Goal: Task Accomplishment & Management: Manage account settings

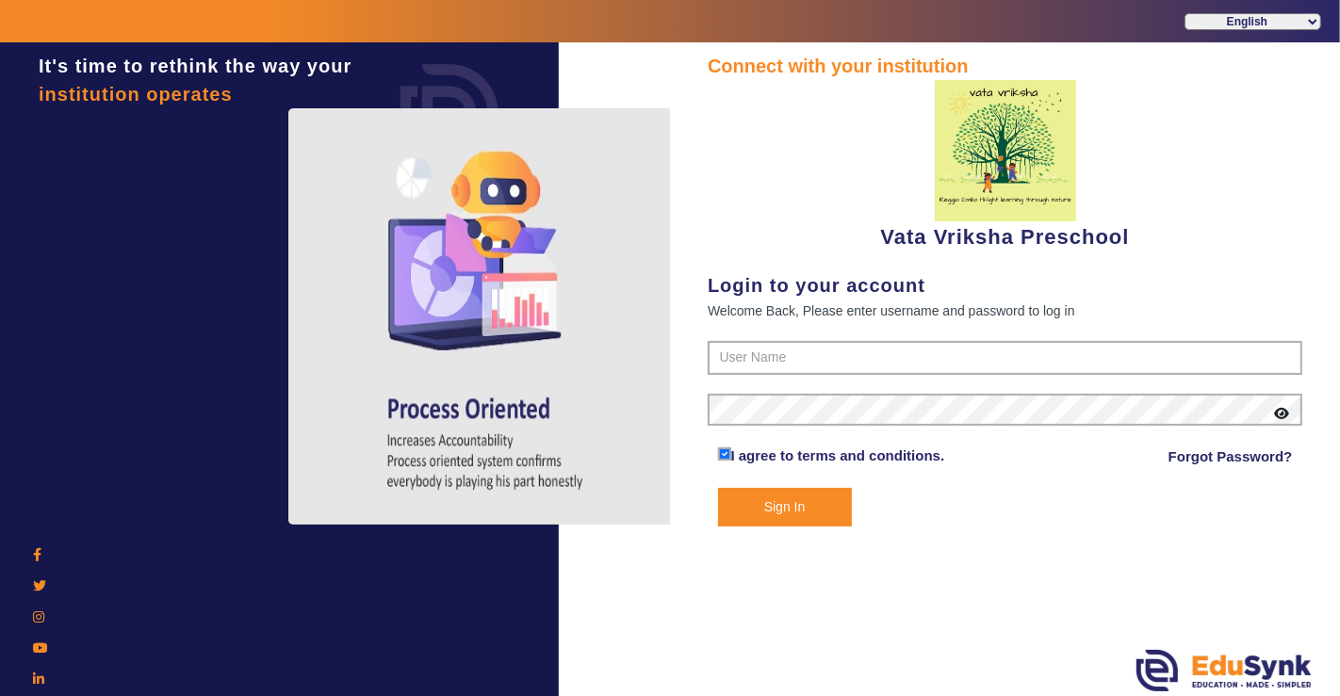
click at [764, 253] on div "Connect with your institution Vata Vriksha Preschool Login to your account Welc…" at bounding box center [1005, 289] width 595 height 475
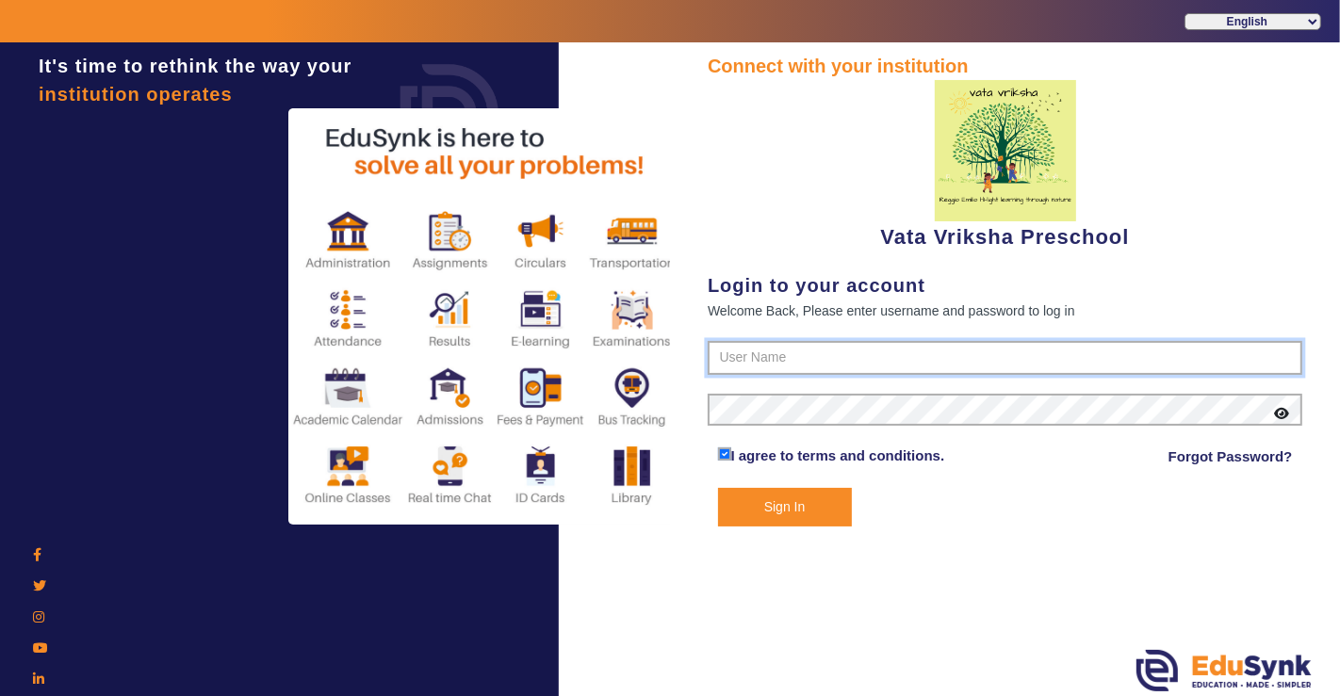
click at [773, 349] on input "text" at bounding box center [1005, 358] width 595 height 34
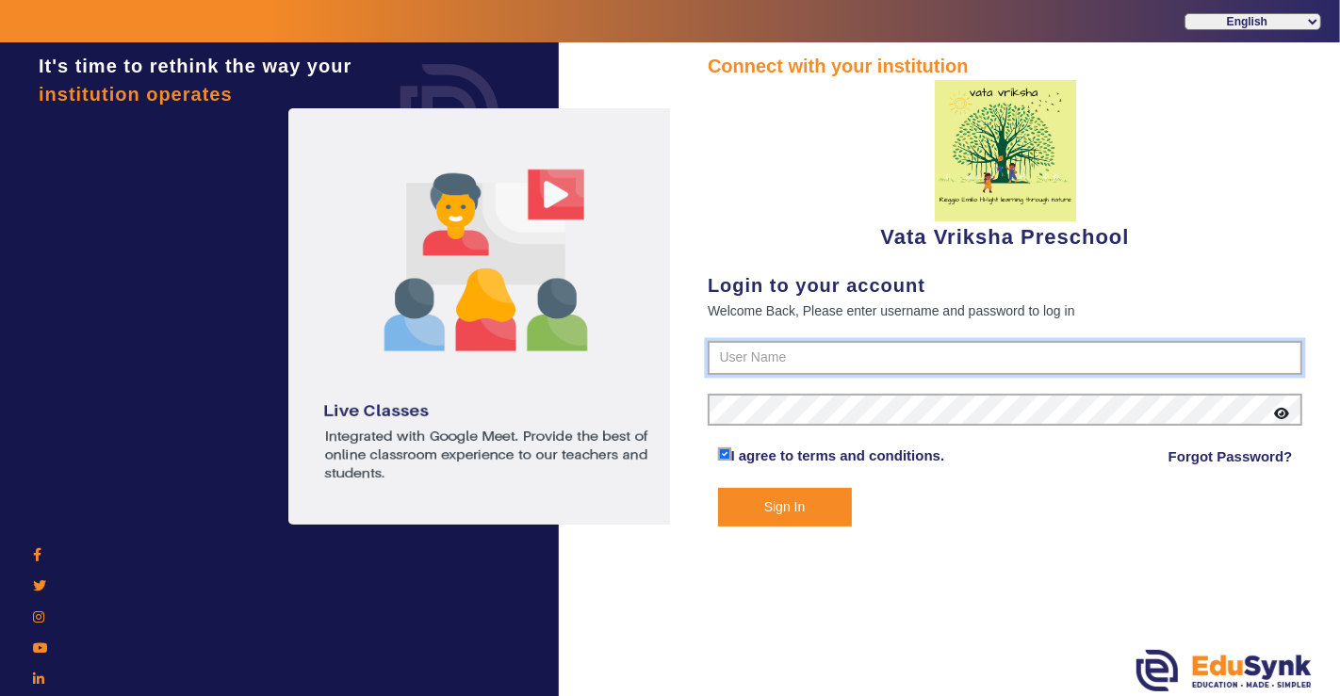
type input "9074270829"
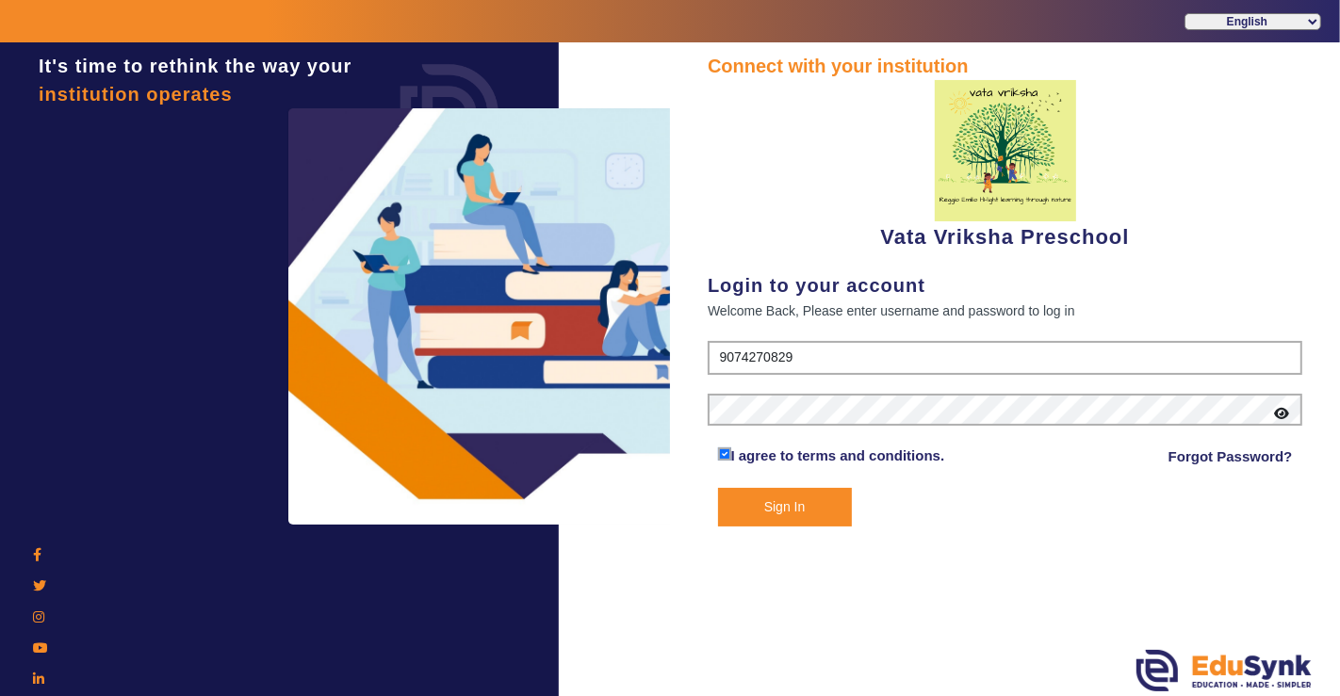
click at [789, 517] on button "Sign In" at bounding box center [785, 507] width 134 height 39
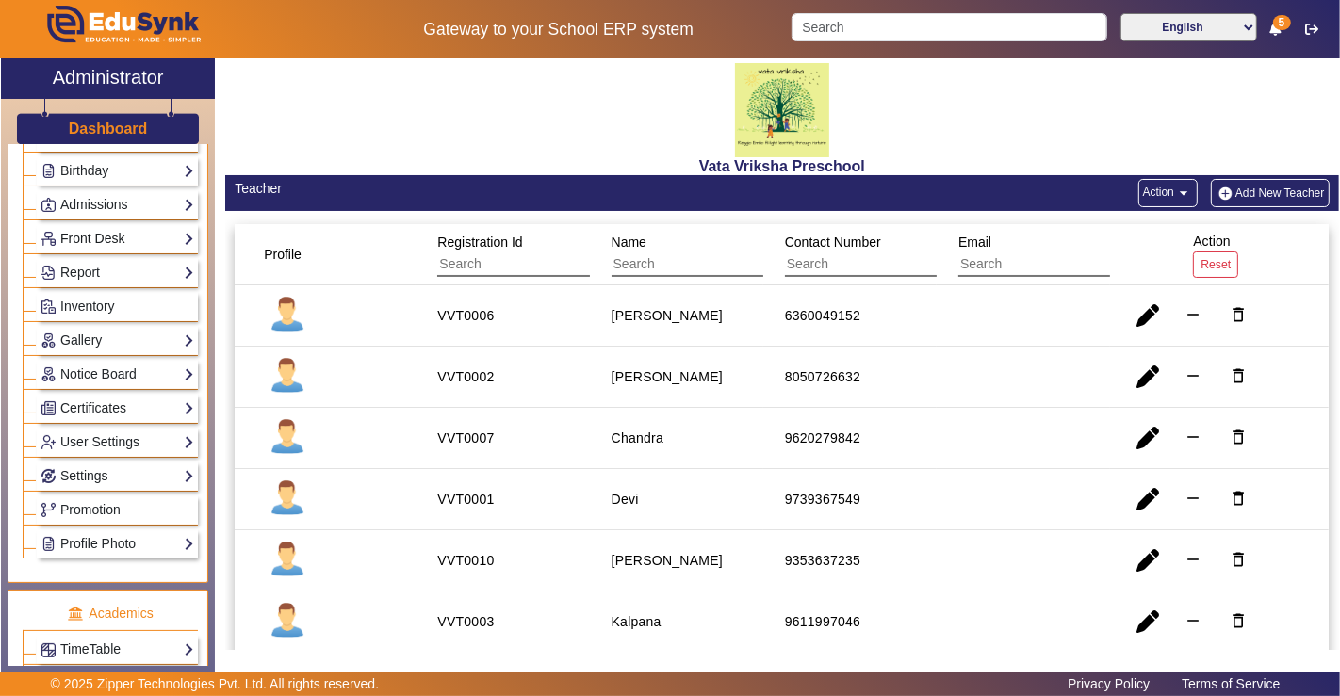
scroll to position [523, 0]
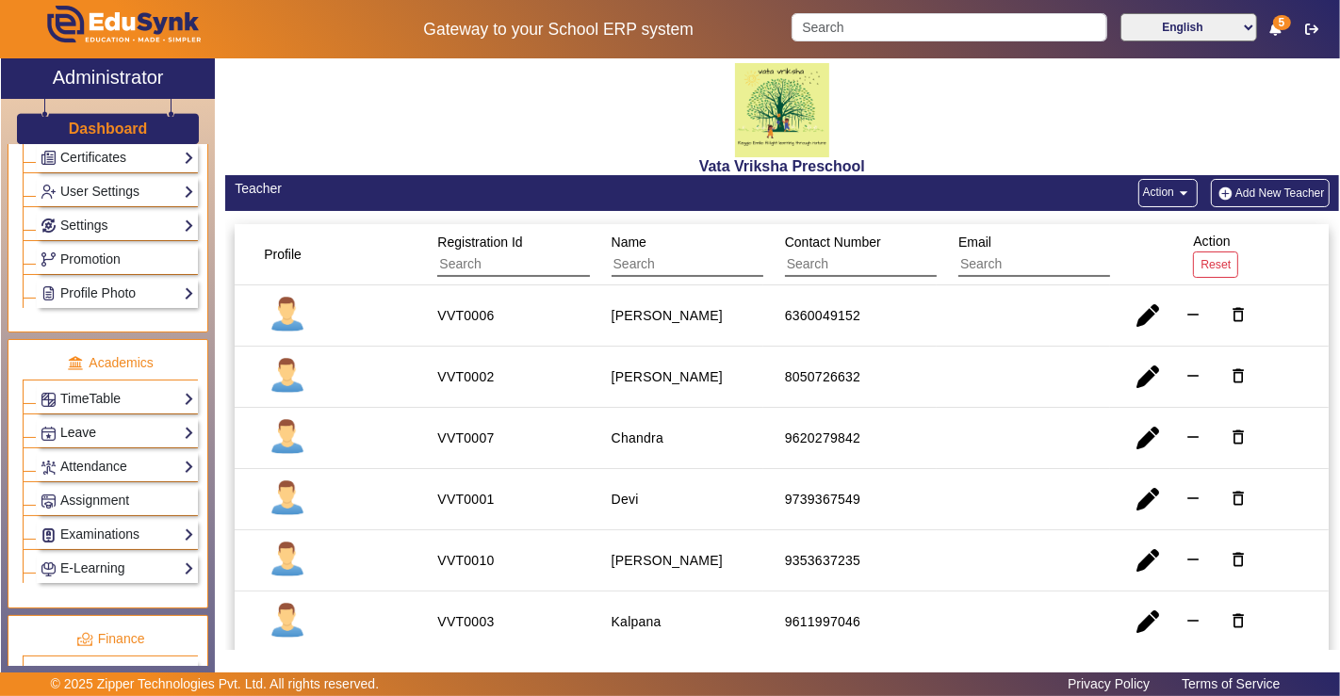
click at [90, 422] on link "Leave" at bounding box center [118, 433] width 154 height 22
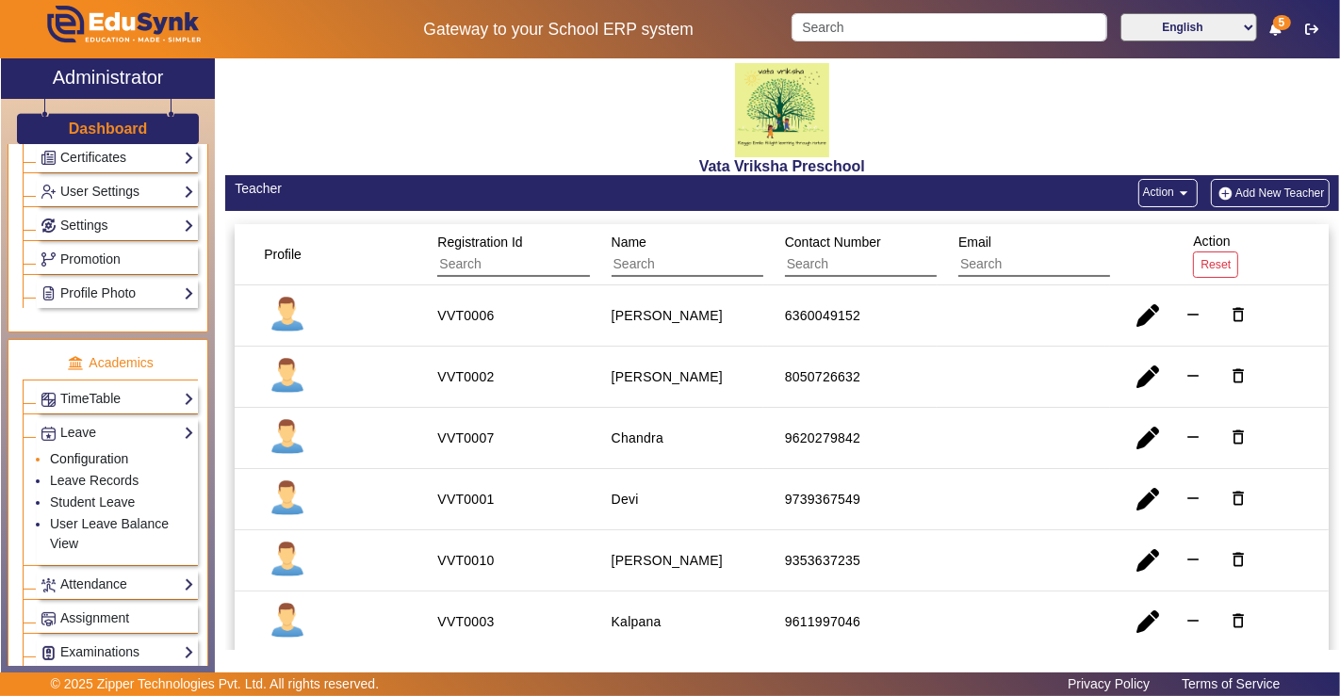
click at [88, 451] on link "Configuration" at bounding box center [89, 458] width 78 height 15
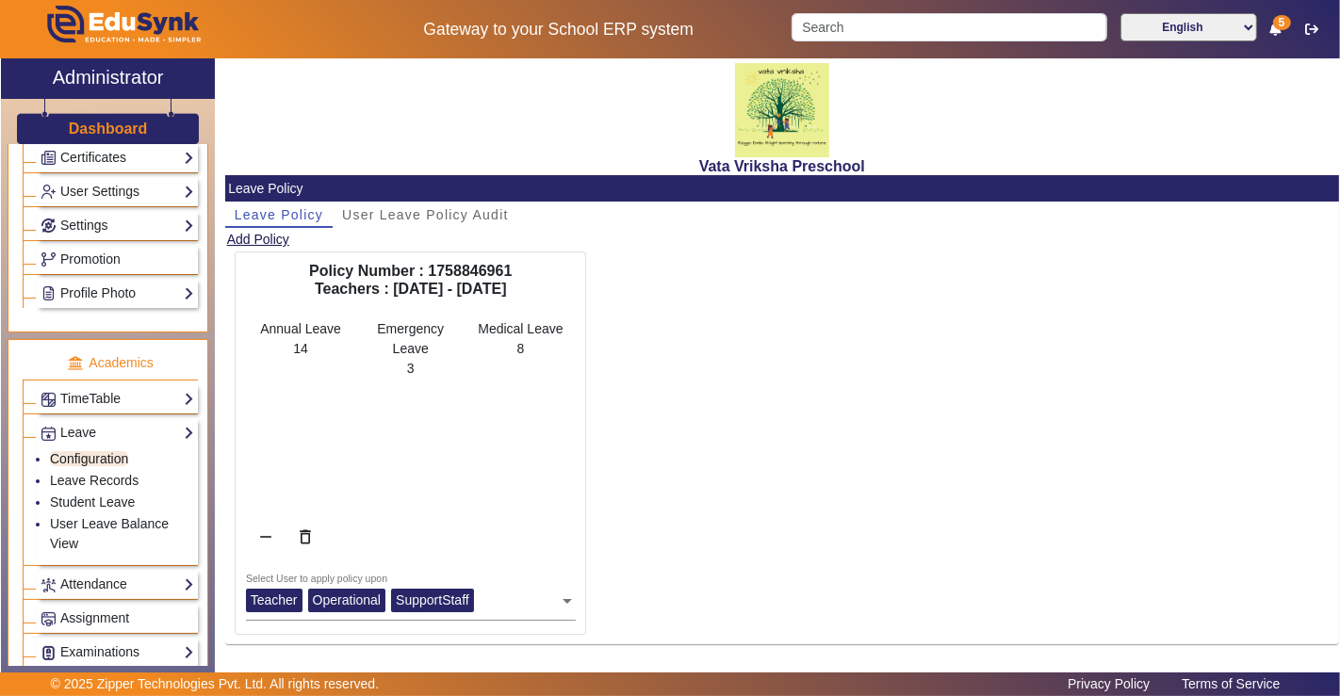
scroll to position [2, 0]
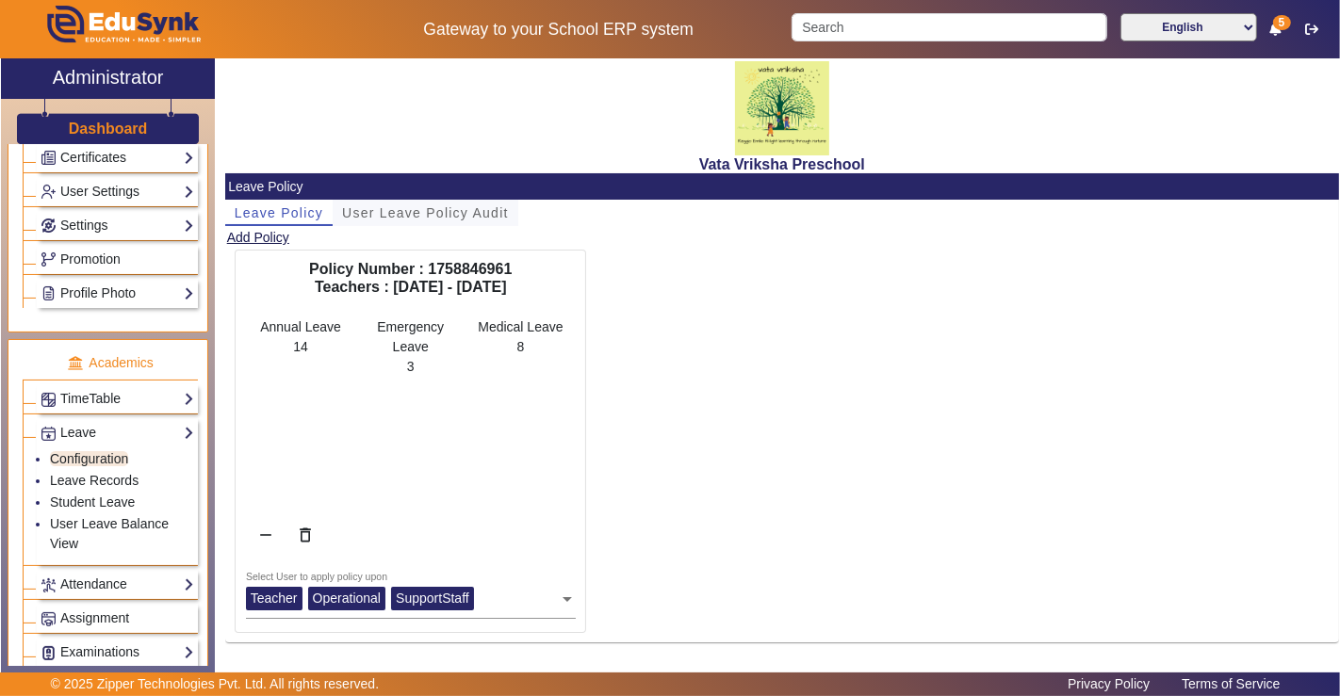
click at [441, 213] on span "User Leave Policy Audit" at bounding box center [425, 212] width 167 height 13
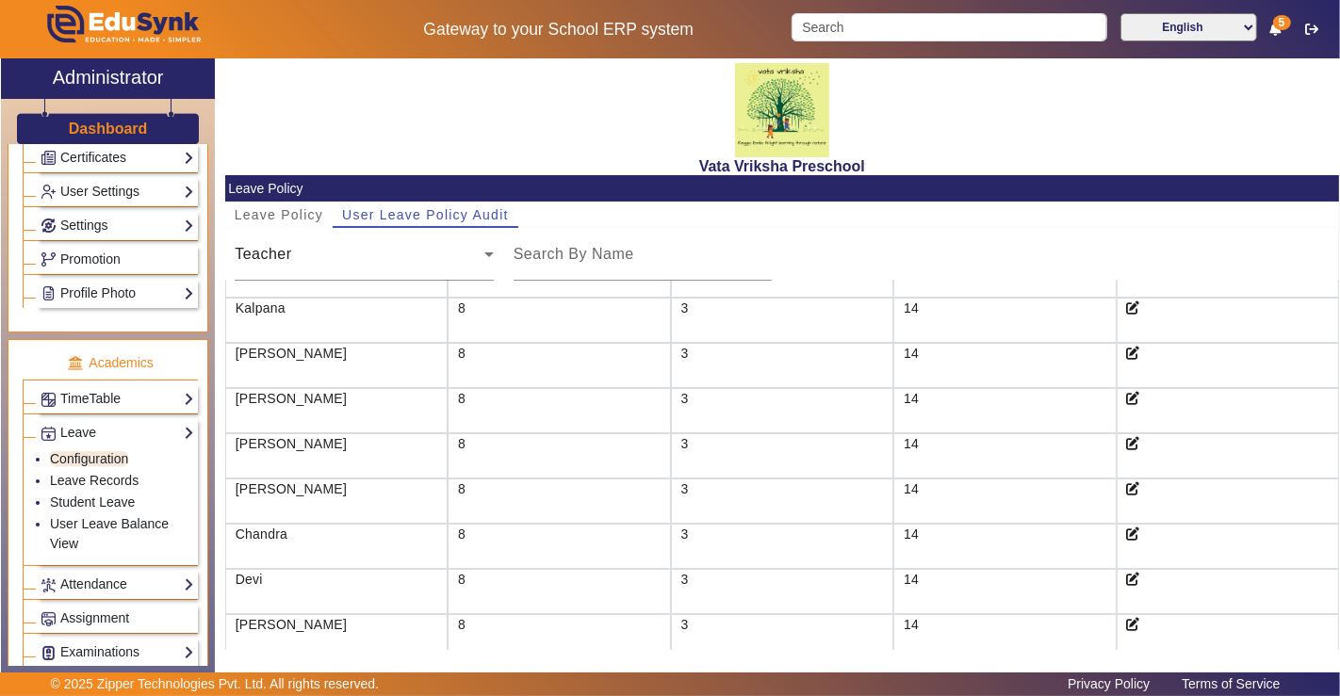
scroll to position [139, 0]
click at [90, 473] on link "Leave Records" at bounding box center [94, 480] width 89 height 15
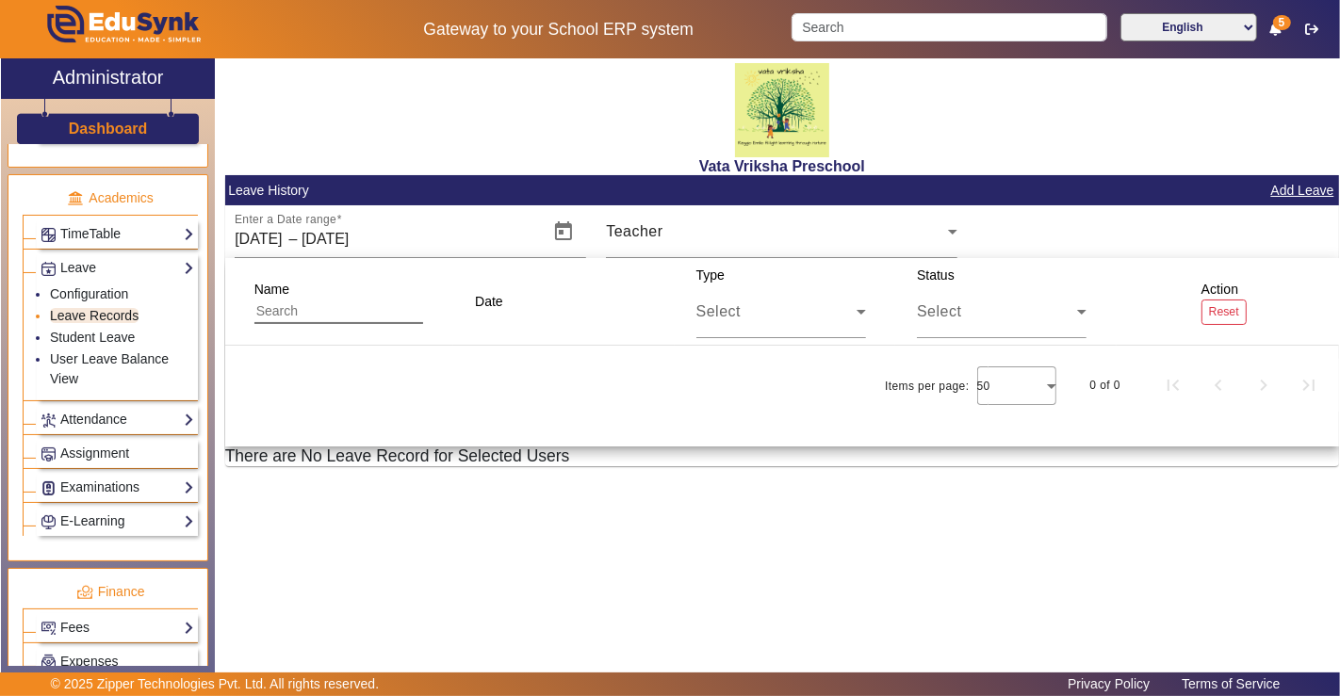
scroll to position [732, 0]
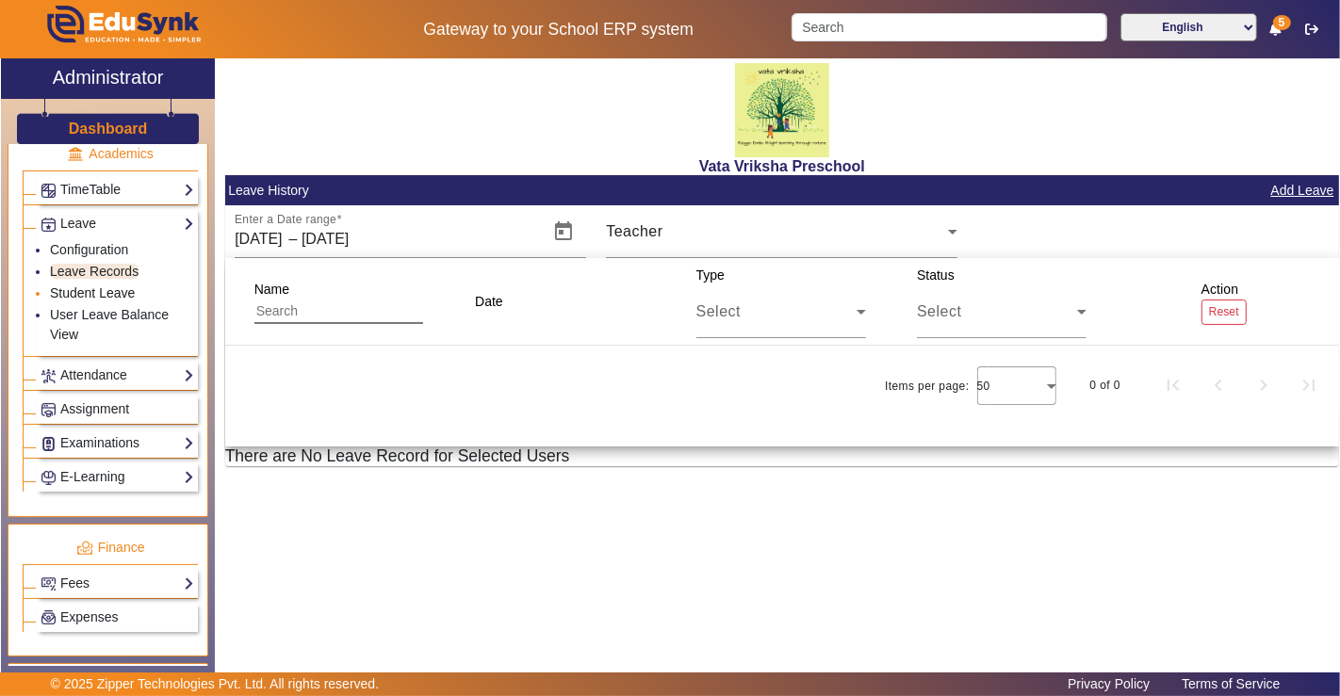
click at [104, 286] on link "Student Leave" at bounding box center [92, 293] width 85 height 15
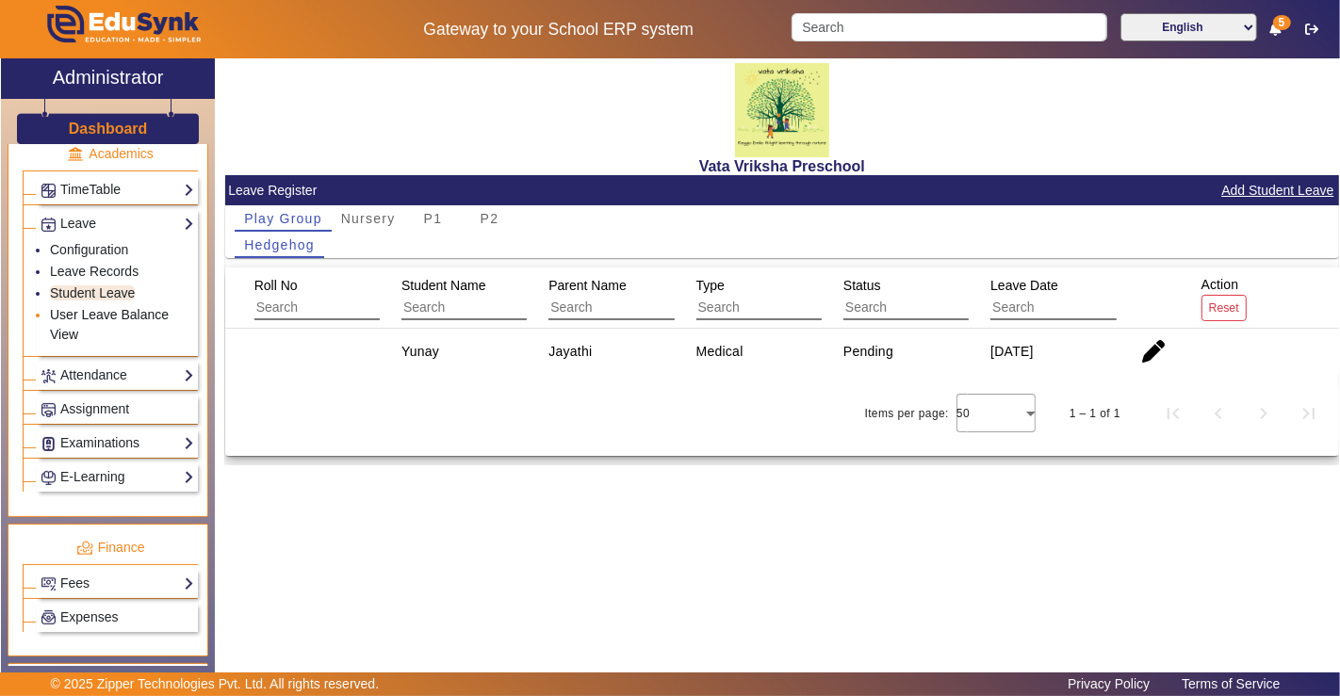
click at [113, 307] on link "User Leave Balance View" at bounding box center [109, 324] width 119 height 35
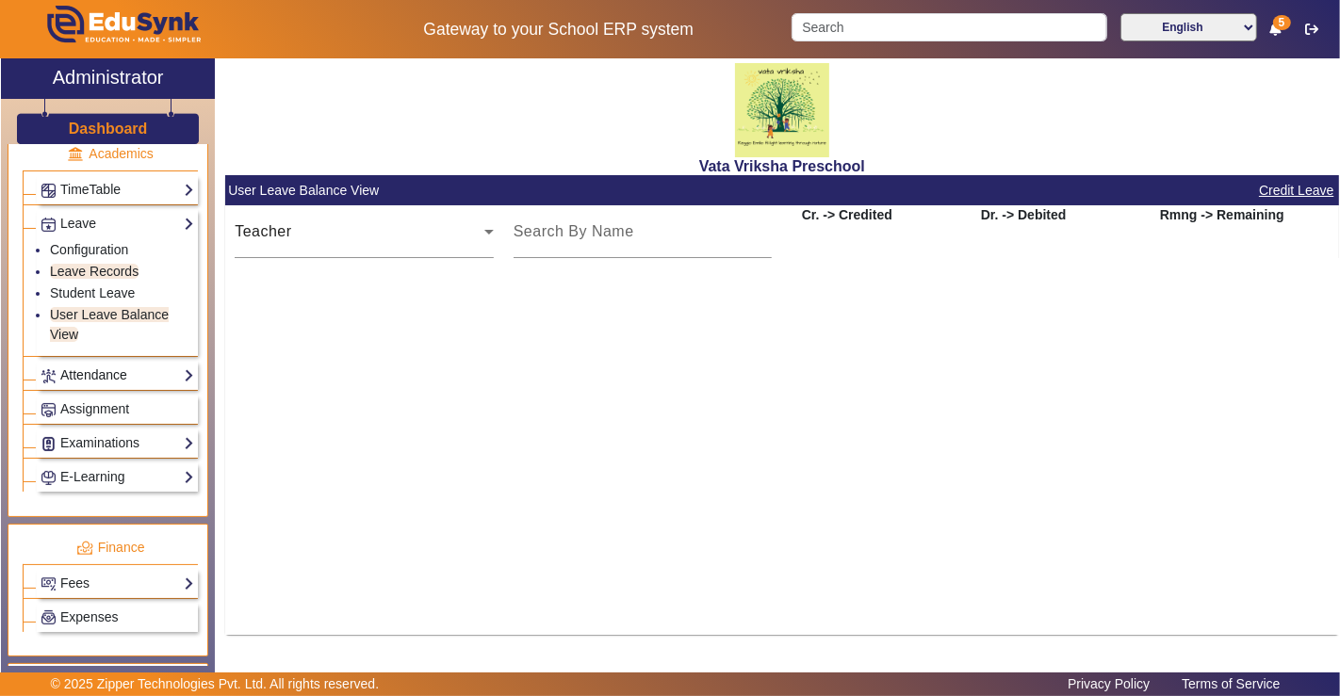
click at [94, 365] on link "Attendance" at bounding box center [118, 376] width 154 height 22
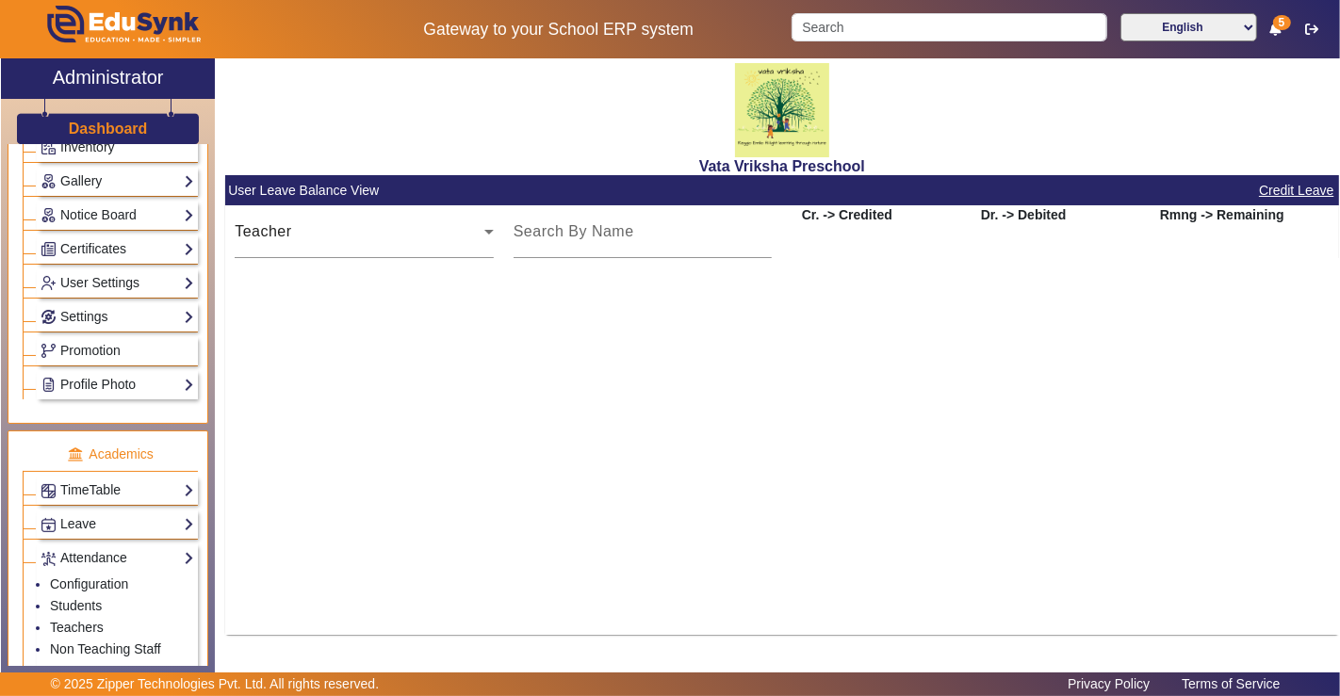
scroll to position [400, 0]
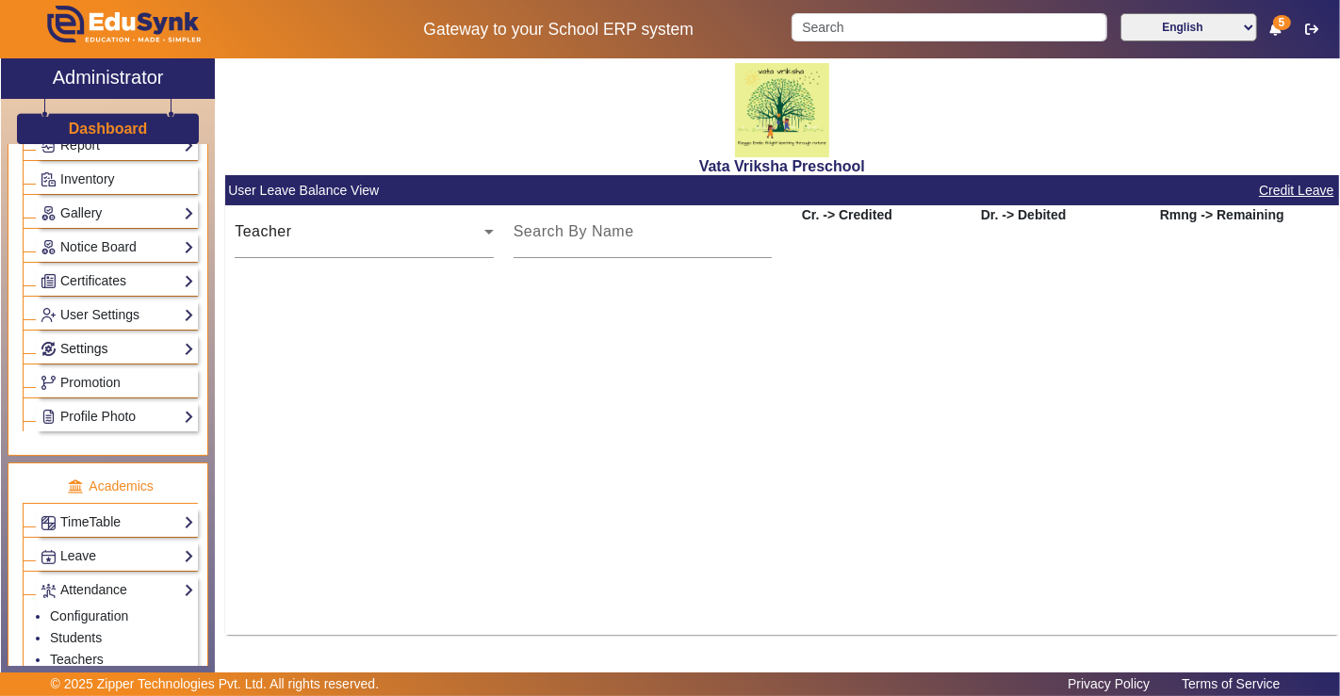
click at [96, 338] on link "Settings" at bounding box center [118, 349] width 154 height 22
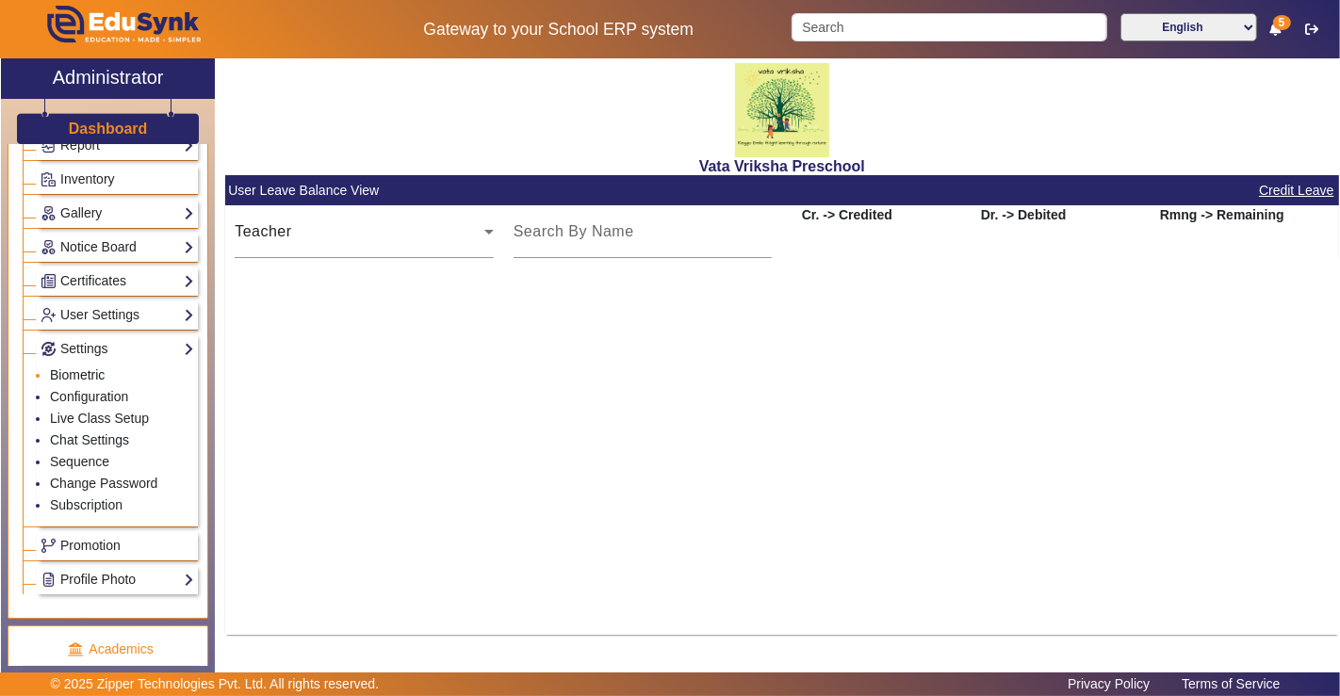
click at [93, 367] on link "Biometric" at bounding box center [77, 374] width 55 height 15
click at [97, 389] on link "Configuration" at bounding box center [89, 396] width 78 height 15
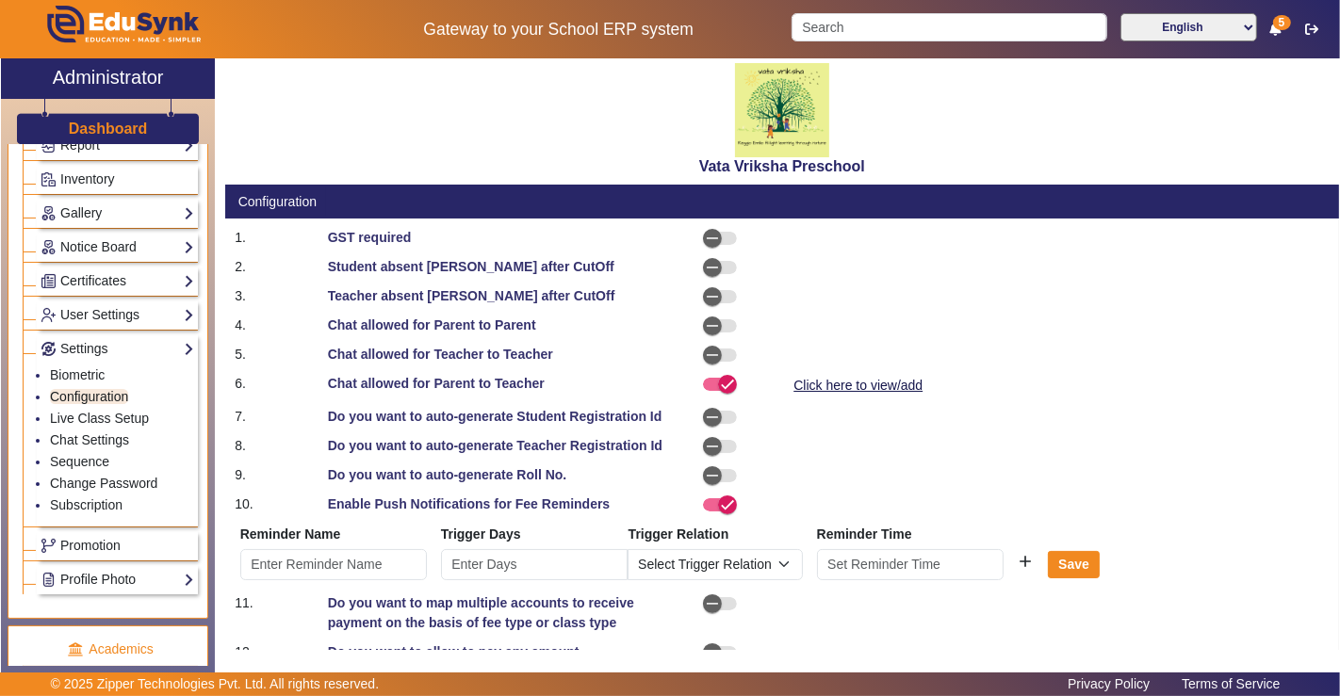
scroll to position [58, 0]
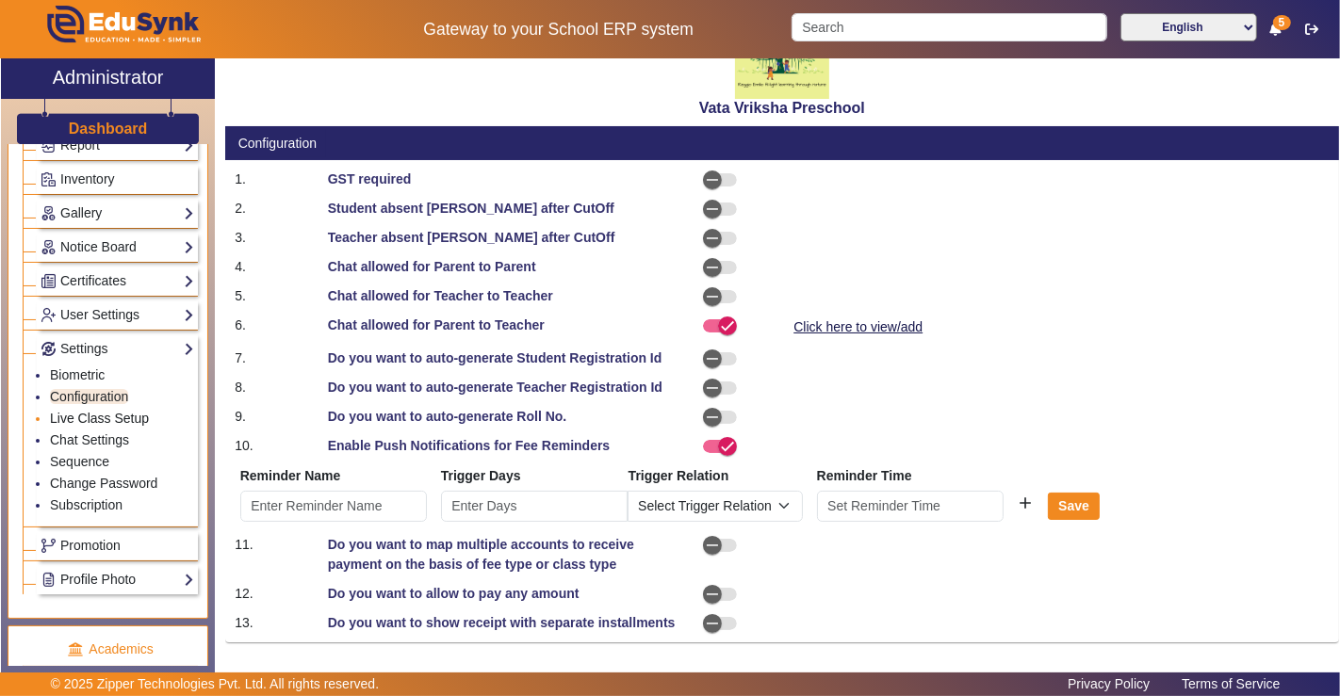
click at [99, 411] on link "Live Class Setup" at bounding box center [99, 418] width 99 height 15
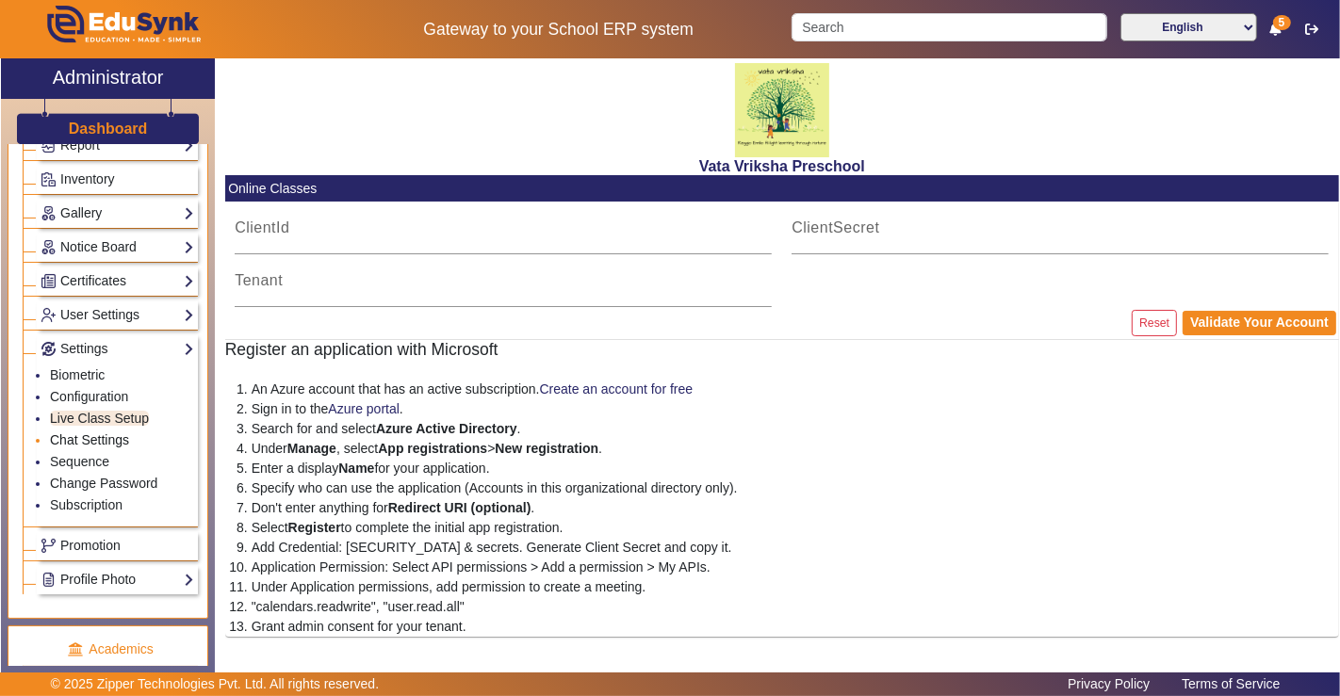
click at [102, 432] on link "Chat Settings" at bounding box center [89, 439] width 79 height 15
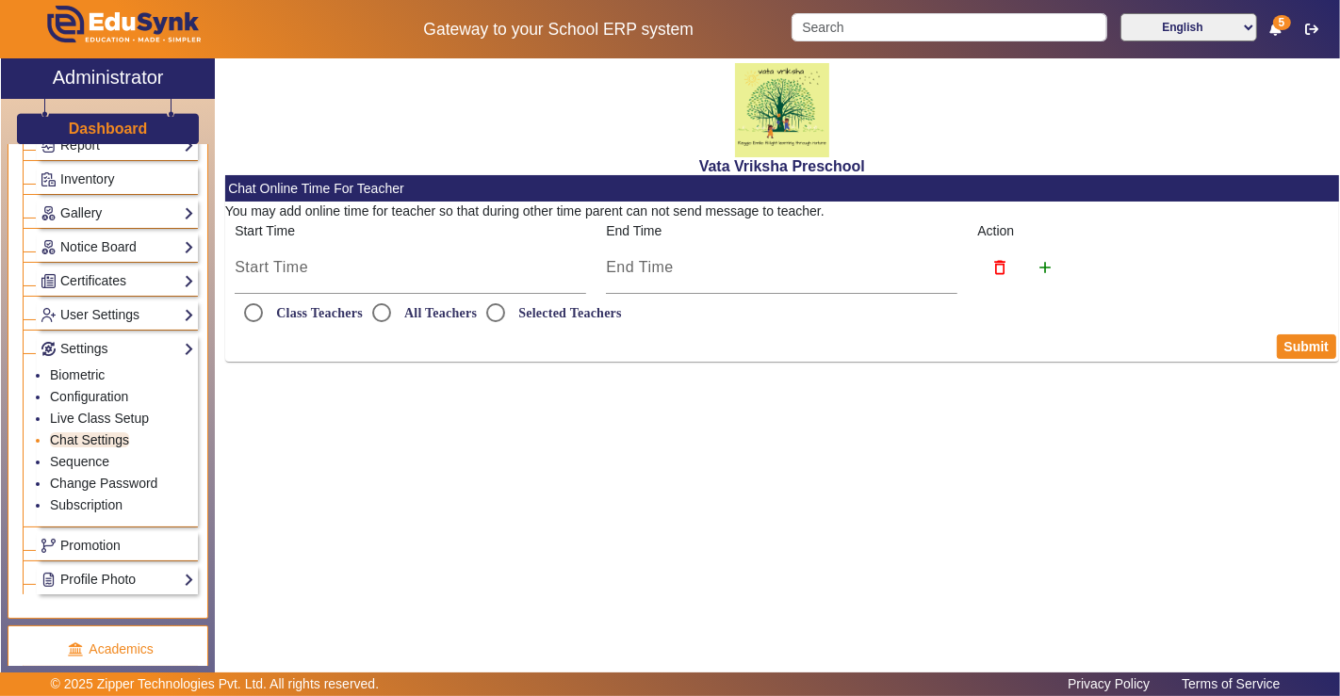
radio input "true"
click at [89, 454] on link "Sequence" at bounding box center [79, 461] width 59 height 15
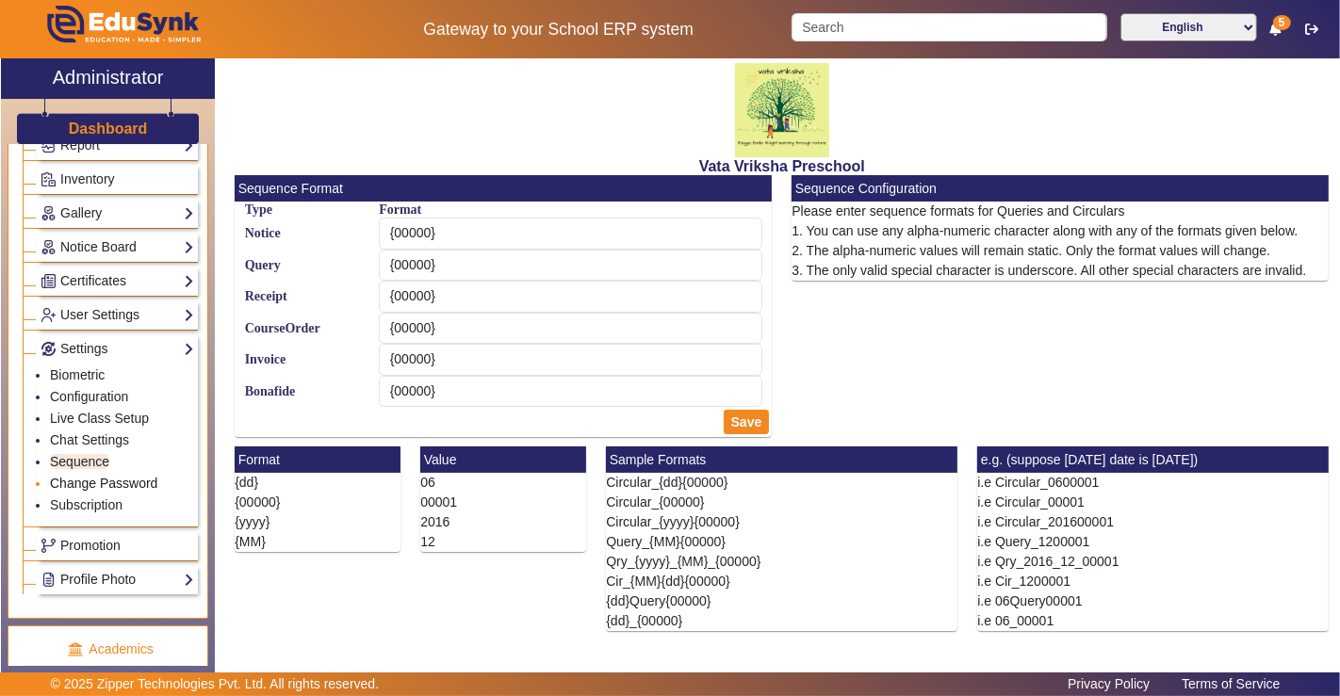
click at [102, 476] on link "Change Password" at bounding box center [103, 483] width 107 height 15
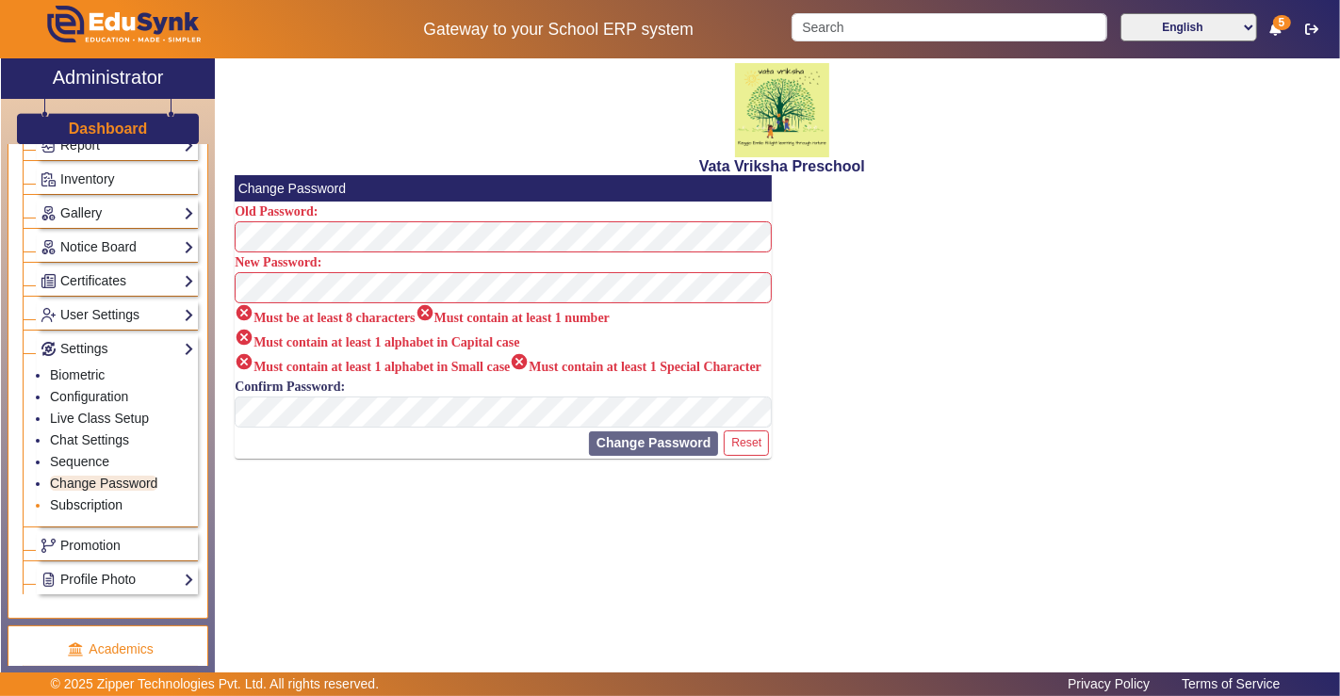
click at [105, 498] on link "Subscription" at bounding box center [86, 505] width 73 height 15
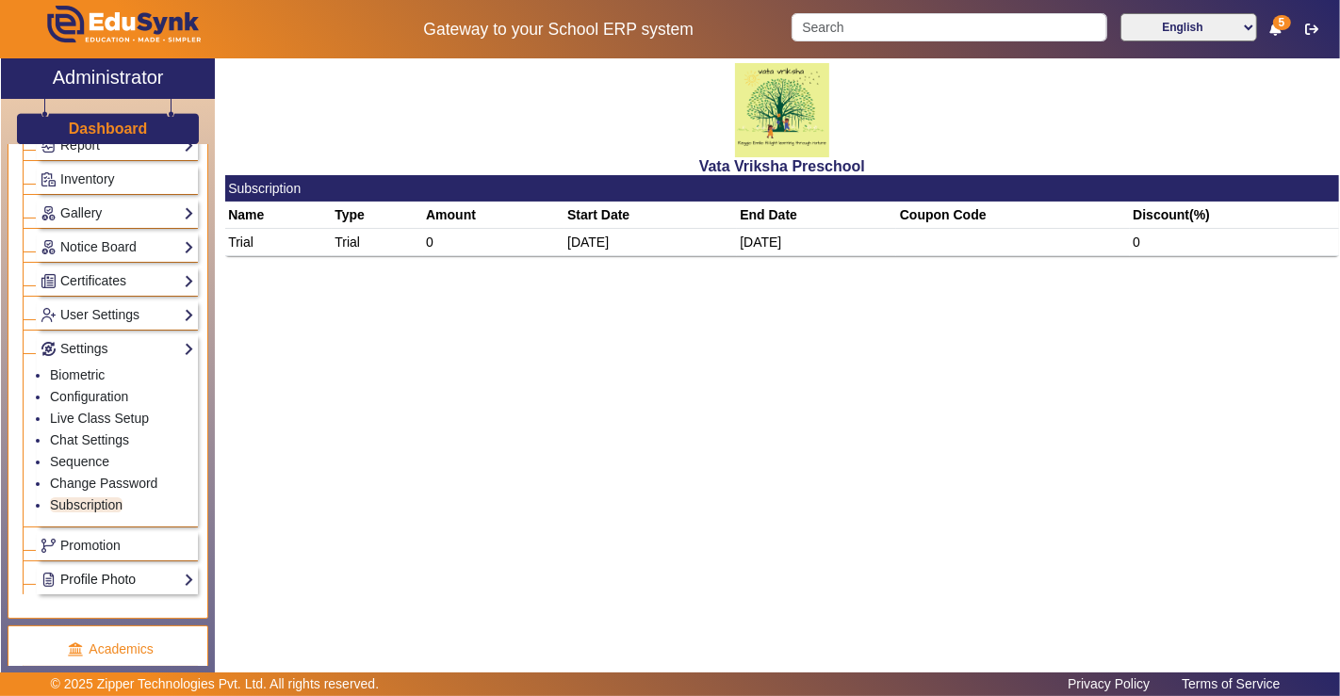
click at [104, 569] on link "Profile Photo" at bounding box center [118, 580] width 154 height 22
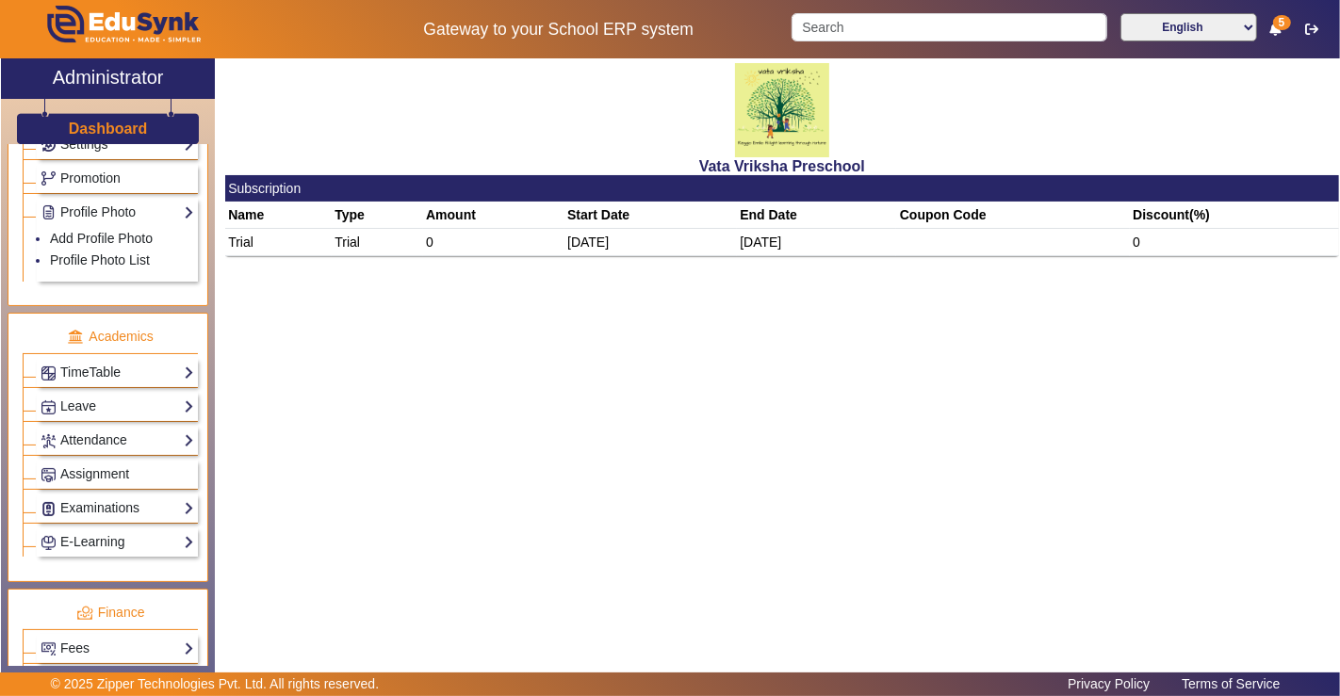
scroll to position [609, 0]
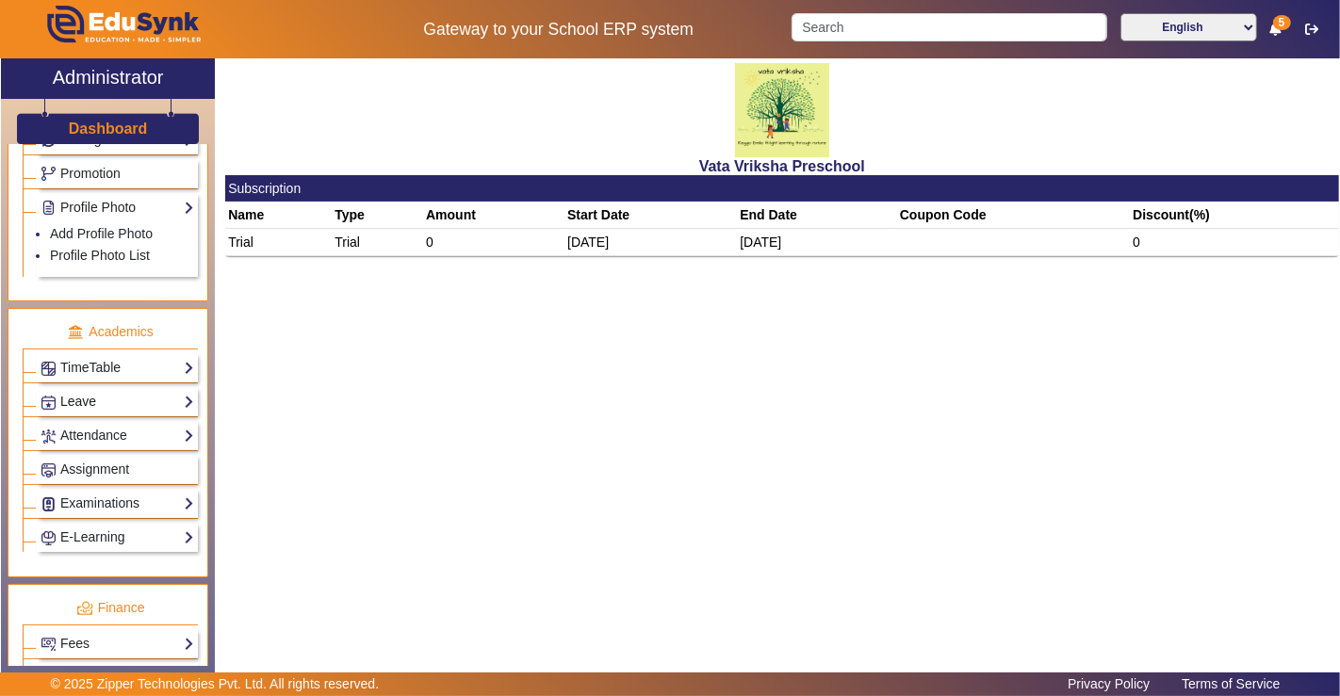
click at [83, 391] on link "Leave" at bounding box center [118, 402] width 154 height 22
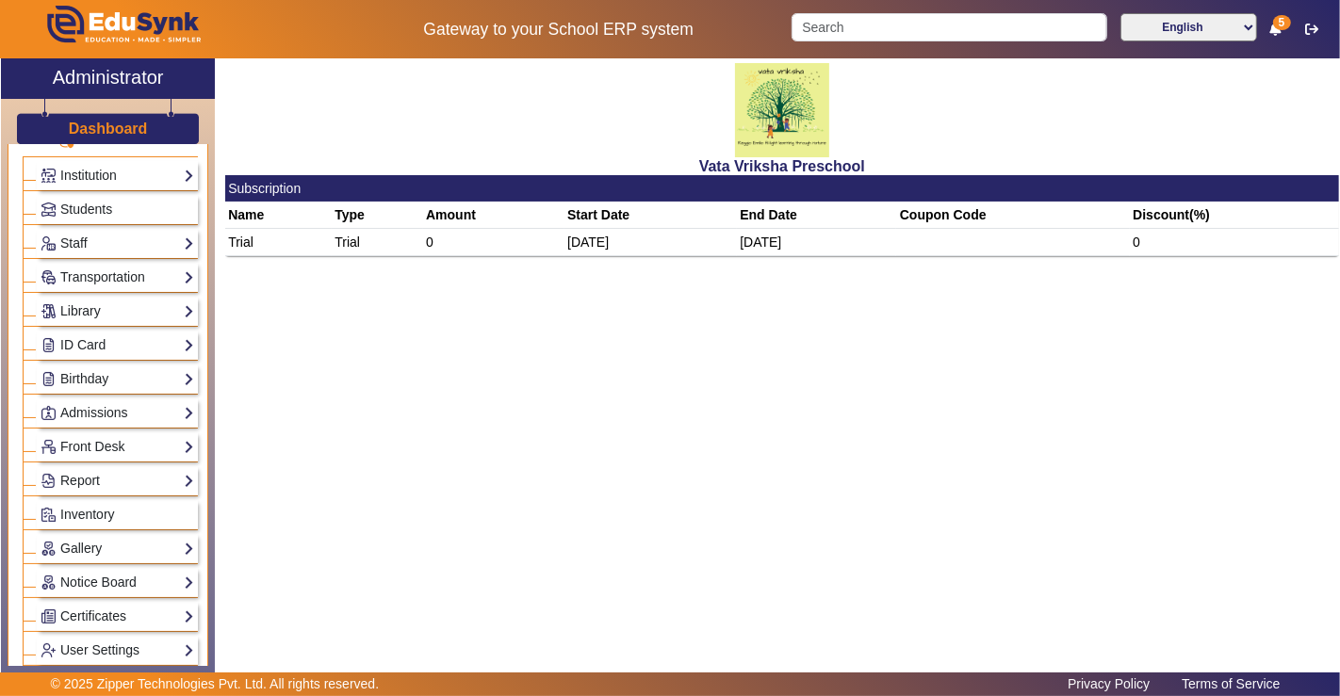
scroll to position [105, 0]
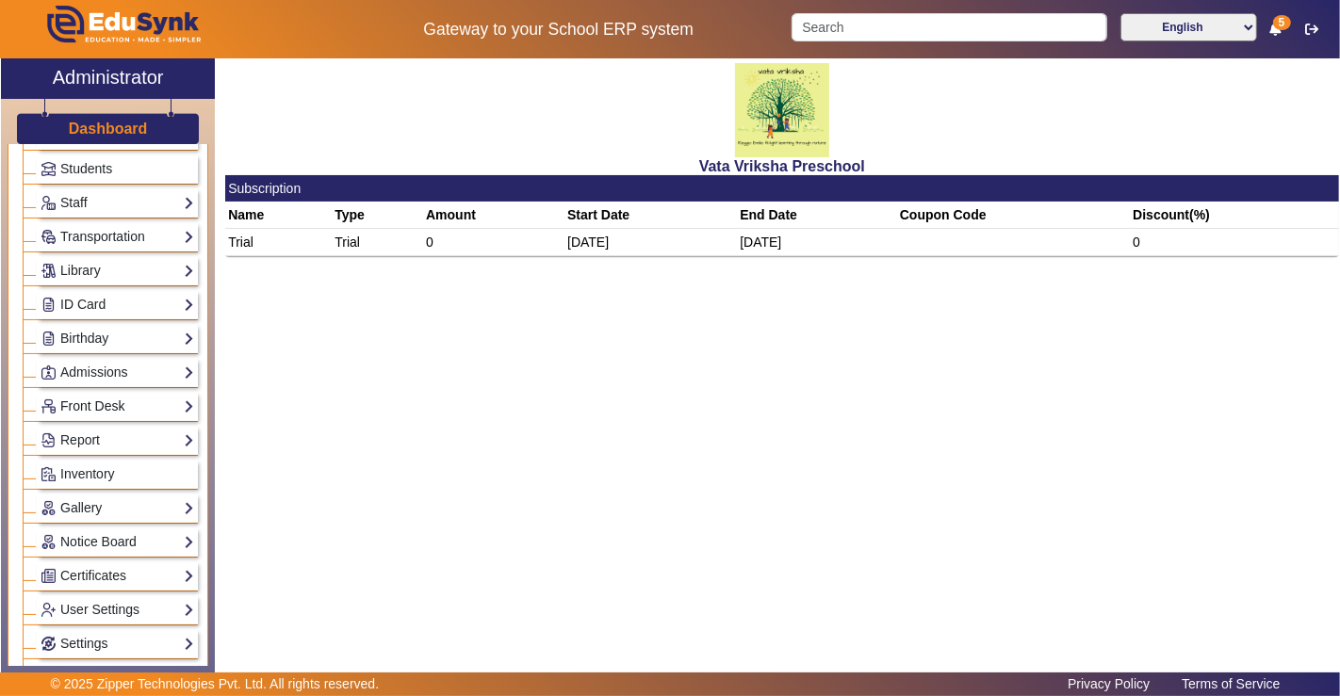
click at [89, 405] on link "Front Desk" at bounding box center [118, 407] width 154 height 22
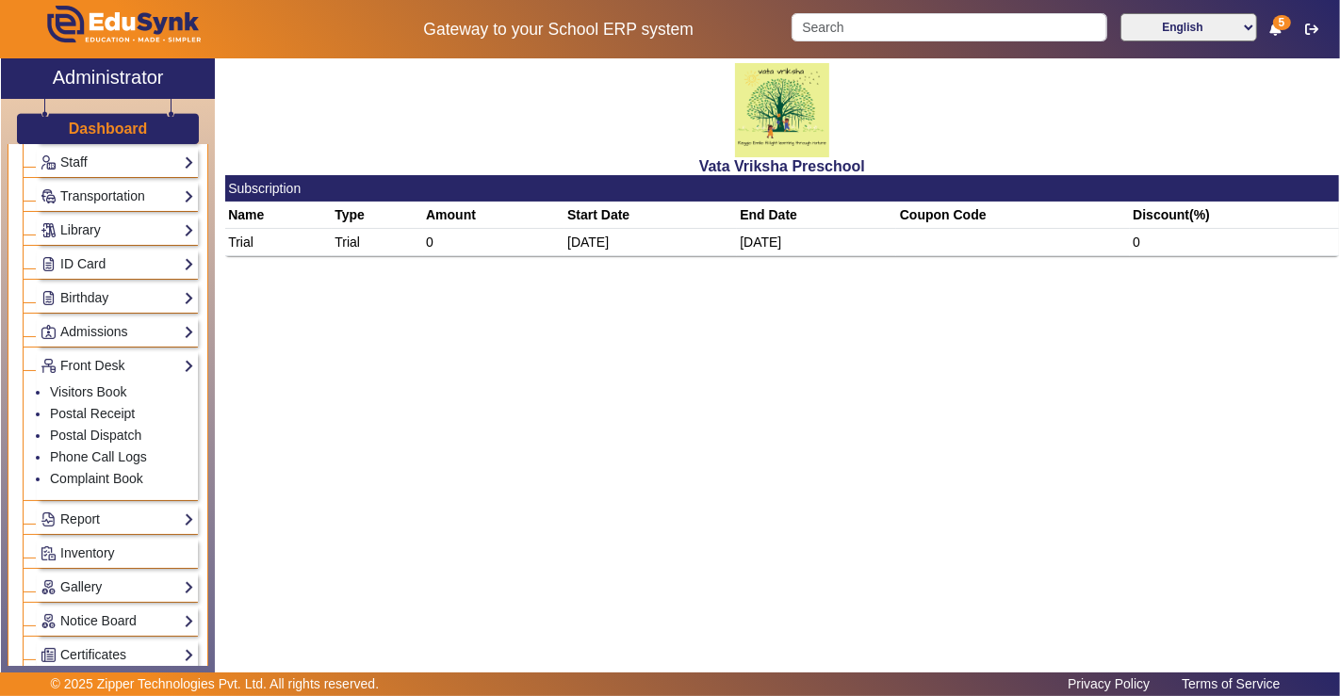
scroll to position [209, 0]
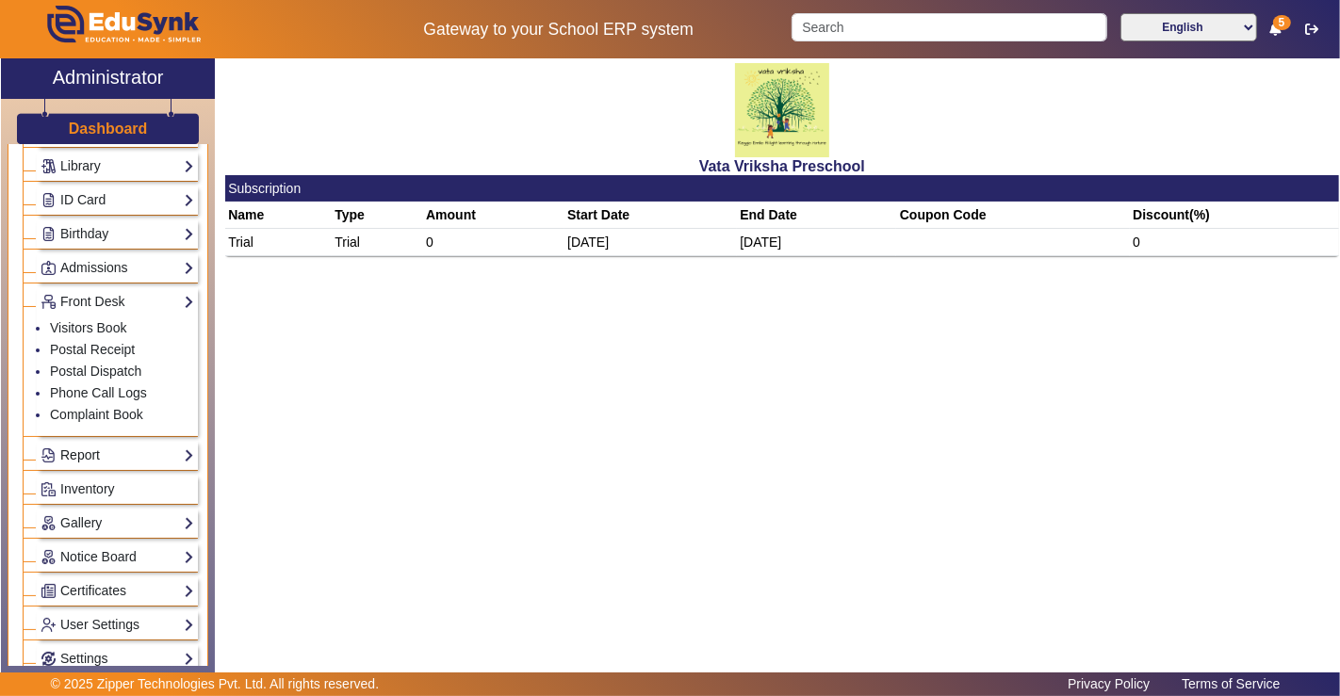
click at [79, 446] on link "Report" at bounding box center [118, 456] width 154 height 22
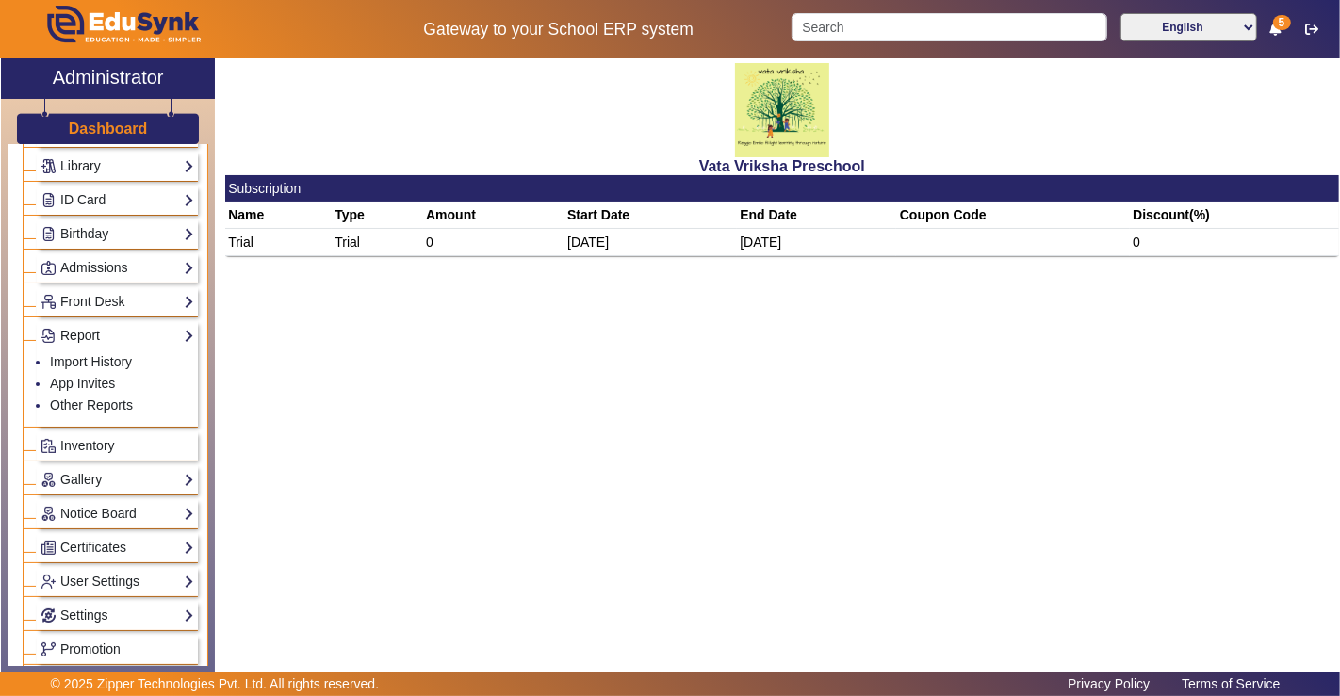
scroll to position [314, 0]
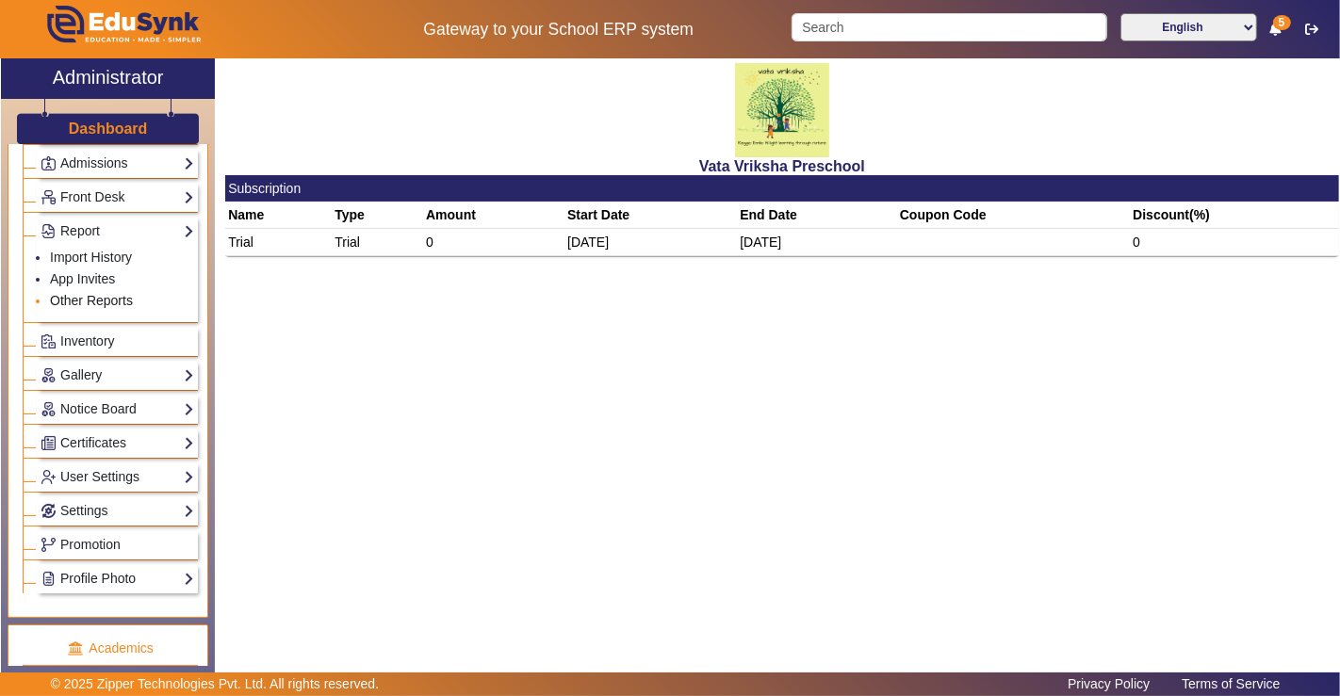
click at [78, 293] on link "Other Reports" at bounding box center [91, 300] width 83 height 15
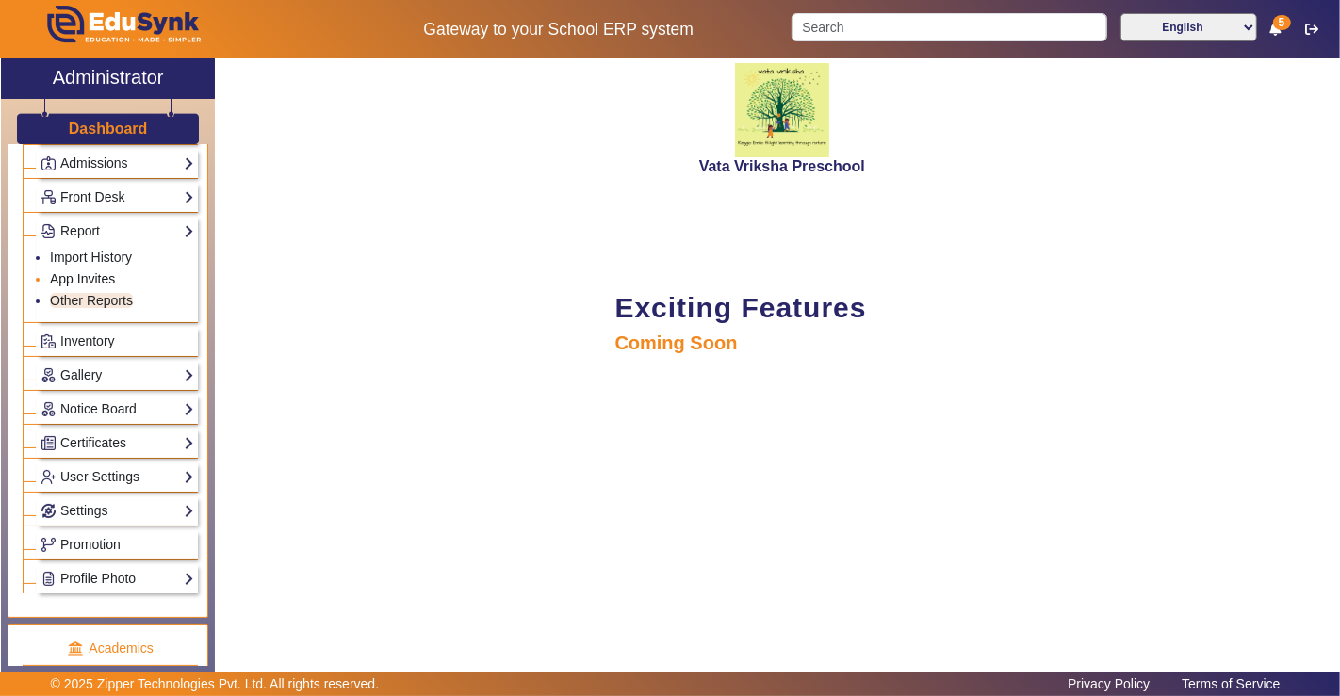
click at [79, 271] on link "App Invites" at bounding box center [82, 278] width 65 height 15
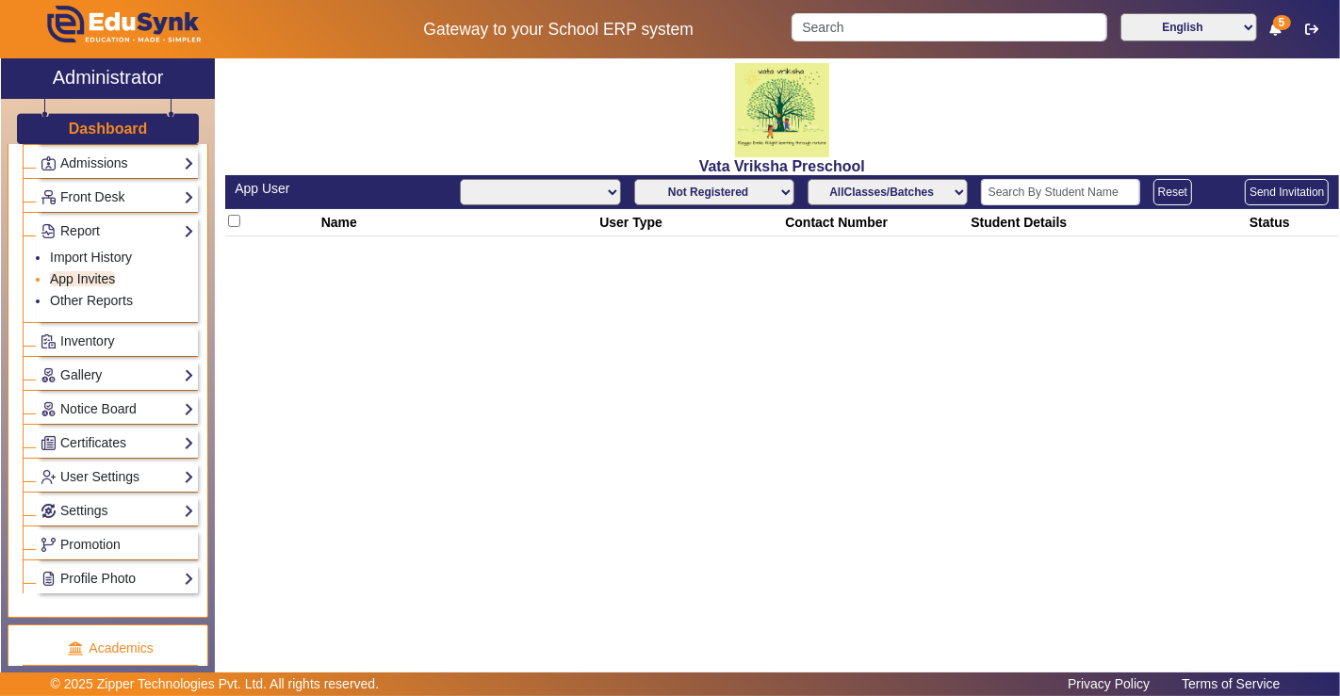
select select "All"
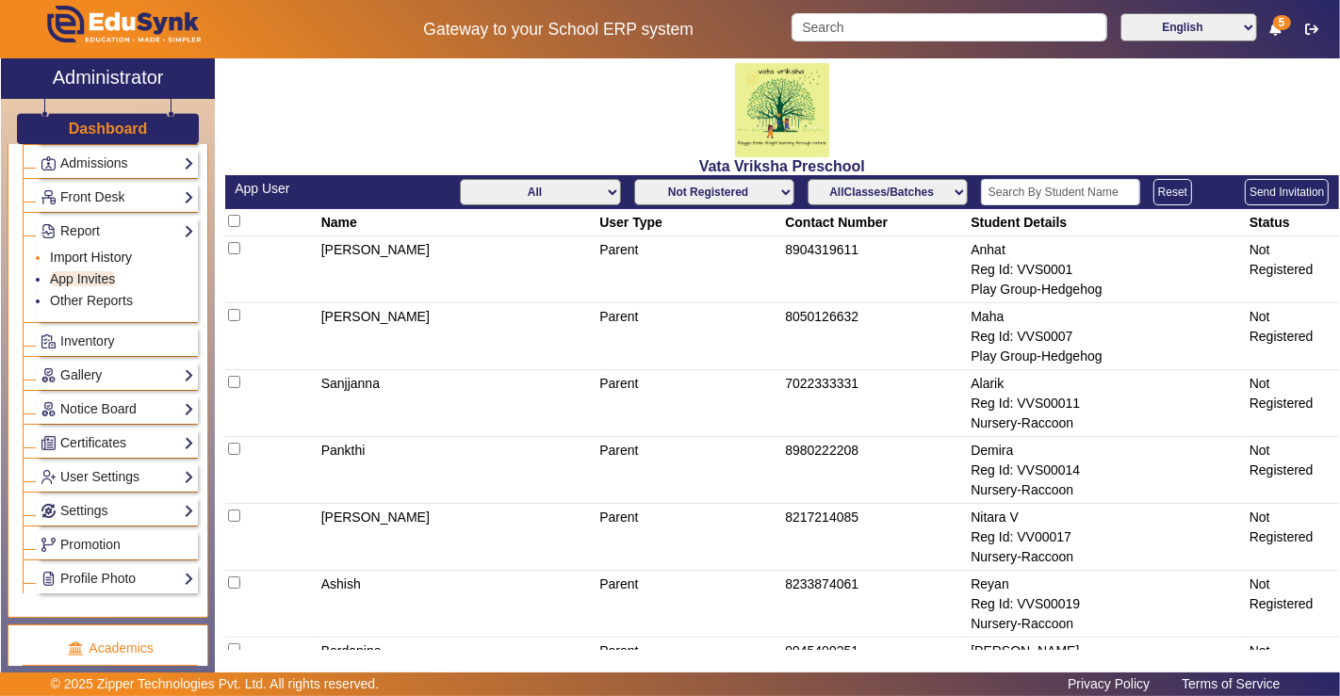
click at [86, 250] on link "Import History" at bounding box center [91, 257] width 82 height 15
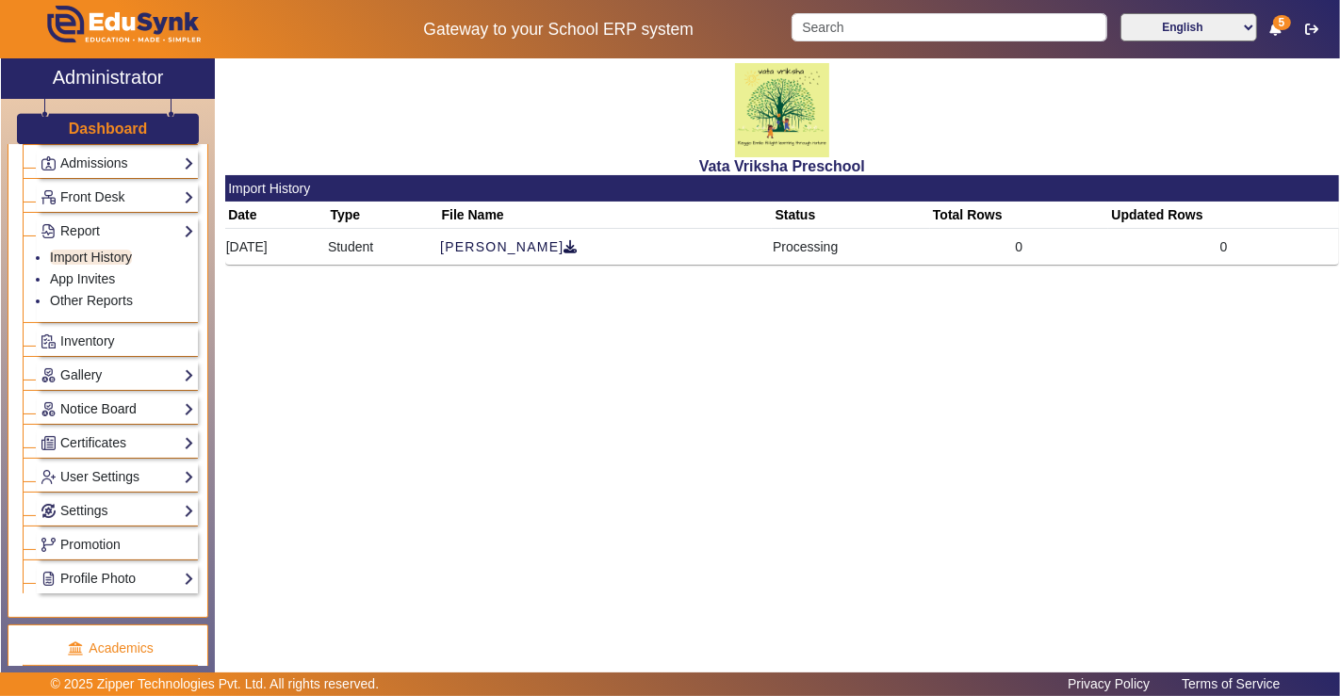
click at [86, 400] on link "Notice Board" at bounding box center [118, 410] width 154 height 22
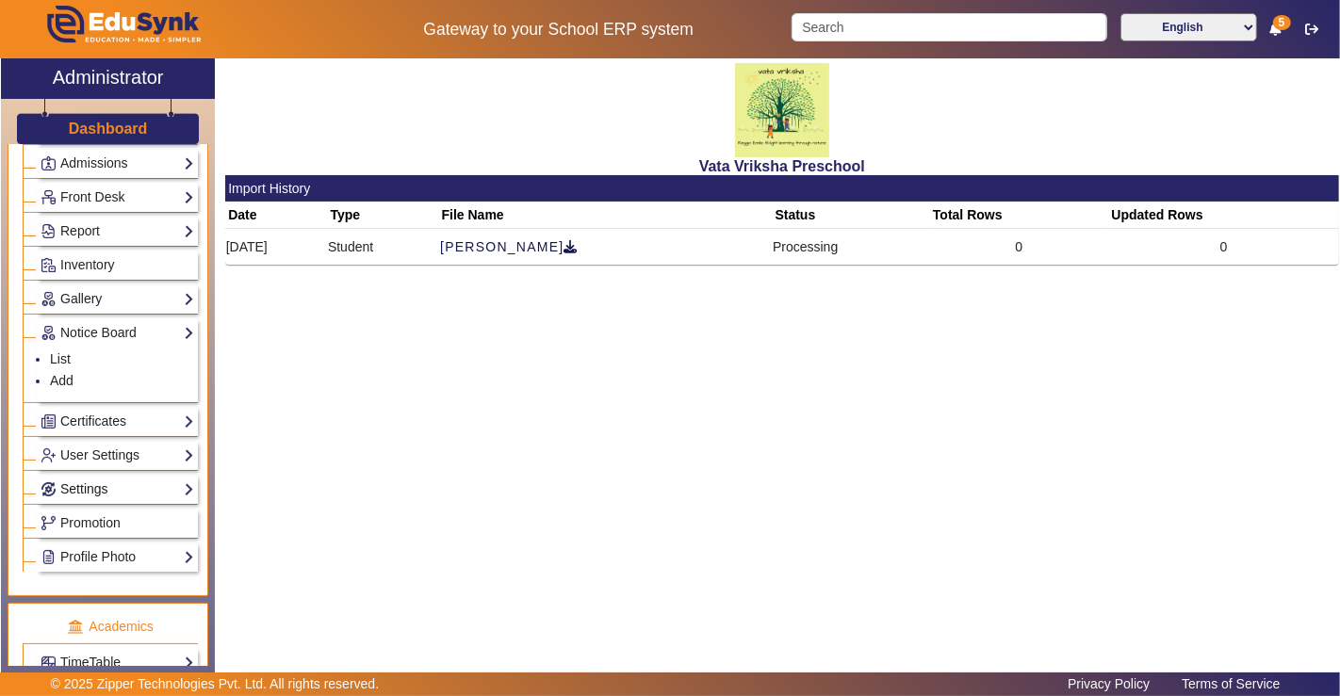
click at [86, 483] on link "Settings" at bounding box center [118, 490] width 154 height 22
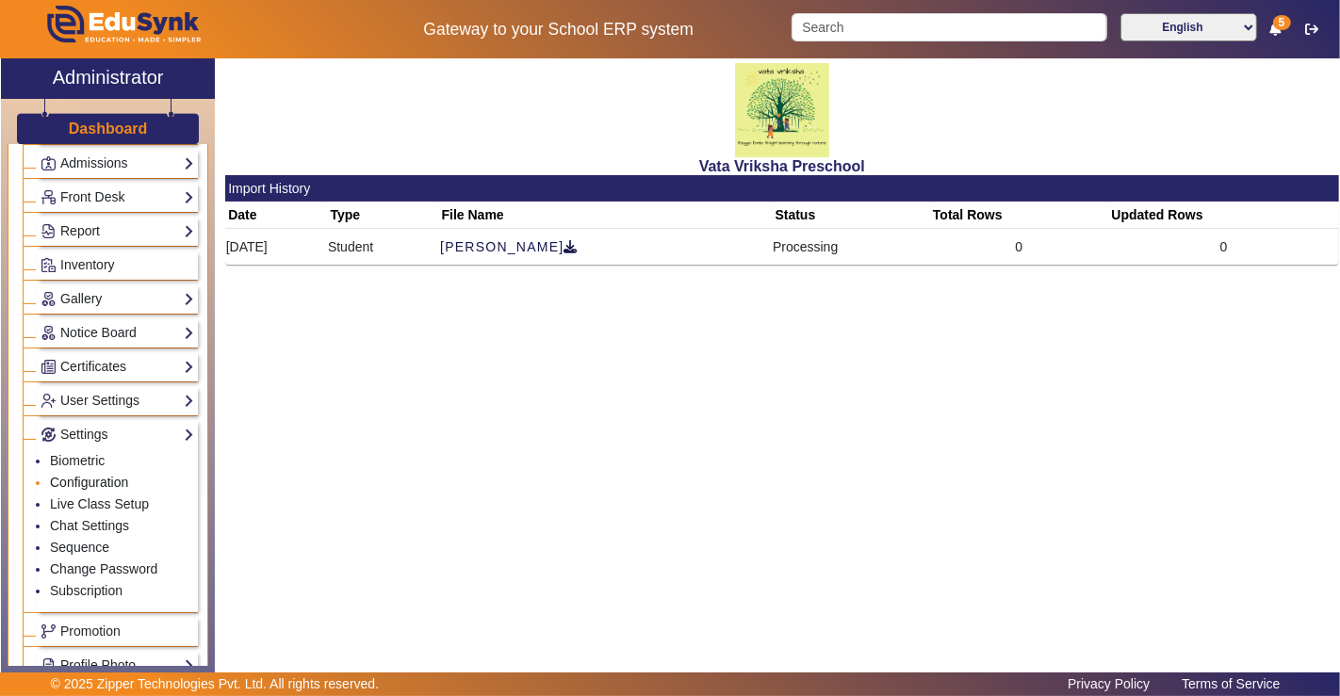
click at [97, 475] on link "Configuration" at bounding box center [89, 482] width 78 height 15
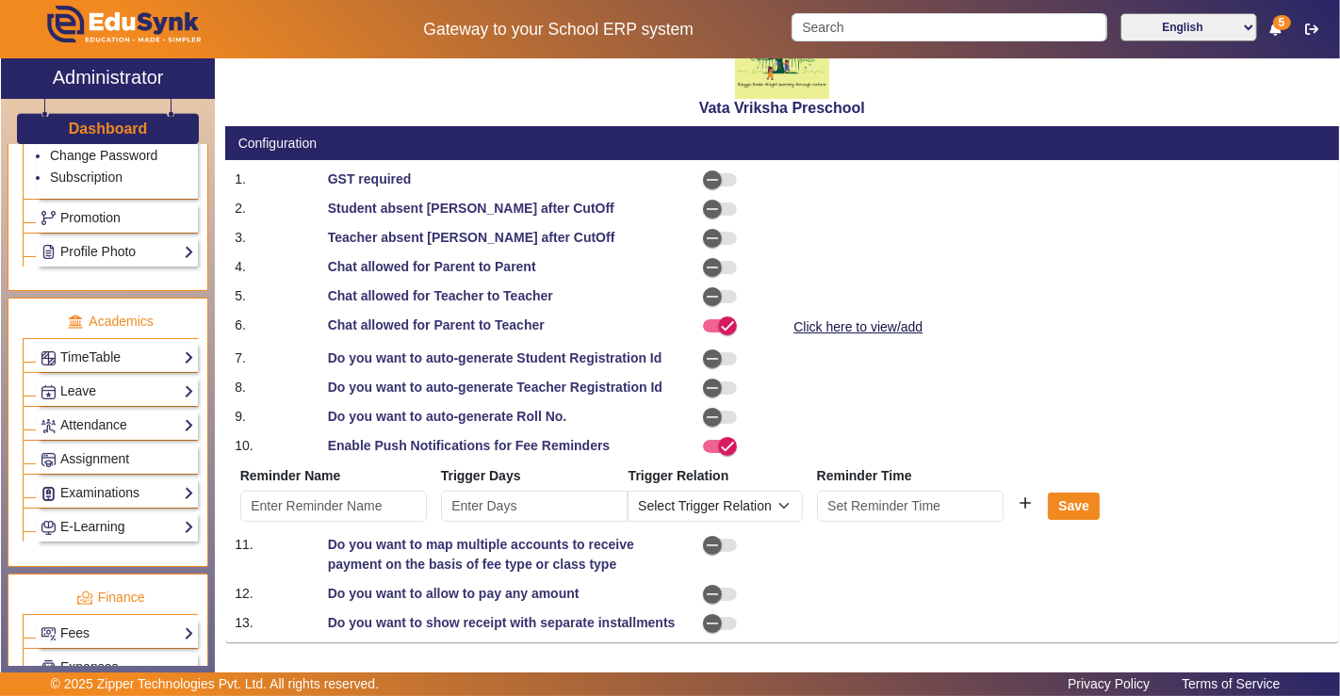
scroll to position [732, 0]
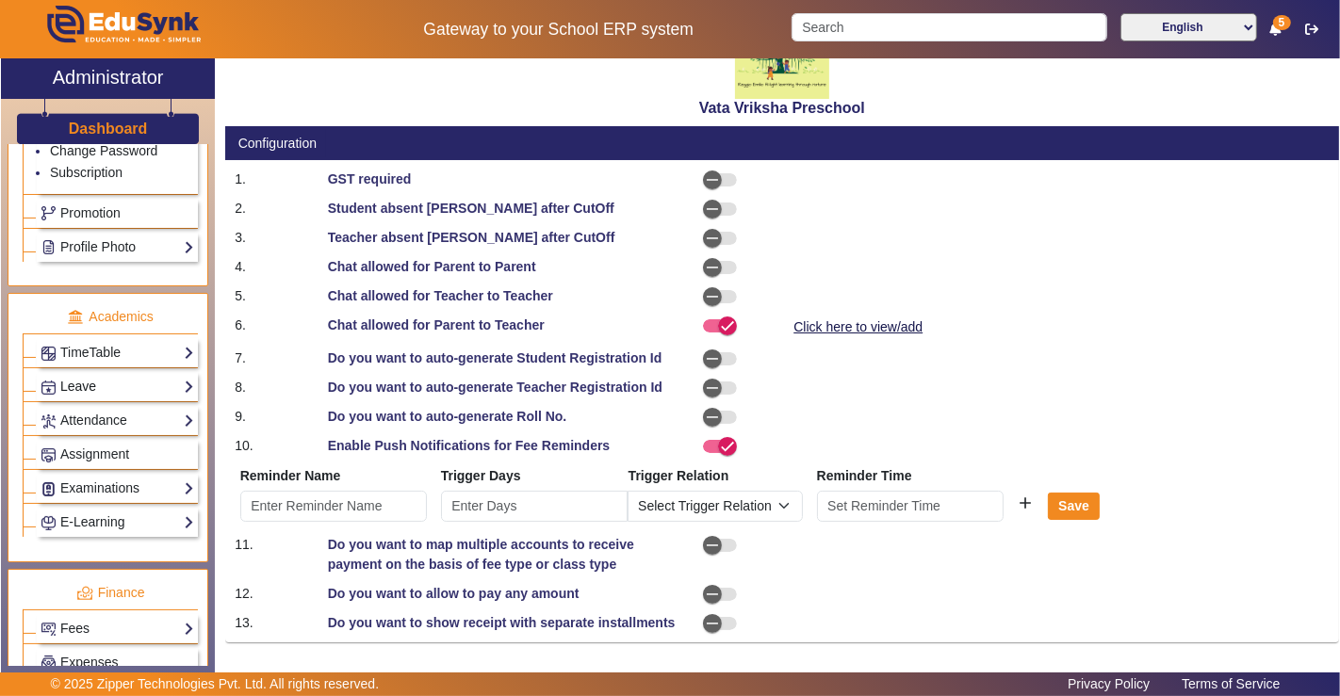
click at [108, 376] on link "Leave" at bounding box center [118, 387] width 154 height 22
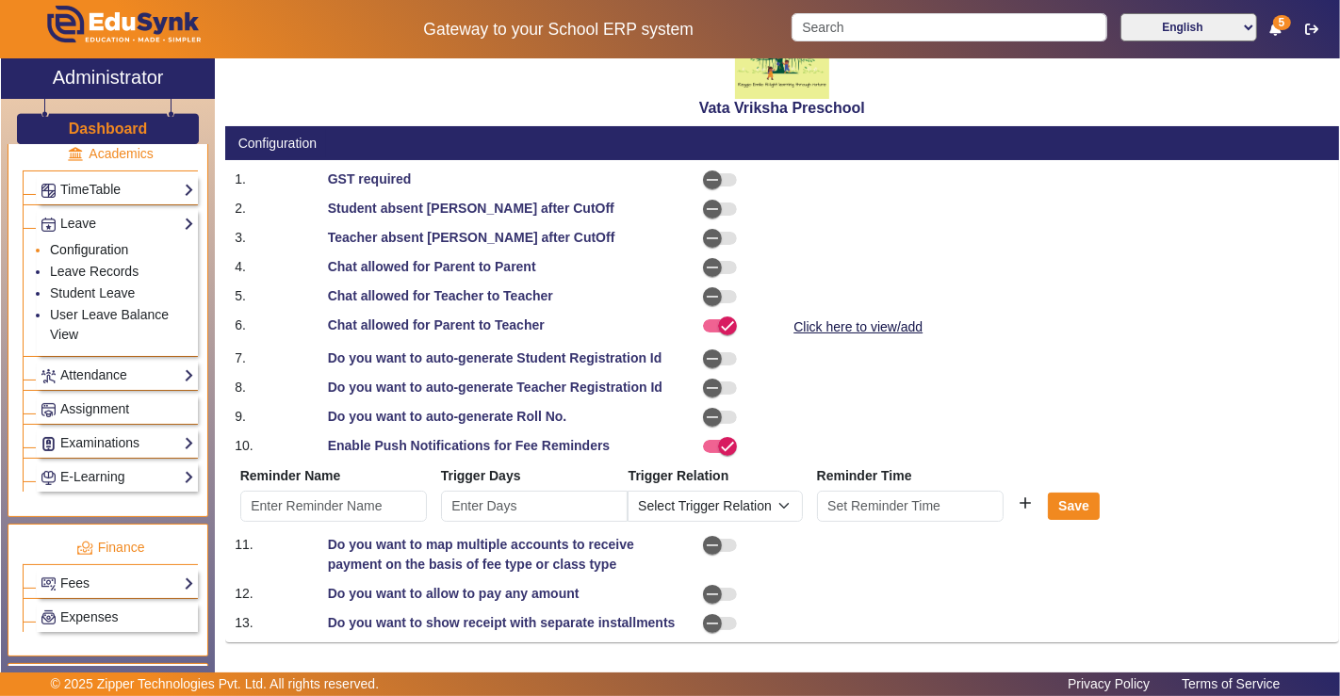
click at [118, 242] on link "Configuration" at bounding box center [89, 249] width 78 height 15
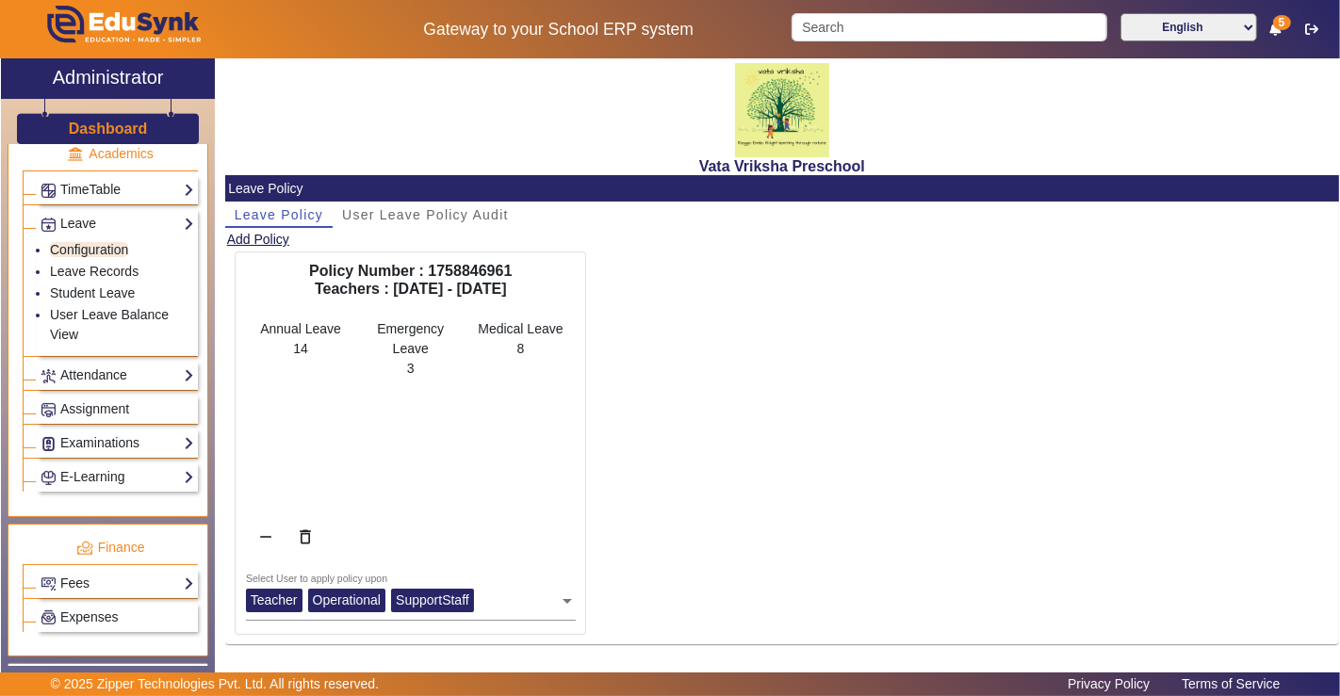
click at [747, 513] on div "Policy Number : 1758846961 Teachers : [DATE] - [DATE] Annual Leave 14 Emergency…" at bounding box center [782, 448] width 1114 height 392
click at [765, 504] on div "Policy Number : 1758846961 Teachers : [DATE] - [DATE] Annual Leave 14 Emergency…" at bounding box center [782, 448] width 1114 height 392
drag, startPoint x: 368, startPoint y: 281, endPoint x: 594, endPoint y: 294, distance: 225.6
click at [594, 294] on div "Policy Number : 1758846961 Teachers : [DATE] - [DATE] Annual Leave 14 Emergency…" at bounding box center [782, 448] width 1114 height 392
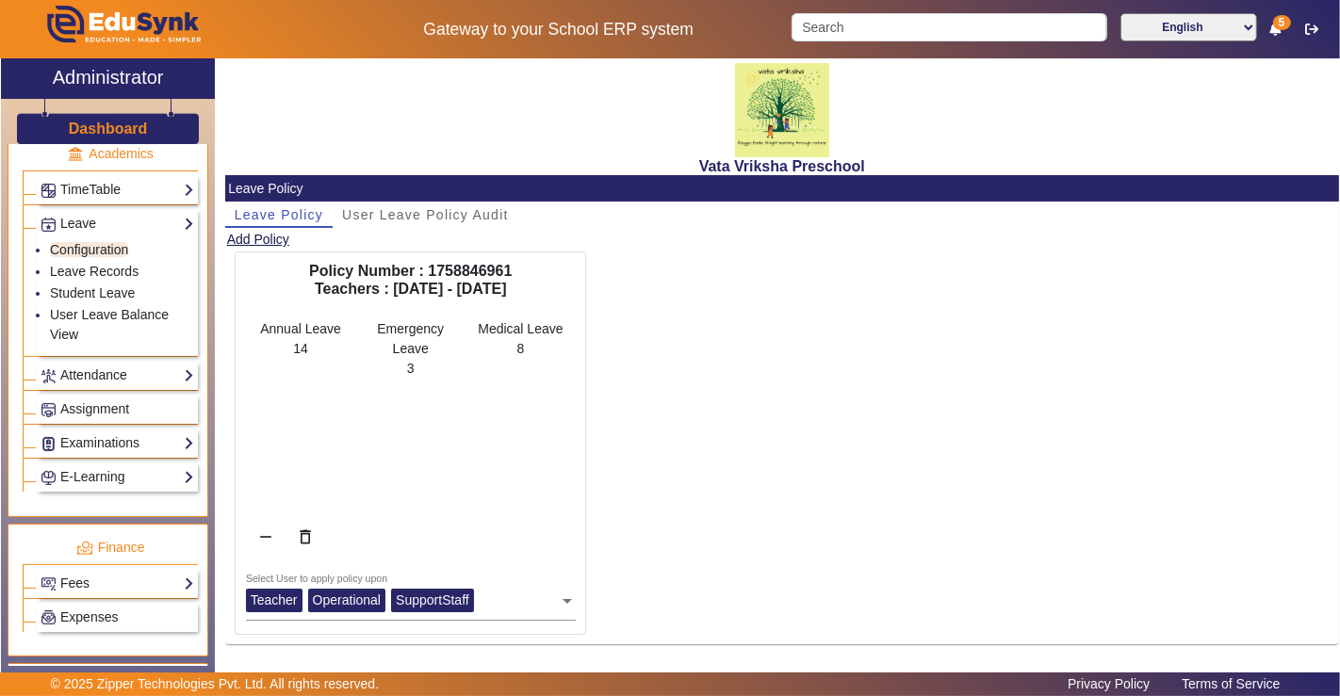
click at [754, 304] on div "Policy Number : 1758846961 Teachers : [DATE] - [DATE] Annual Leave 14 Emergency…" at bounding box center [782, 448] width 1114 height 392
click at [718, 424] on div "Policy Number : 1758846961 Teachers : [DATE] - [DATE] Annual Leave 14 Emergency…" at bounding box center [782, 448] width 1114 height 392
click at [1283, 35] on div "English हिंदी (Hindi) ಕನ್ನಡ (Kannada) தமிழ் (Tamil) ଓଡିଆ (Odia) ਪੰਜਾਬੀ (Punjabi…" at bounding box center [1060, 29] width 558 height 32
click at [1278, 29] on icon at bounding box center [1275, 29] width 11 height 13
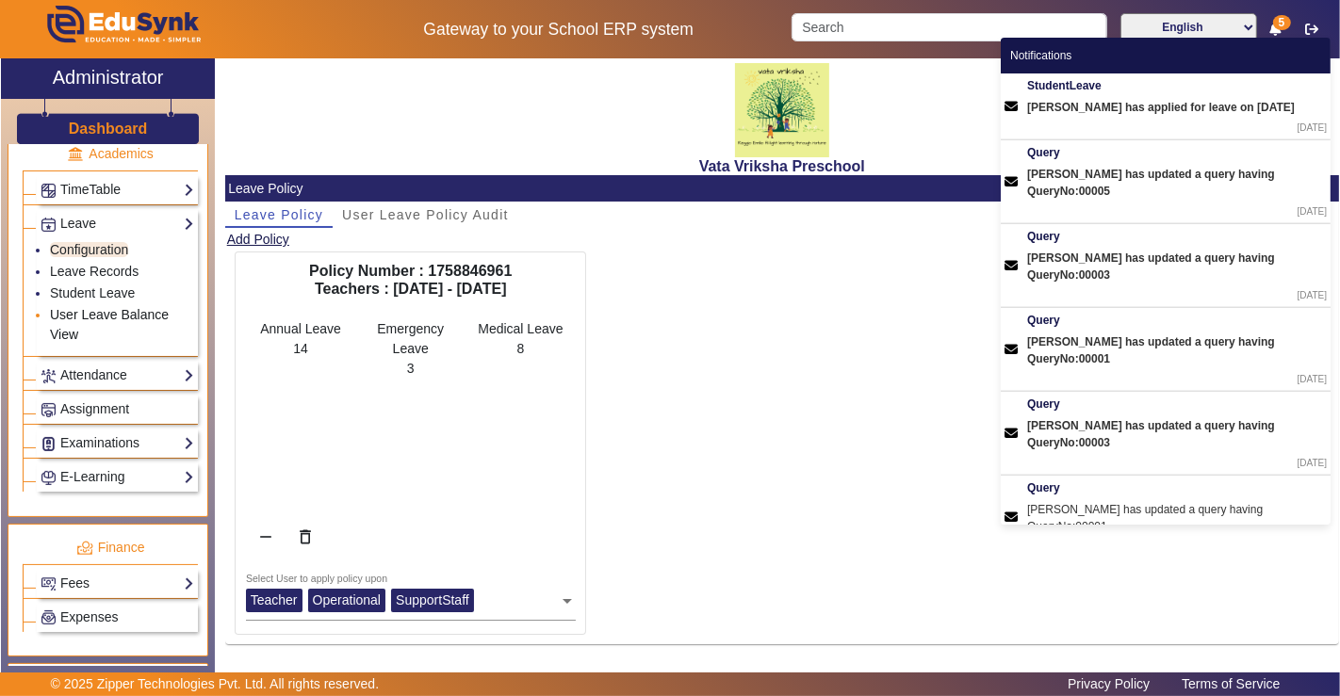
click at [83, 307] on link "User Leave Balance View" at bounding box center [109, 324] width 119 height 35
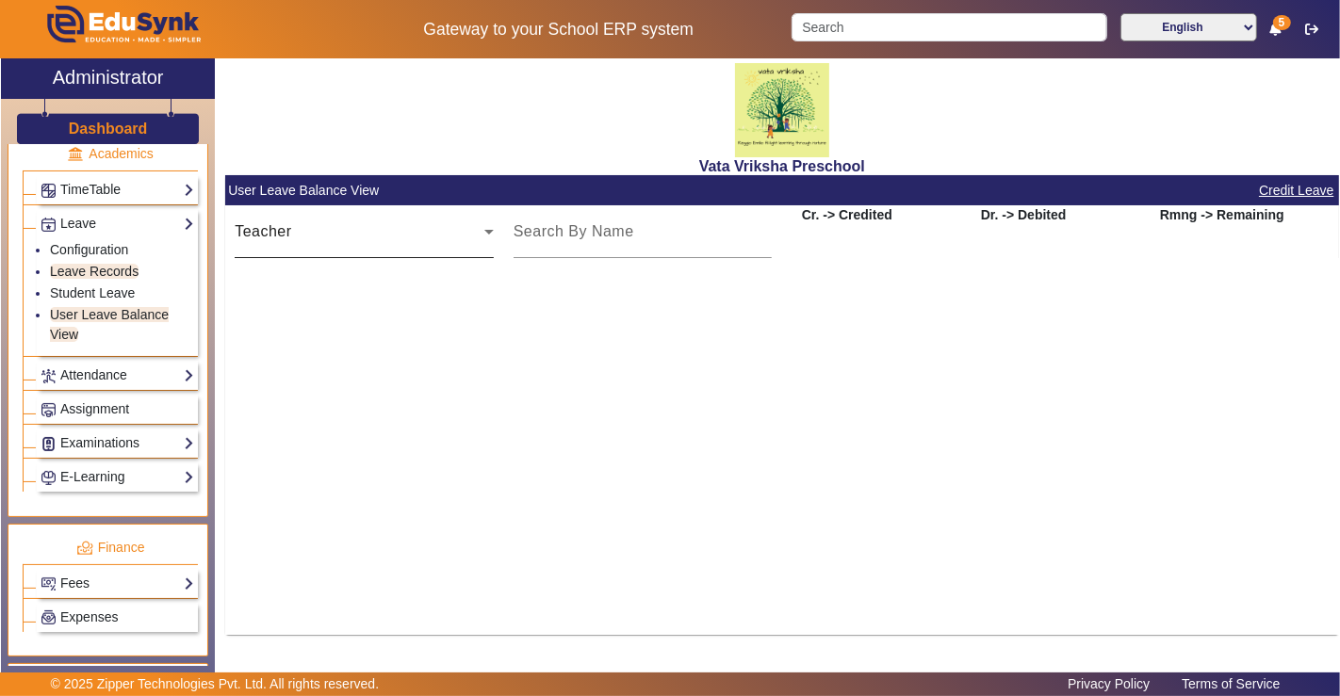
click at [444, 241] on div "Teacher" at bounding box center [360, 231] width 250 height 23
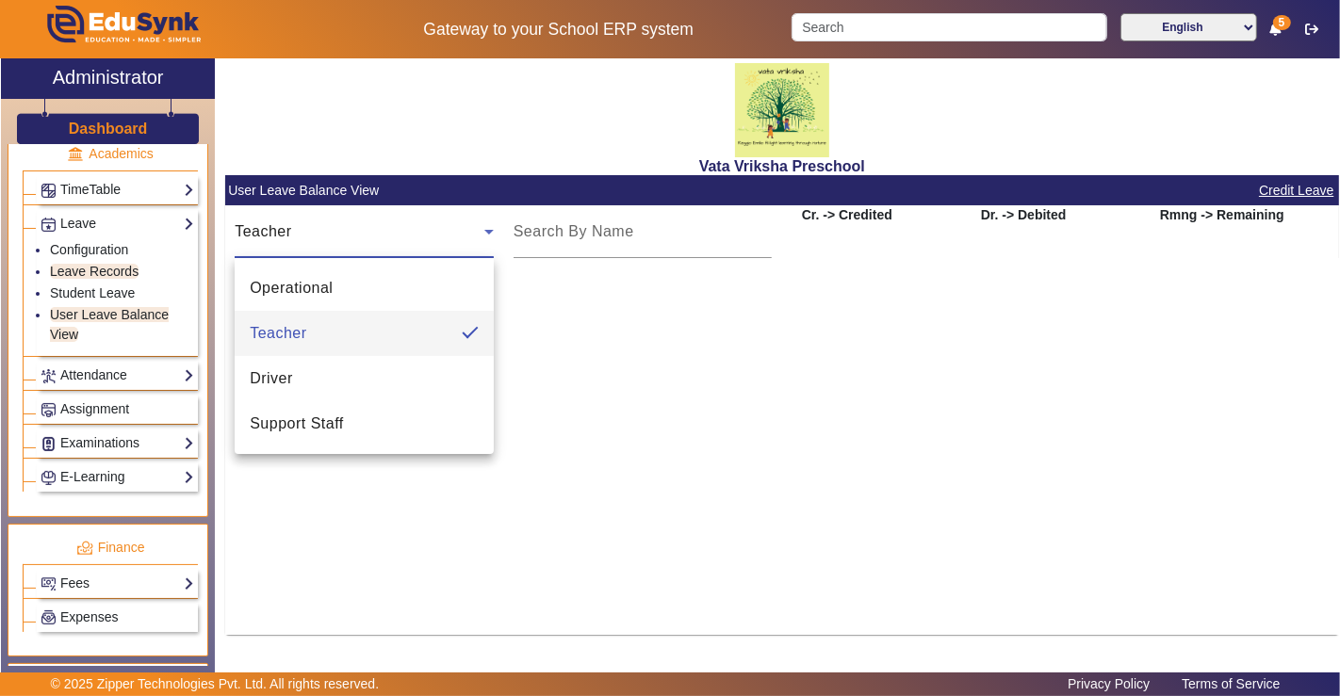
click at [416, 324] on mat-option "Teacher" at bounding box center [364, 333] width 259 height 45
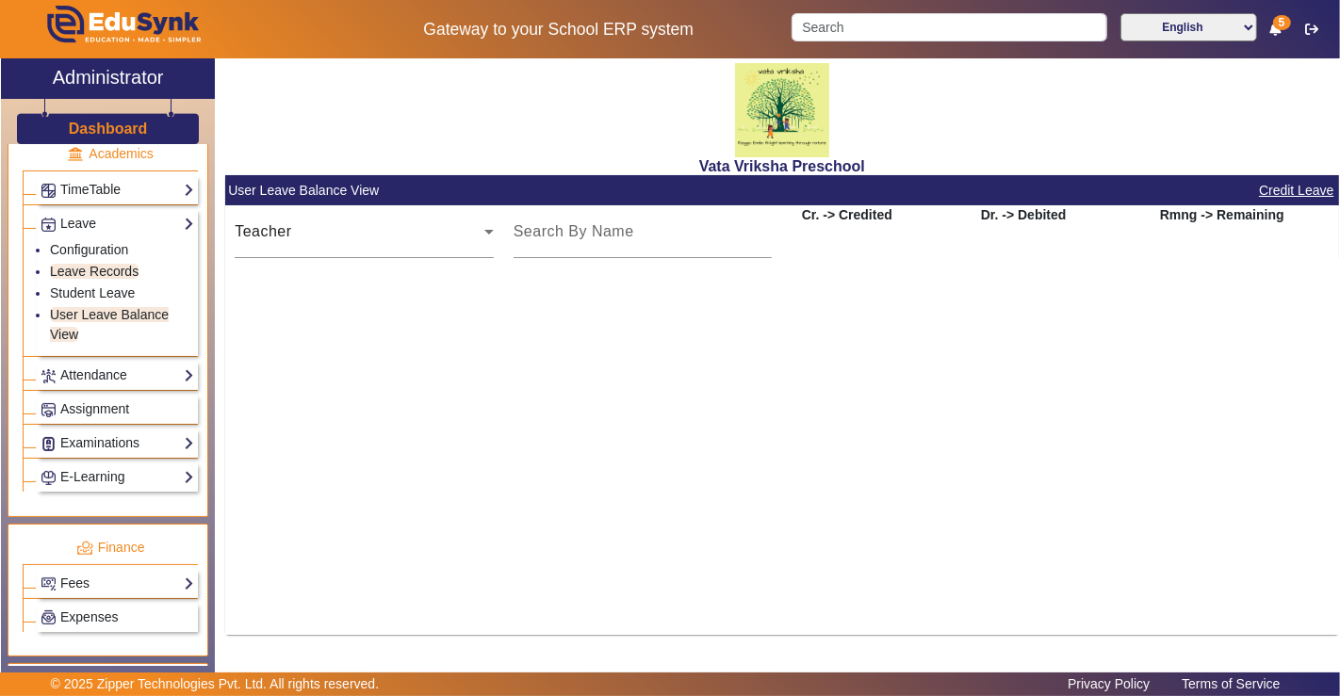
click at [1312, 186] on button "Credit Leave" at bounding box center [1296, 191] width 78 height 24
click at [1089, 362] on mat-row at bounding box center [782, 378] width 1114 height 45
click at [1000, 335] on mat-row at bounding box center [782, 333] width 1114 height 45
click at [1276, 30] on icon at bounding box center [1275, 29] width 11 height 13
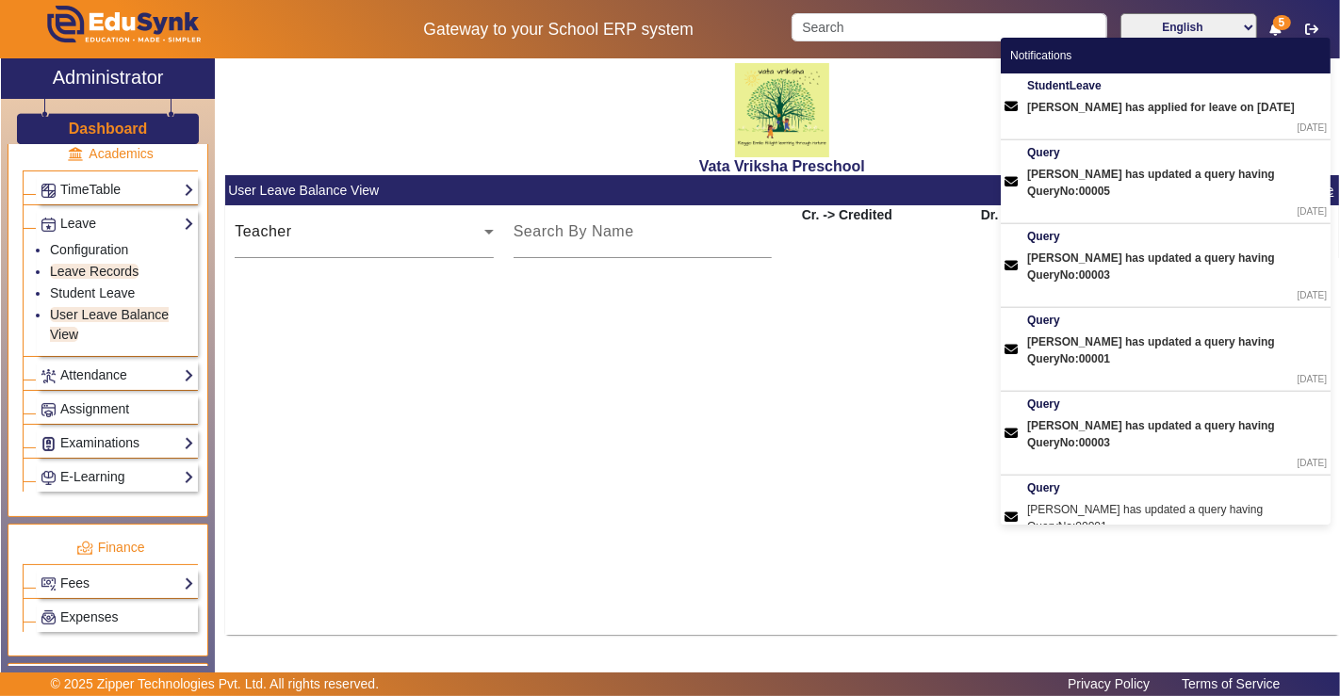
click at [873, 381] on mat-row at bounding box center [782, 378] width 1114 height 45
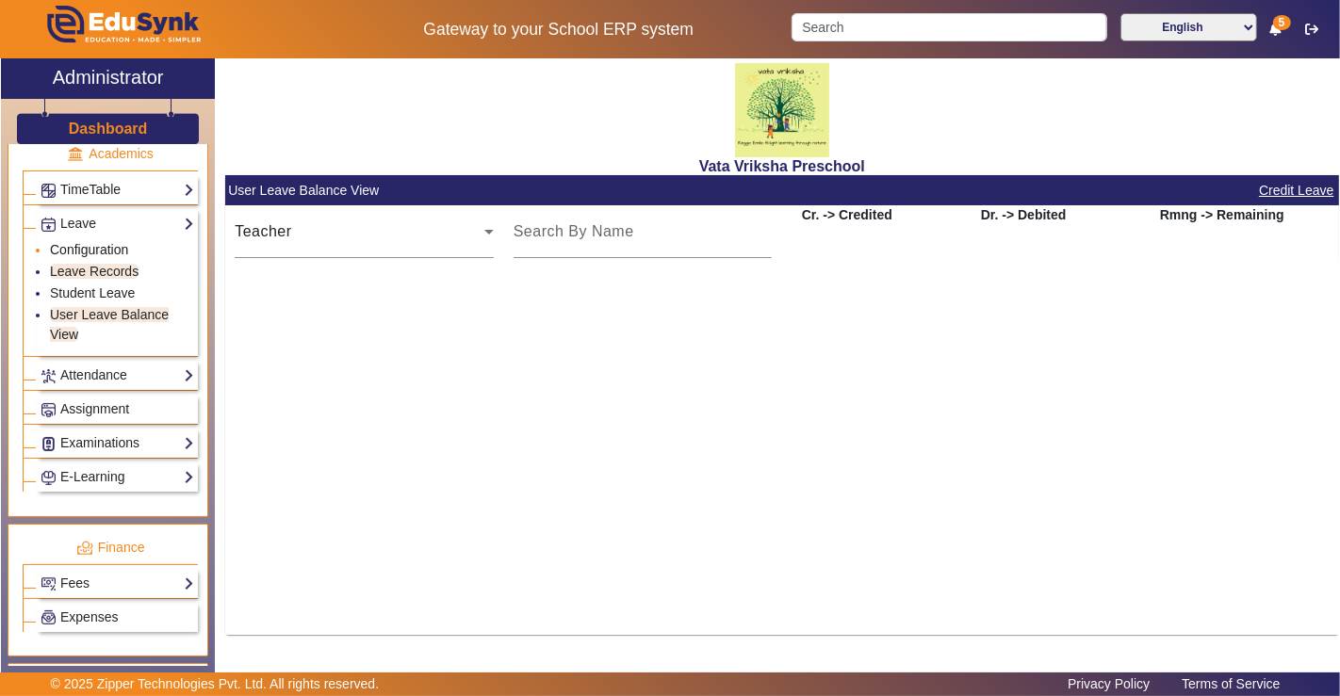
click at [76, 242] on link "Configuration" at bounding box center [89, 249] width 78 height 15
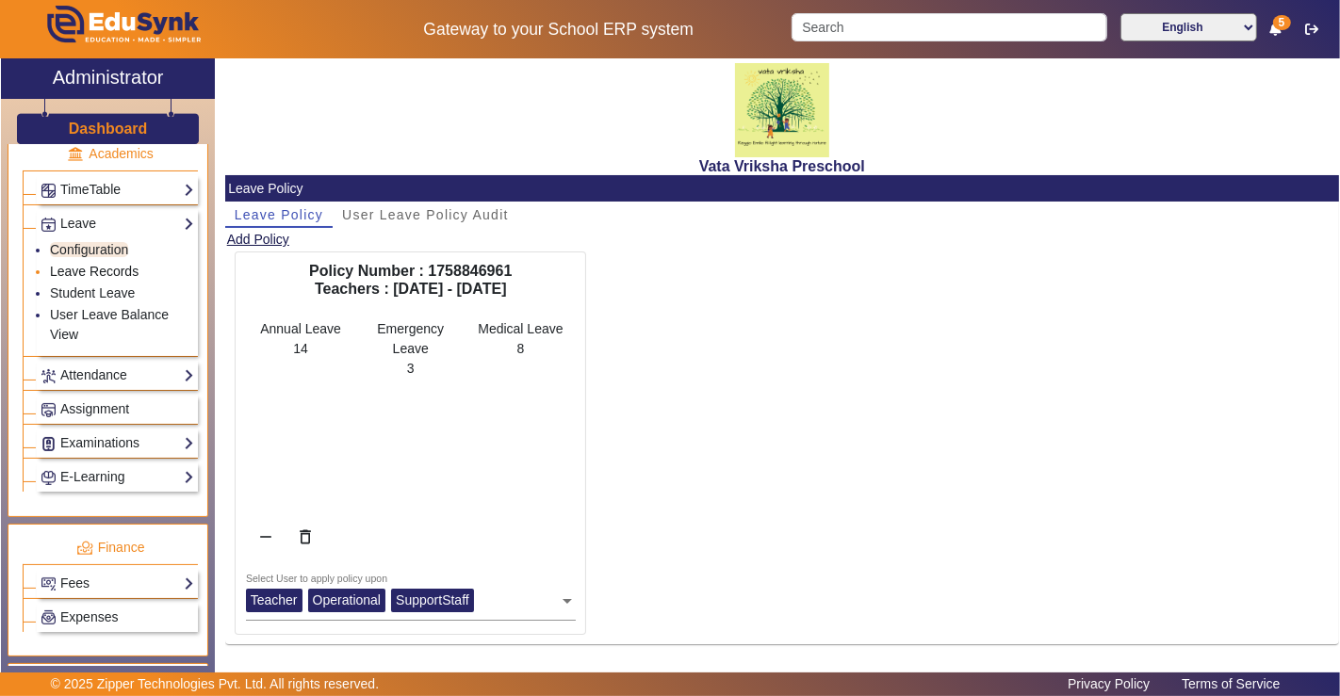
click at [97, 264] on link "Leave Records" at bounding box center [94, 271] width 89 height 15
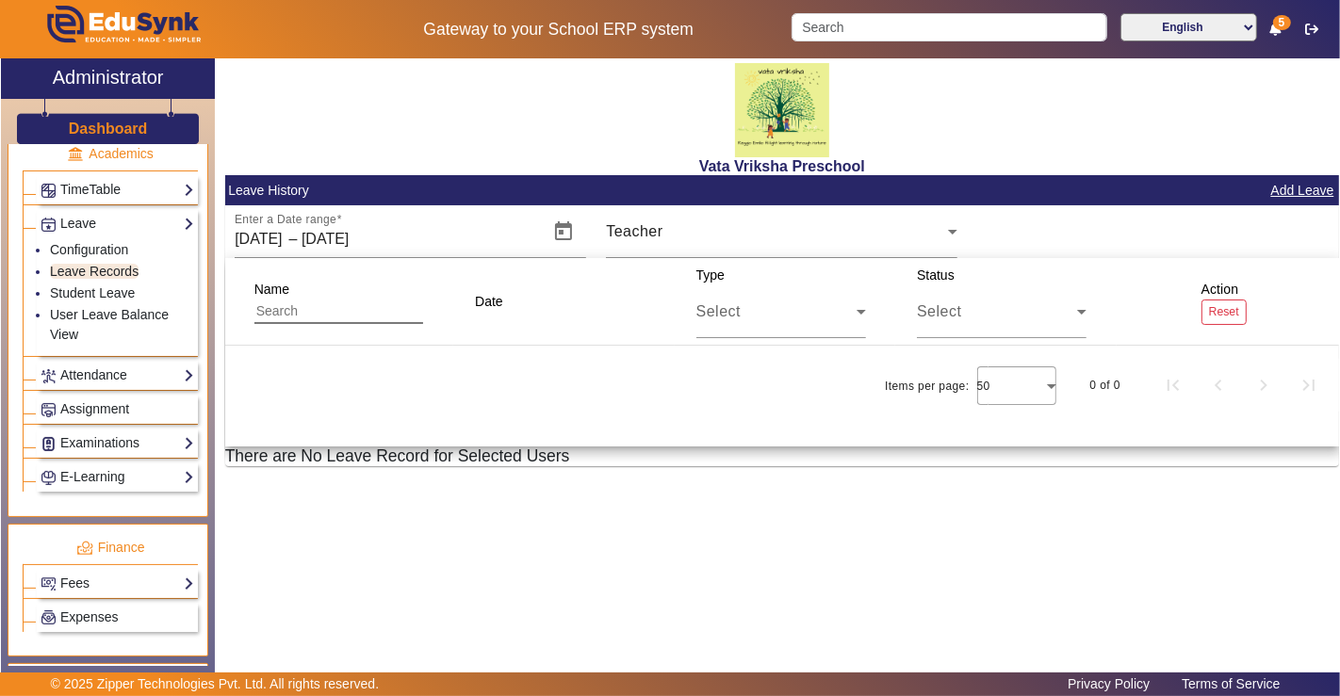
click at [661, 667] on div "X Administrator Dashboard Administration Institution Institution Details Sessio…" at bounding box center [670, 368] width 1338 height 621
click at [647, 606] on div "Vata Vriksha Preschool Leave History Add Leave Enter a Date range [DATE] [DATE]…" at bounding box center [777, 358] width 1124 height 601
click at [99, 307] on link "User Leave Balance View" at bounding box center [109, 324] width 119 height 35
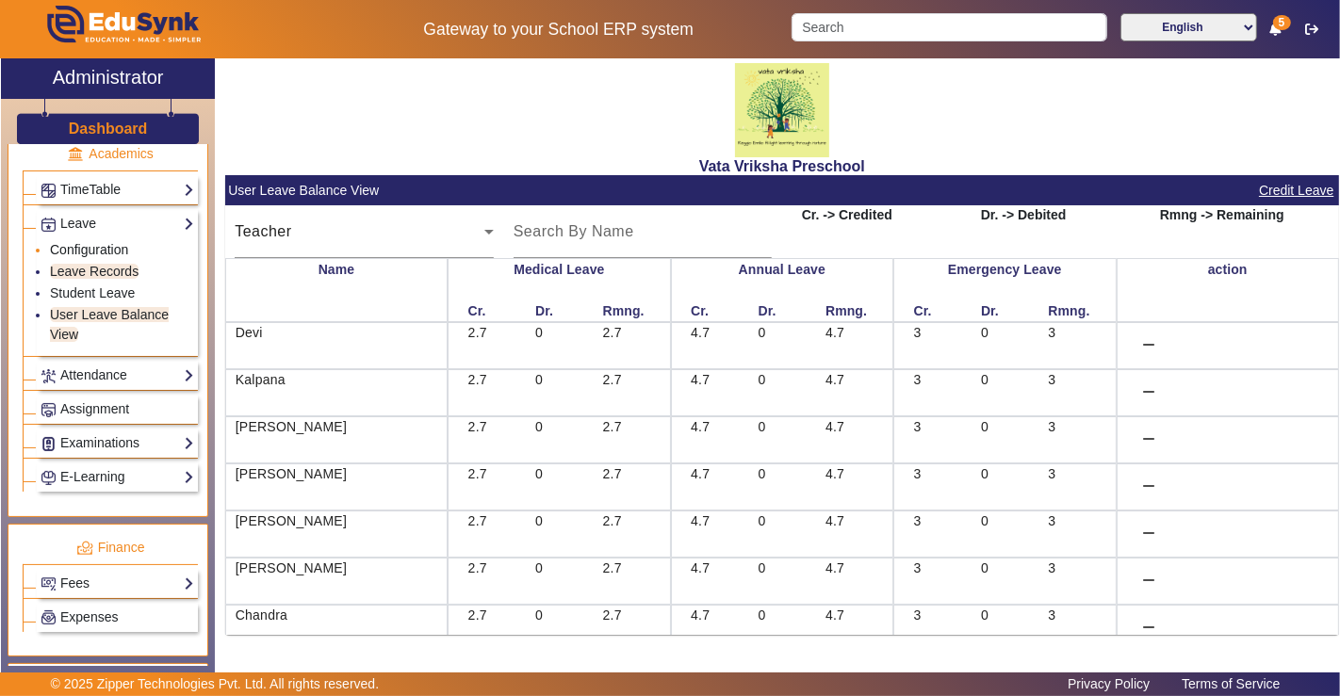
click at [86, 242] on link "Configuration" at bounding box center [89, 249] width 78 height 15
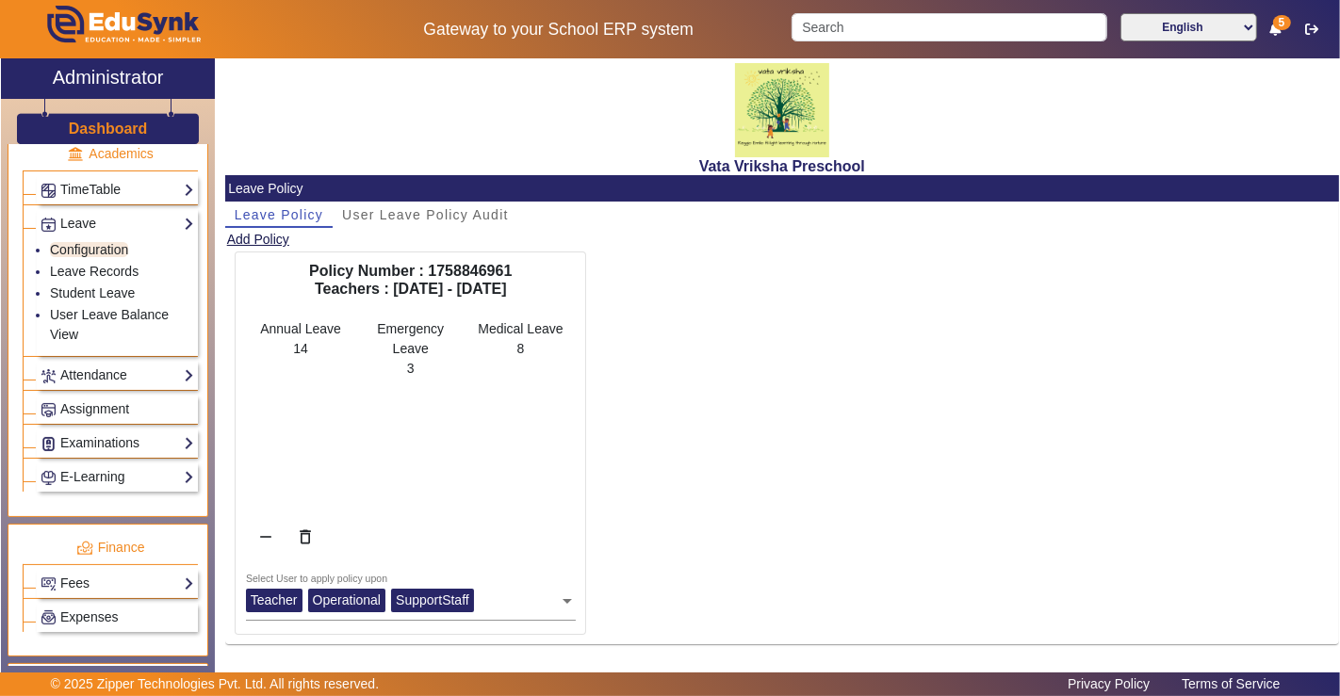
click at [741, 515] on div "Policy Number : 1758846961 Teachers : [DATE] - [DATE] Annual Leave 14 Emergency…" at bounding box center [782, 448] width 1114 height 392
click at [733, 509] on div "Policy Number : 1758846961 Teachers : [DATE] - [DATE] Annual Leave 14 Emergency…" at bounding box center [782, 448] width 1114 height 392
click at [299, 211] on span "Leave Policy" at bounding box center [279, 214] width 89 height 13
click at [400, 213] on span "User Leave Policy Audit" at bounding box center [425, 214] width 167 height 13
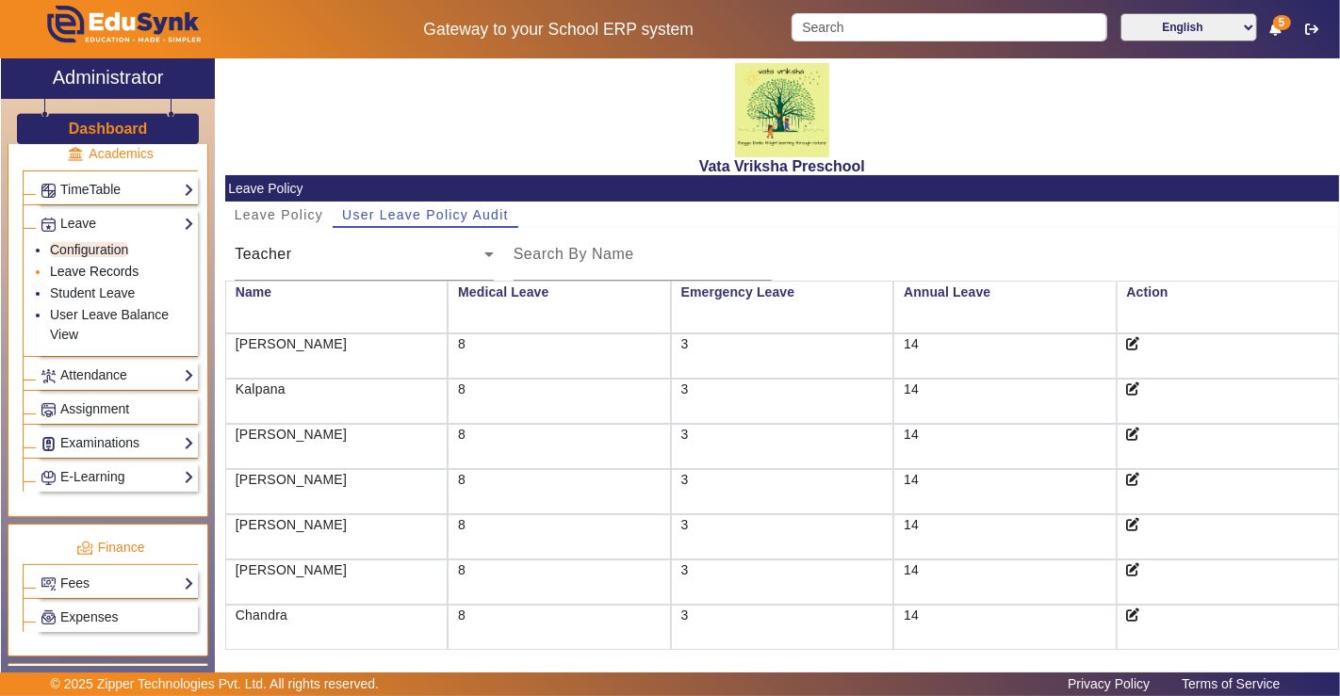
click at [80, 264] on link "Leave Records" at bounding box center [94, 271] width 89 height 15
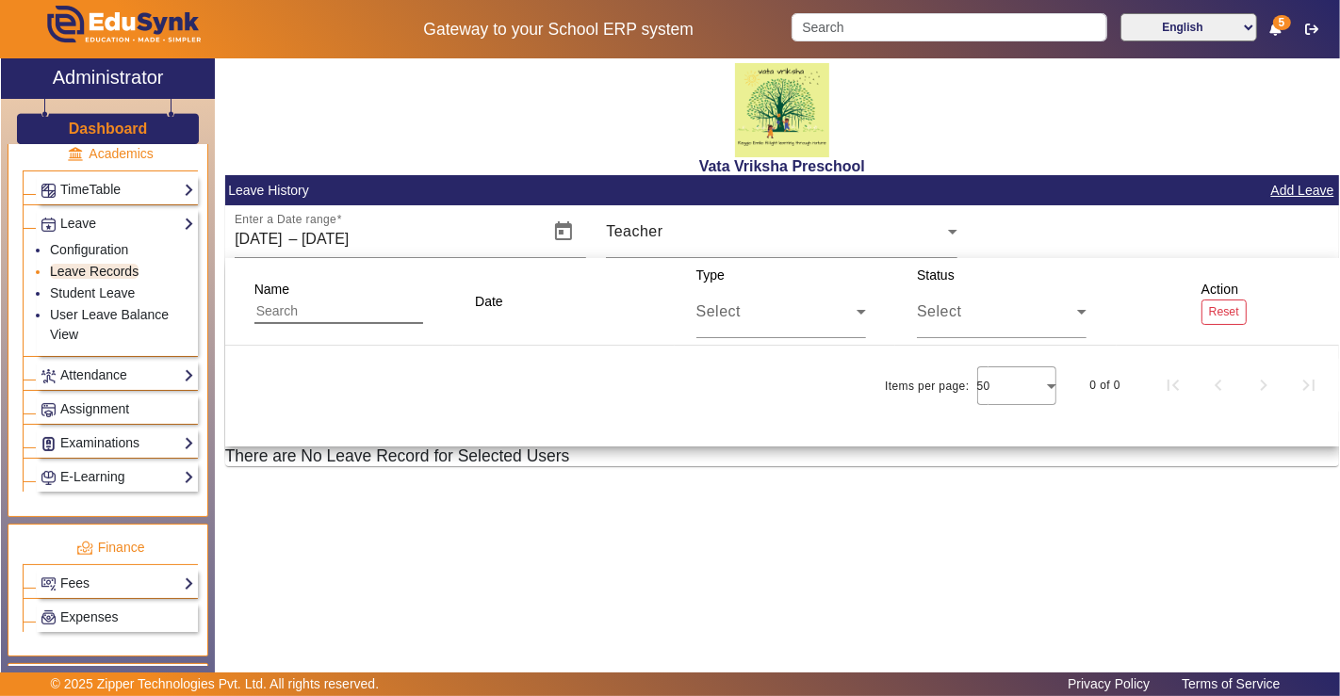
click at [81, 264] on link "Leave Records" at bounding box center [94, 271] width 89 height 15
click at [94, 307] on link "User Leave Balance View" at bounding box center [109, 324] width 119 height 35
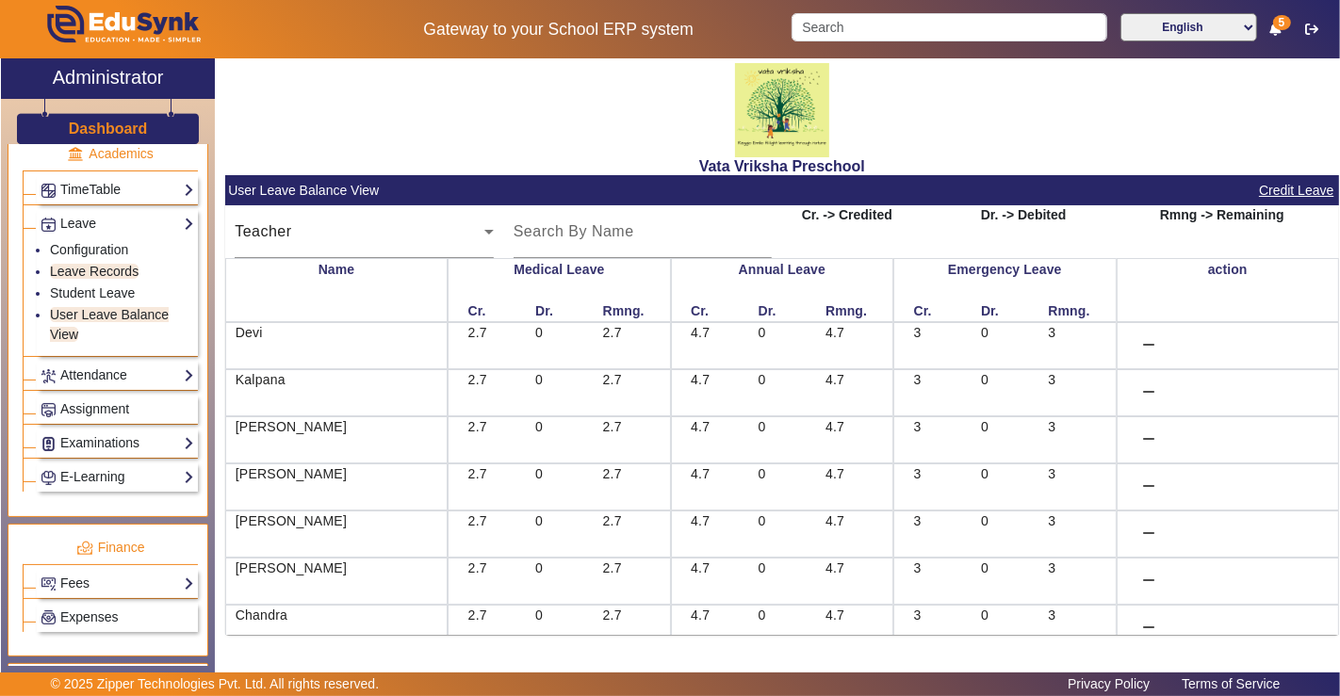
click at [1018, 236] on div "Cr. -> Credited Dr. -> Debited Rmng -> Remaining" at bounding box center [1060, 231] width 557 height 53
click at [1267, 35] on div "English हिंदी (Hindi) ಕನ್ನಡ (Kannada) தமிழ் (Tamil) ଓଡିଆ (Odia) ਪੰਜਾਬੀ (Punjabi…" at bounding box center [1060, 29] width 558 height 32
click at [1190, 133] on div "Vata Vriksha Preschool" at bounding box center [782, 116] width 1114 height 117
click at [1204, 110] on div "Vata Vriksha Preschool" at bounding box center [782, 116] width 1114 height 117
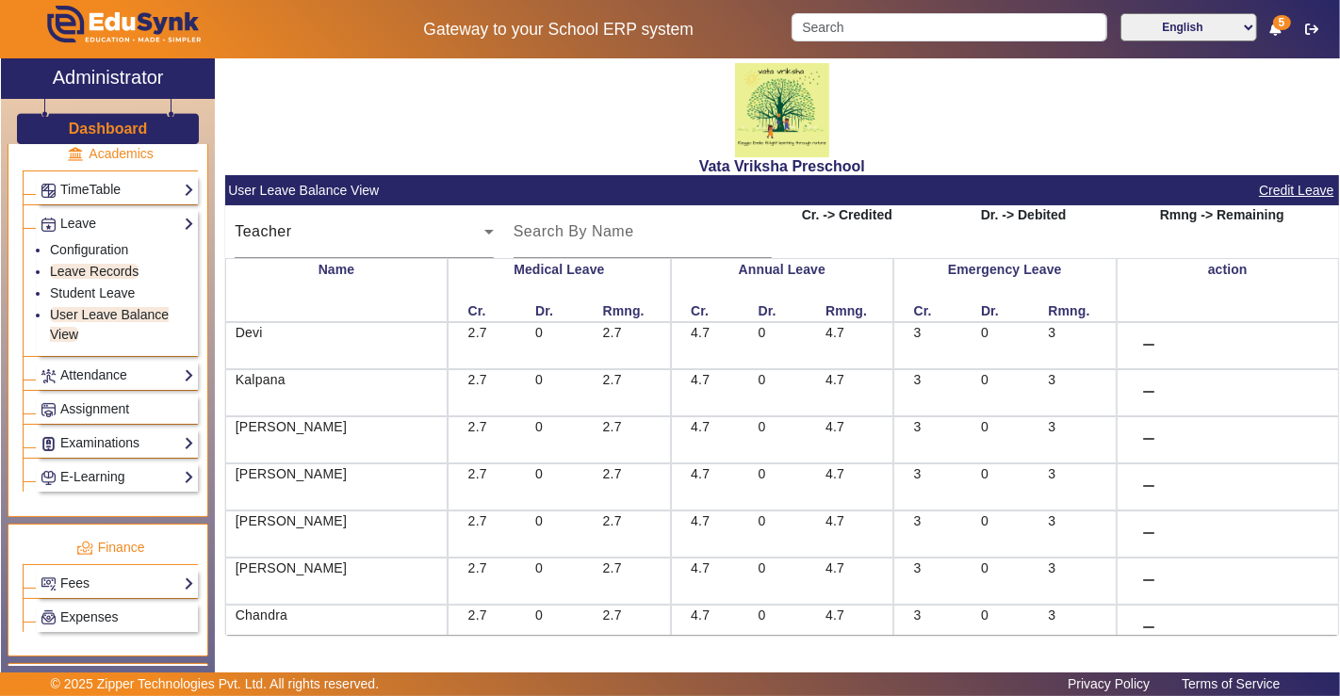
click at [1281, 28] on span "5" at bounding box center [1282, 22] width 18 height 15
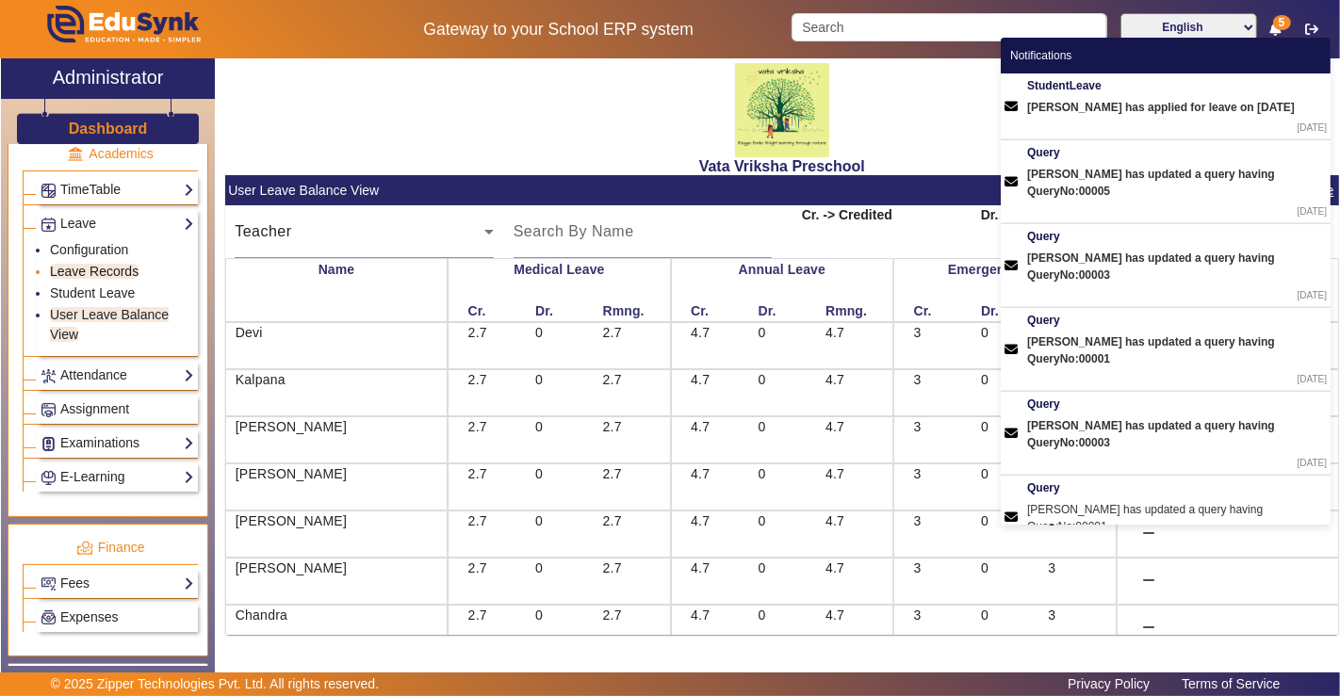
click at [105, 264] on link "Leave Records" at bounding box center [94, 271] width 89 height 15
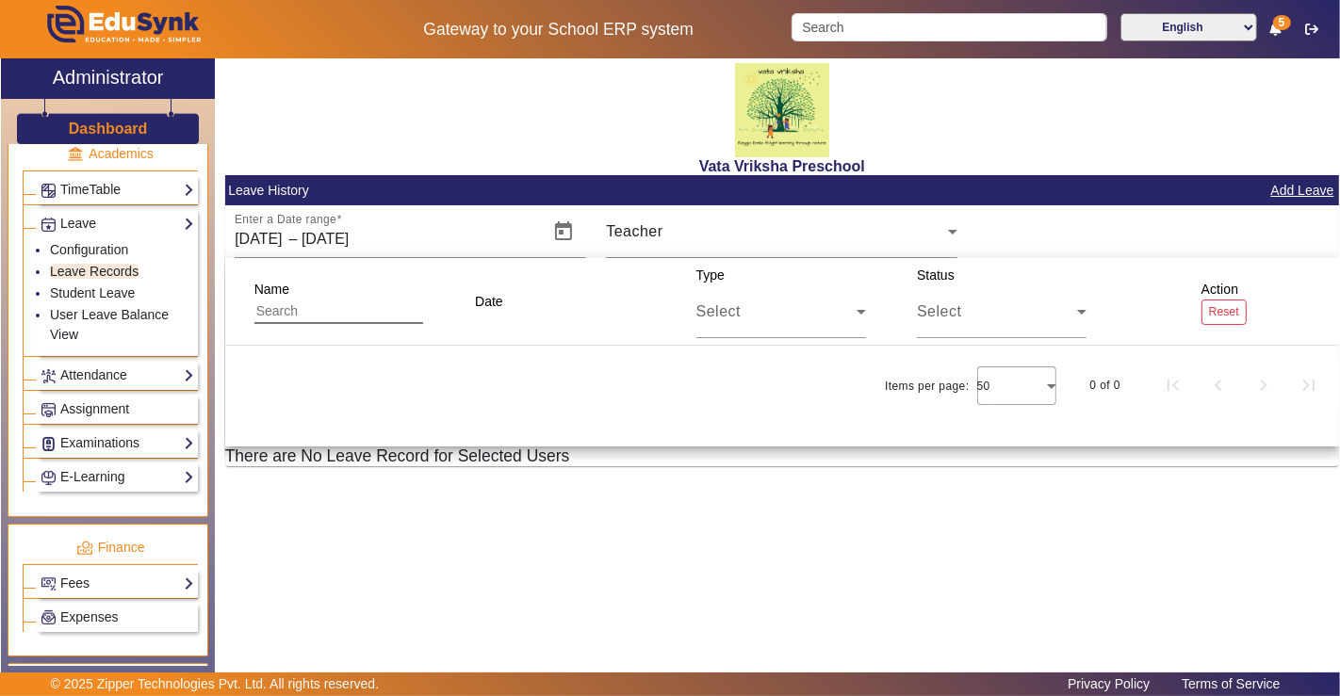
click at [479, 571] on div "Vata Vriksha Preschool Leave History Add Leave Enter a Date range [DATE] [DATE]…" at bounding box center [777, 358] width 1124 height 601
click at [837, 302] on div "Select" at bounding box center [776, 312] width 160 height 23
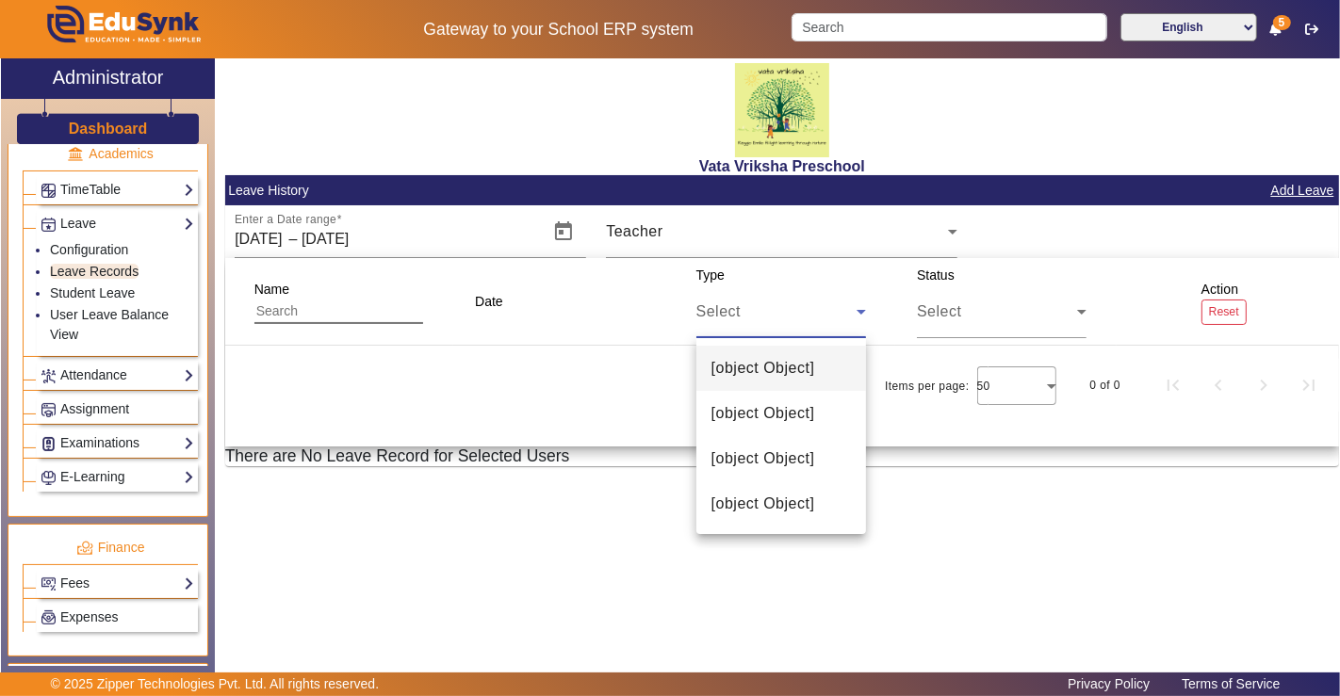
click at [837, 306] on div at bounding box center [670, 348] width 1340 height 696
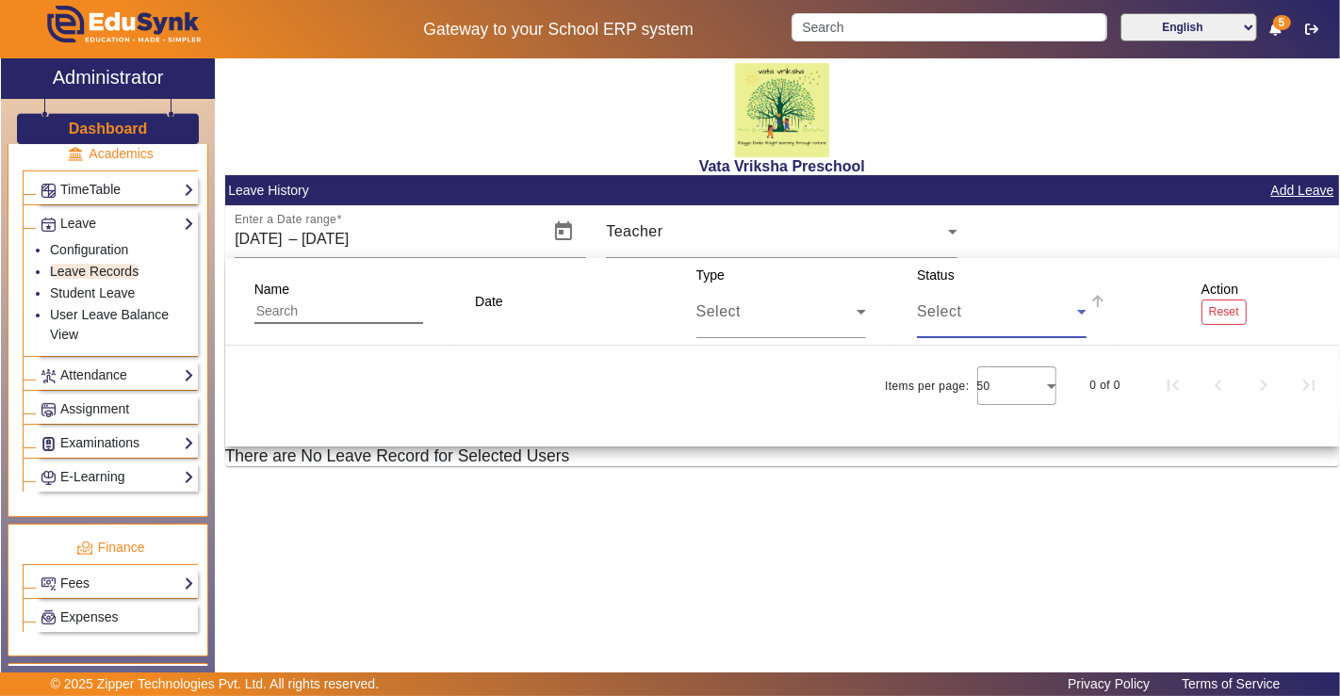
click at [1036, 302] on div "Select" at bounding box center [997, 312] width 160 height 23
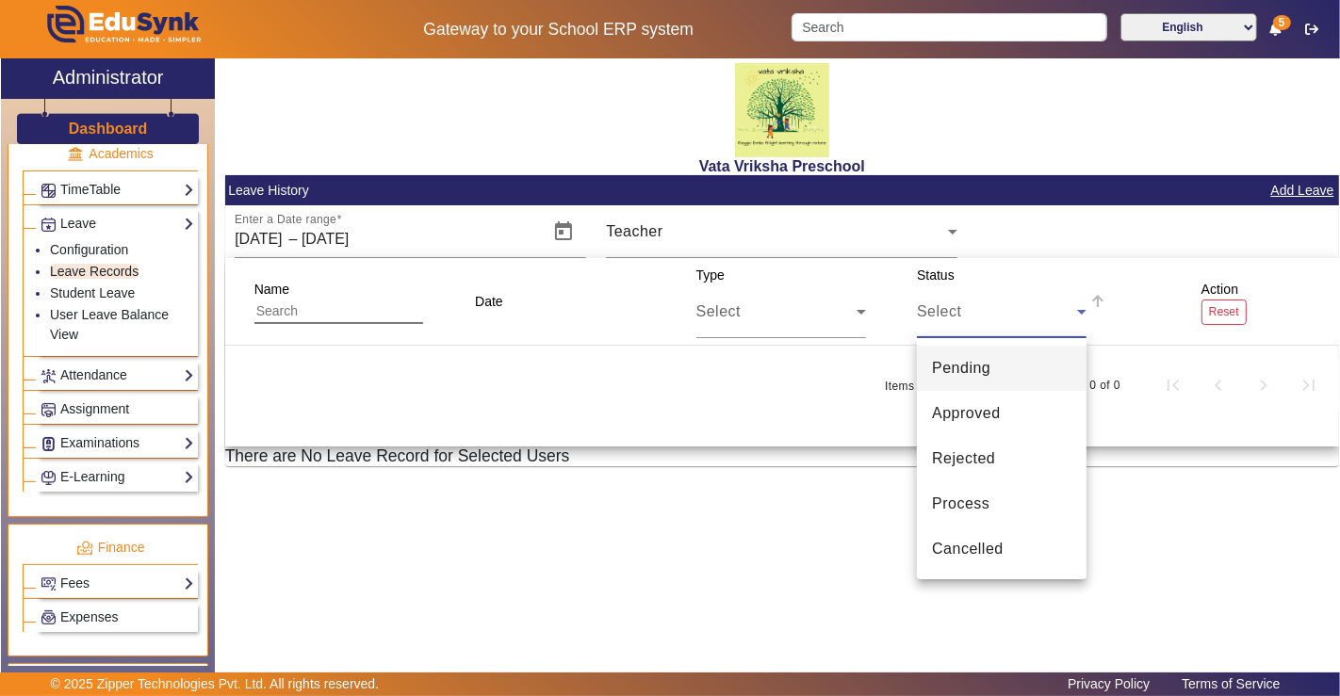
click at [1036, 305] on div at bounding box center [670, 348] width 1340 height 696
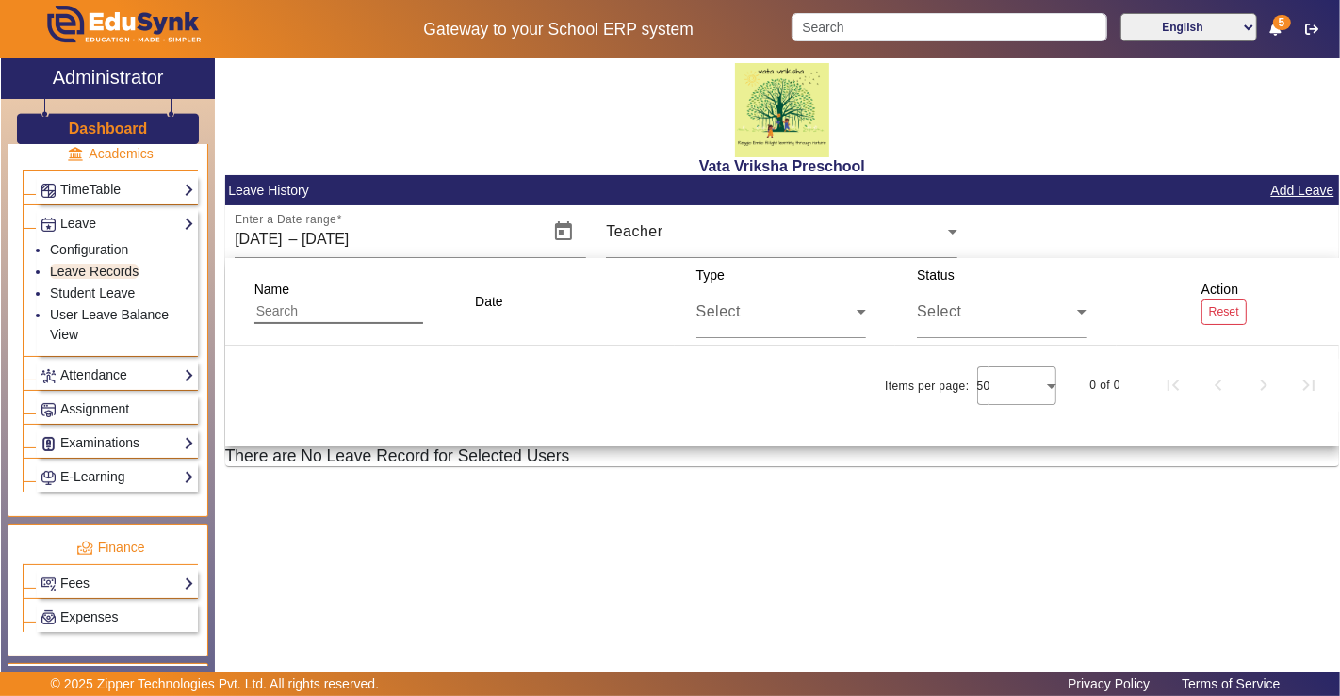
click at [714, 555] on div "Vata Vriksha Preschool Leave History Add Leave Enter a Date range [DATE] [DATE]…" at bounding box center [777, 358] width 1124 height 601
click at [57, 317] on link "User Leave Balance View" at bounding box center [109, 324] width 119 height 35
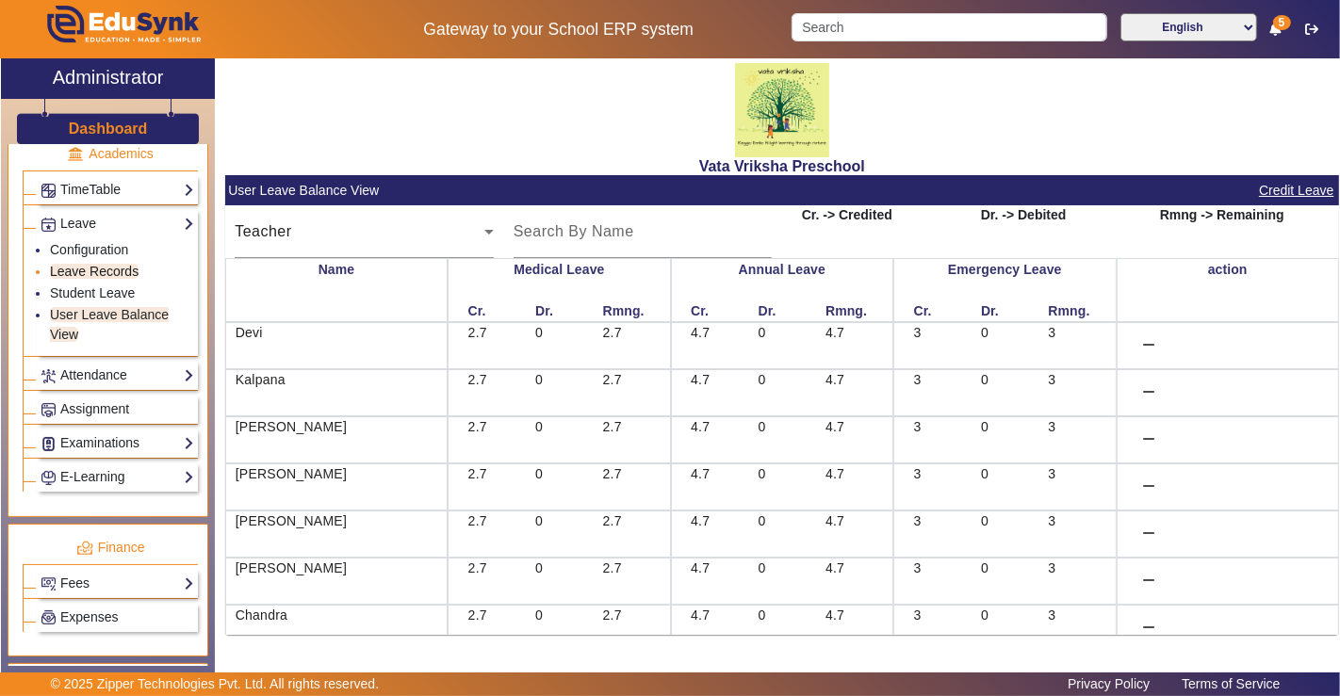
click at [73, 264] on link "Leave Records" at bounding box center [94, 271] width 89 height 15
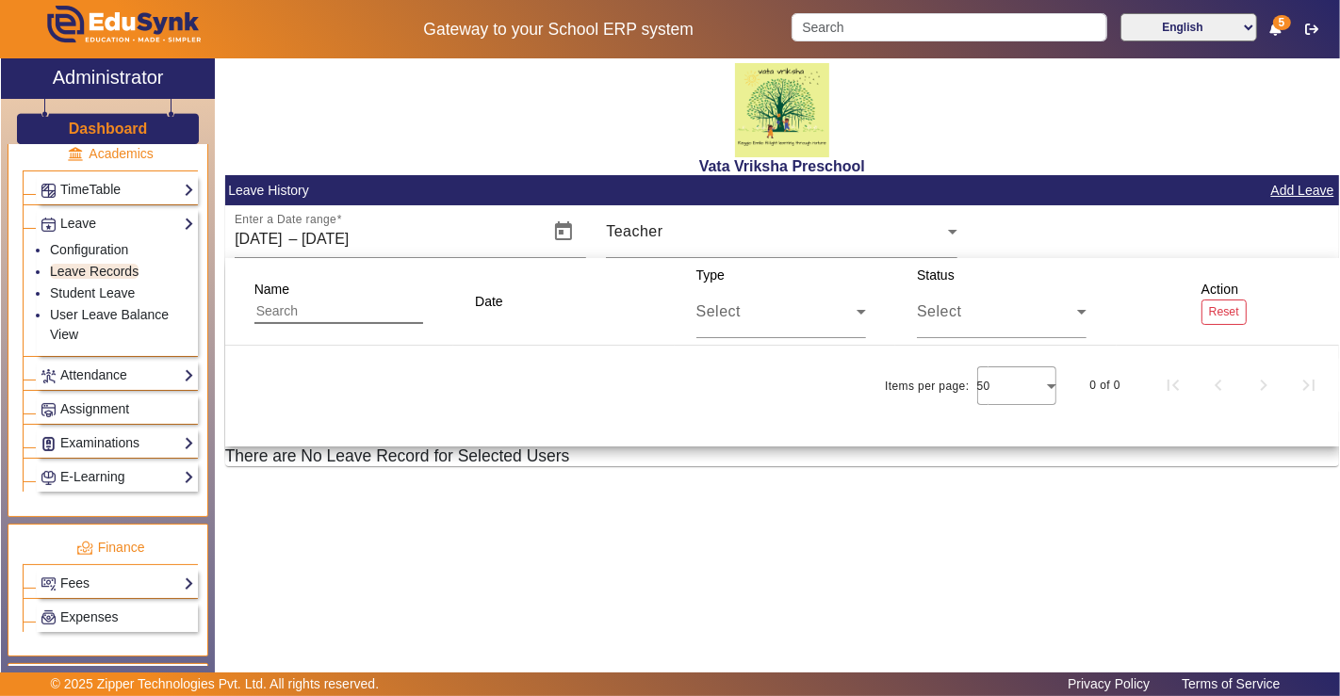
click at [1192, 97] on div "Vata Vriksha Preschool" at bounding box center [782, 116] width 1114 height 117
click at [1270, 36] on div "5" at bounding box center [1275, 30] width 11 height 20
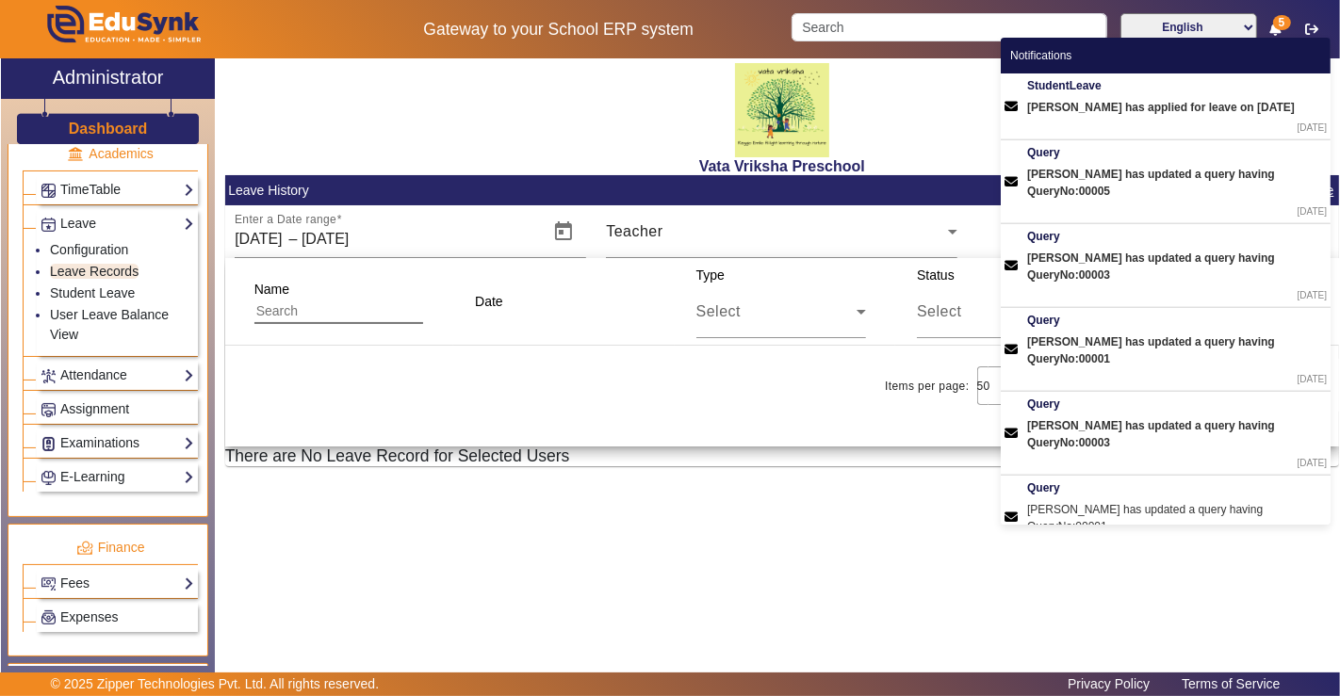
click at [1166, 118] on div "StudentLeave Yunay has applied for leave on [DATE] [DATE]" at bounding box center [1177, 105] width 300 height 57
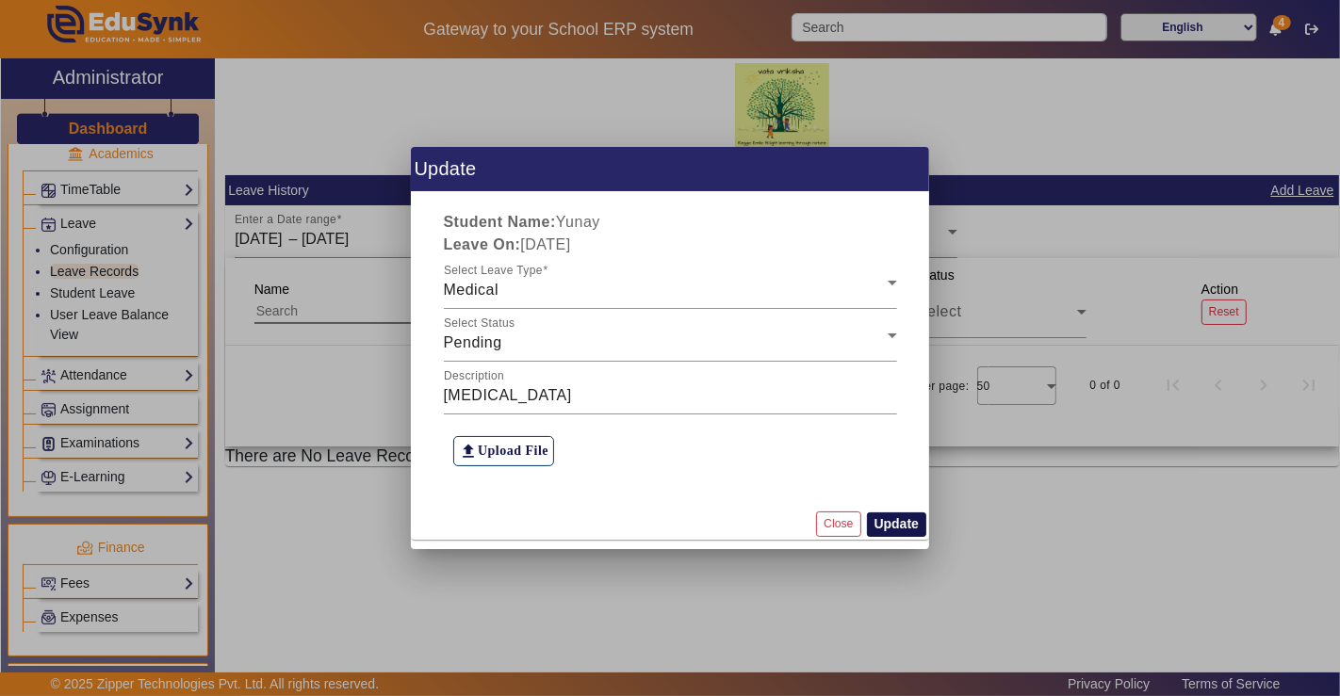
click at [880, 525] on button "Update" at bounding box center [896, 525] width 59 height 24
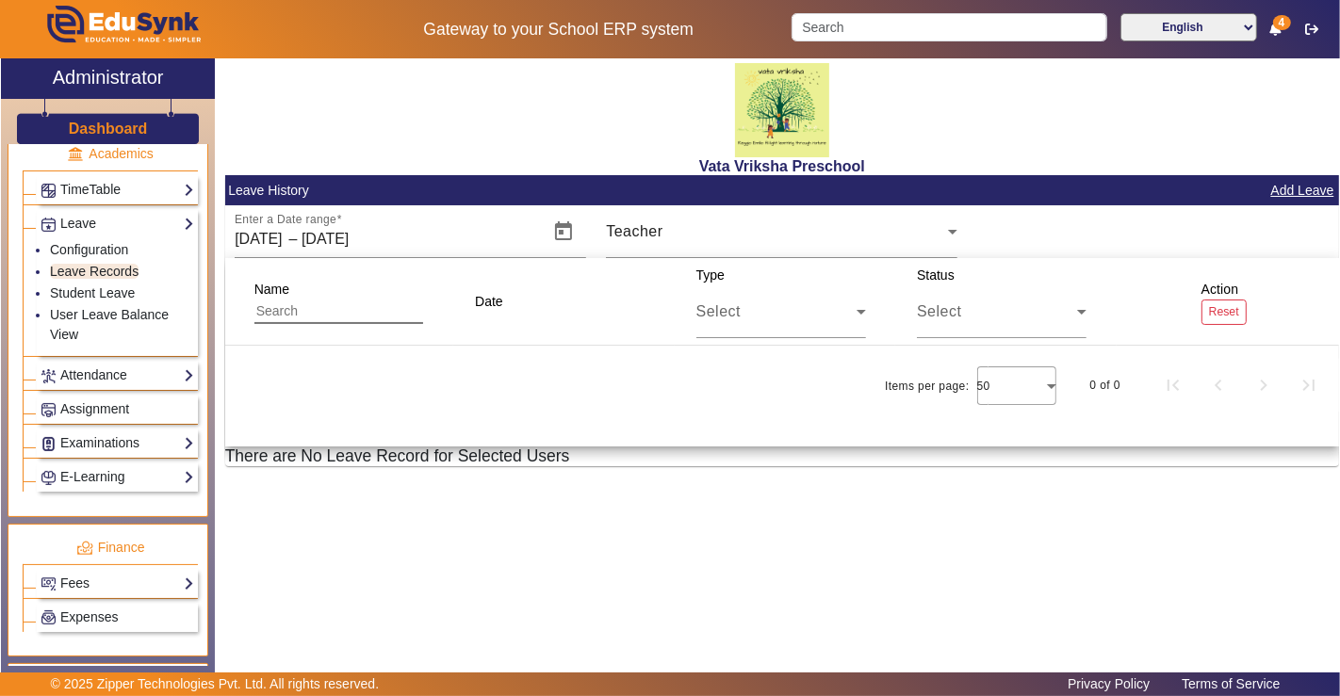
click at [1277, 30] on icon at bounding box center [1275, 29] width 11 height 13
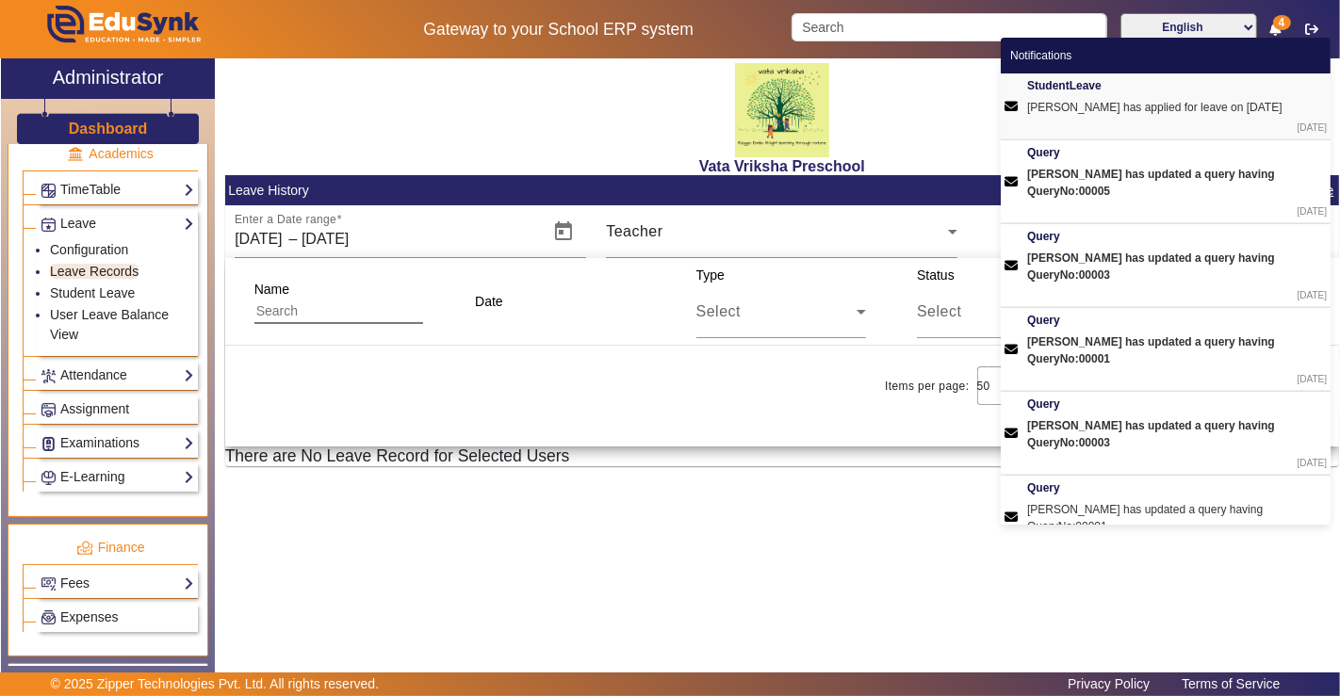
click at [1210, 108] on div "[PERSON_NAME] has applied for leave on [DATE]" at bounding box center [1177, 107] width 300 height 17
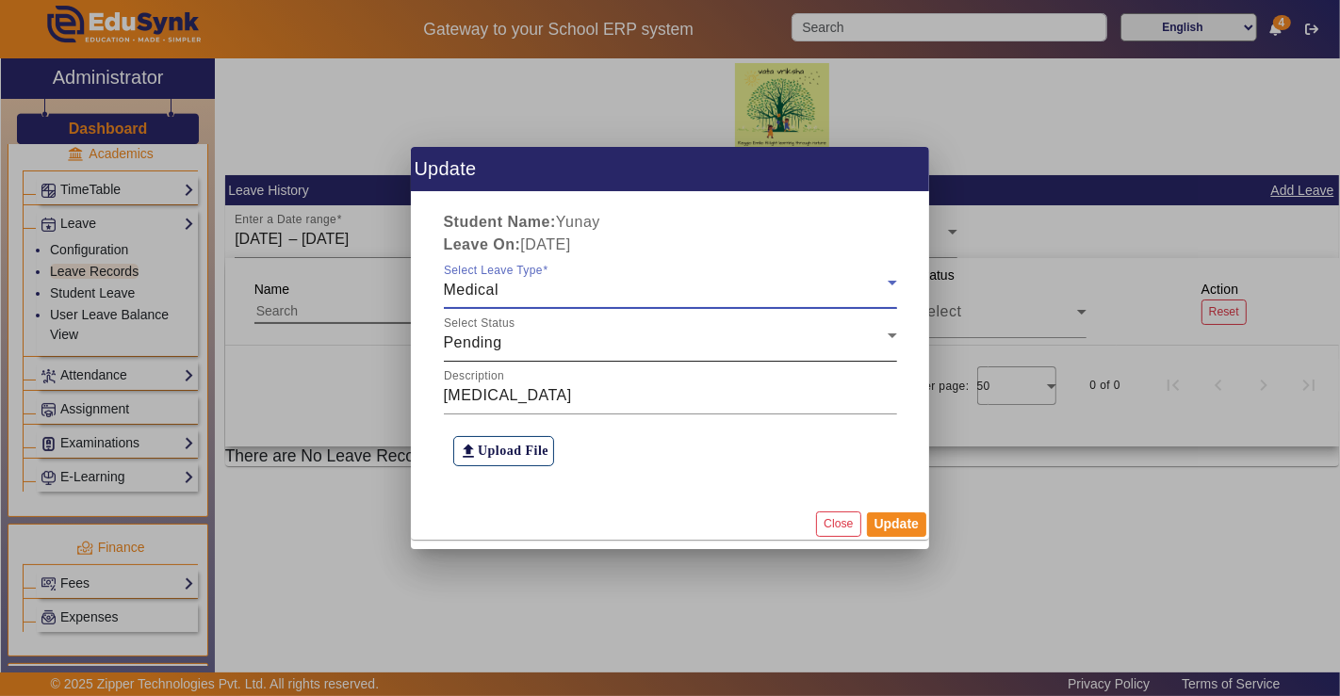
click at [586, 338] on div "Pending" at bounding box center [666, 343] width 444 height 23
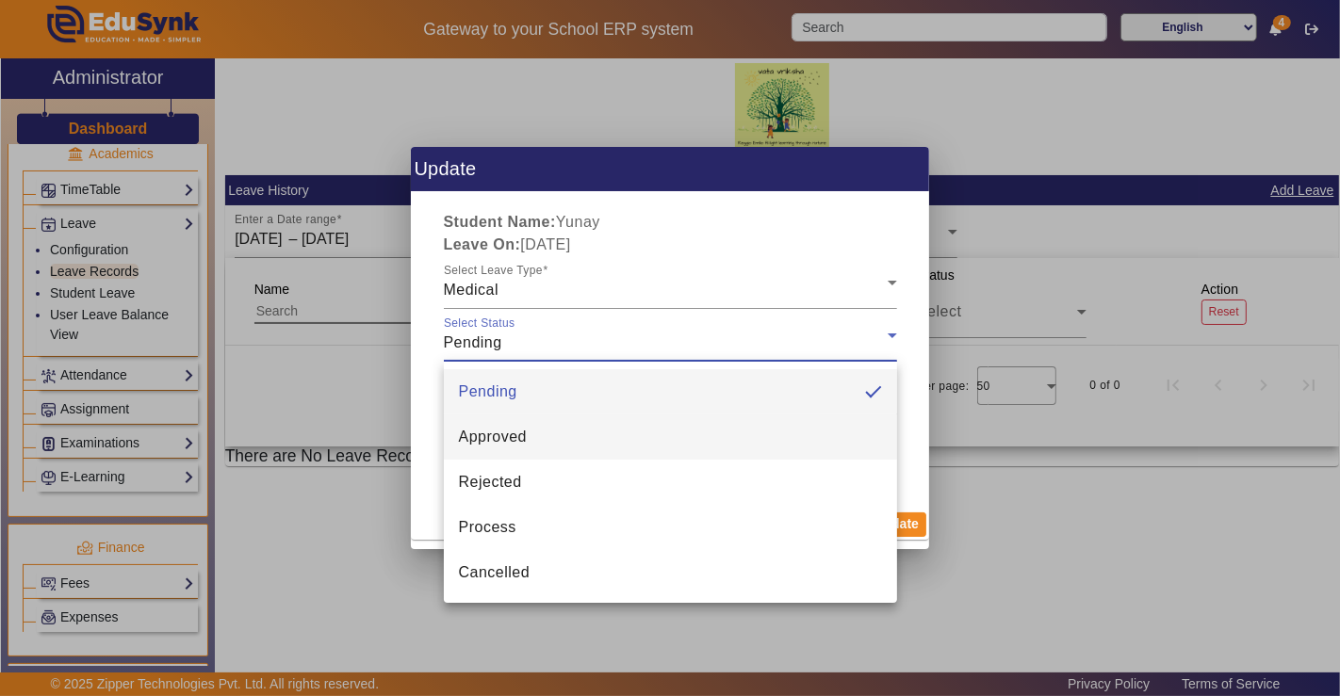
click at [570, 421] on mat-option "Approved" at bounding box center [670, 437] width 453 height 45
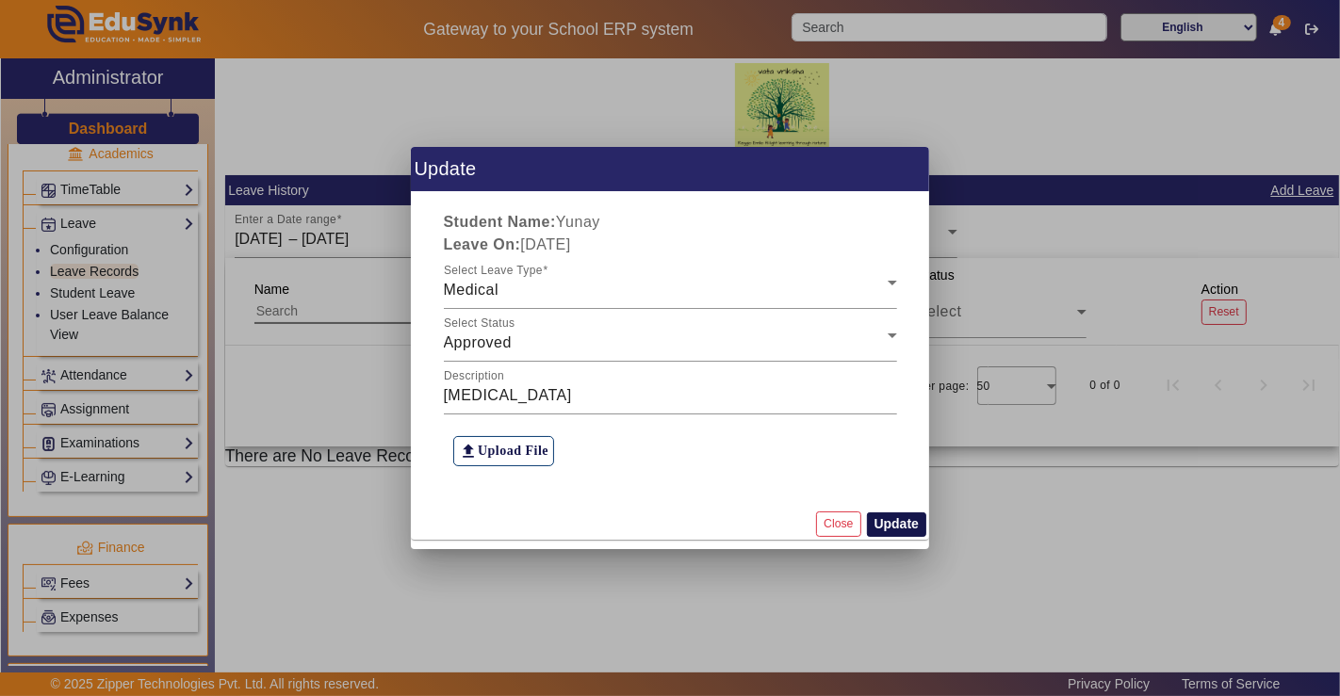
click at [885, 526] on button "Update" at bounding box center [896, 525] width 59 height 24
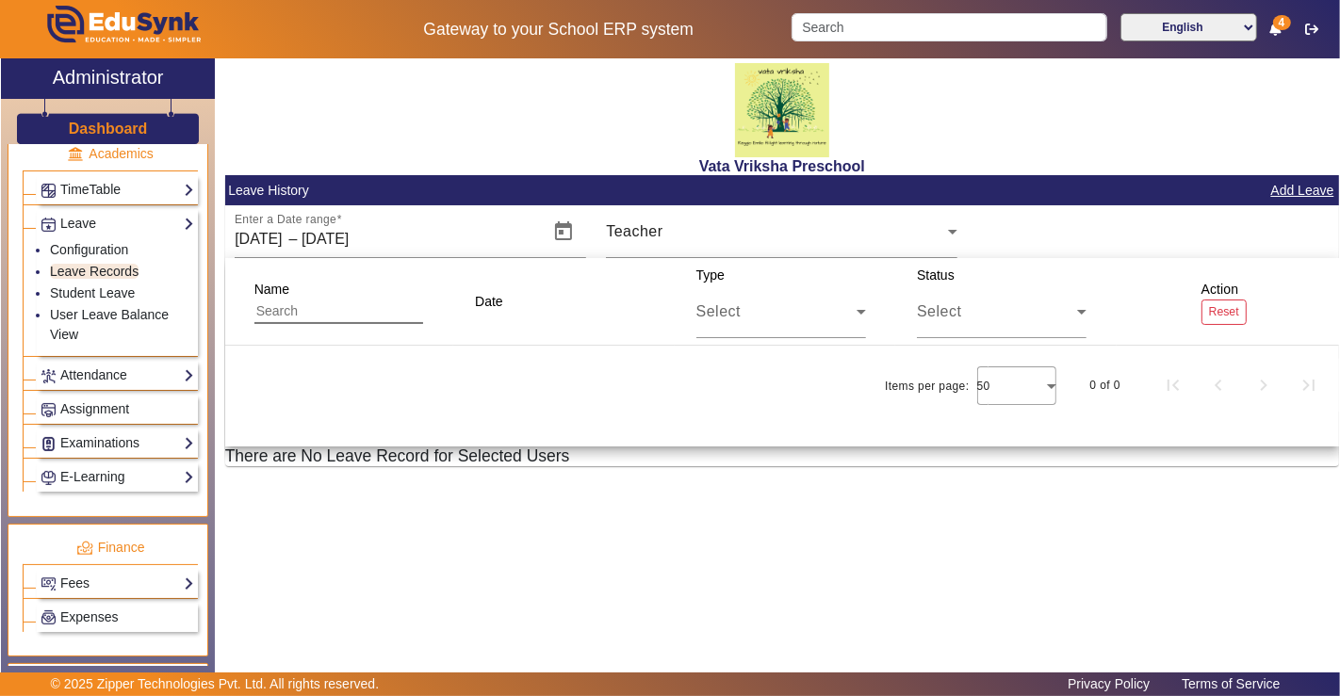
click at [885, 526] on div "Vata Vriksha Preschool Leave History Add Leave Enter a Date range [DATE] [DATE]…" at bounding box center [777, 358] width 1124 height 601
click at [1276, 33] on icon at bounding box center [1275, 29] width 11 height 13
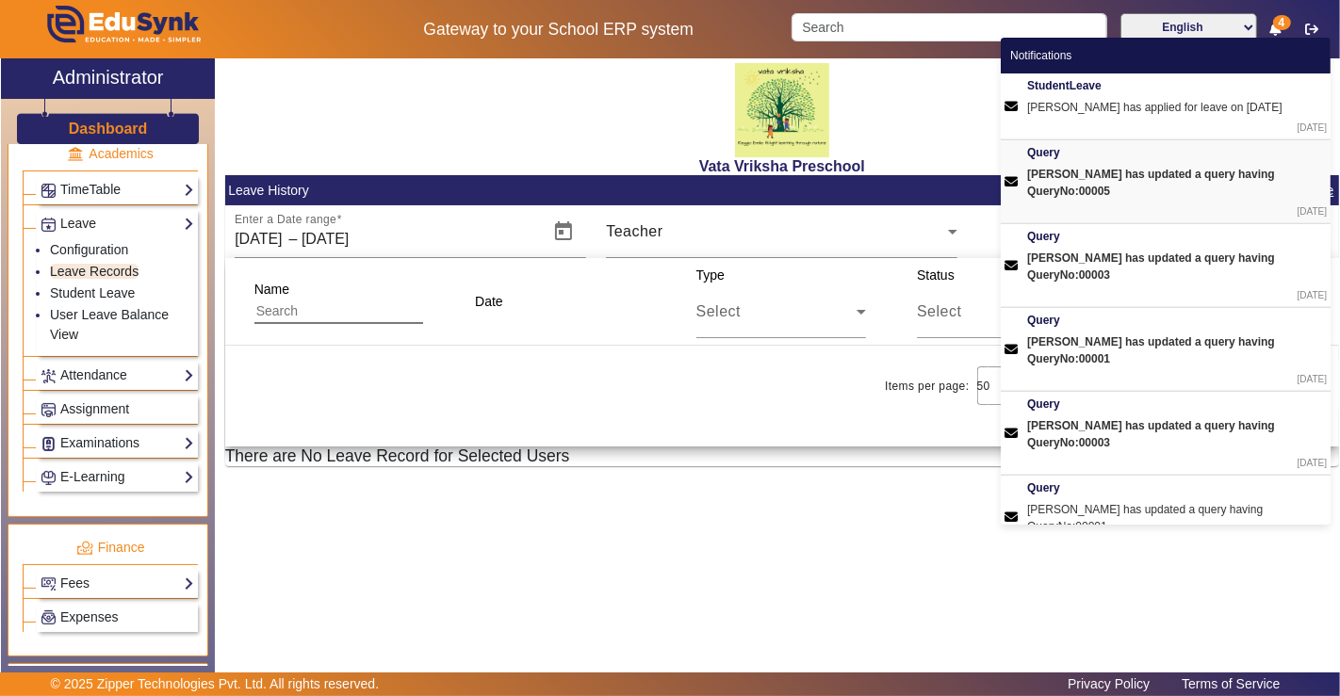
click at [1232, 183] on div "[PERSON_NAME] has updated a query having QueryNo:00005 [DATE]" at bounding box center [1177, 181] width 300 height 74
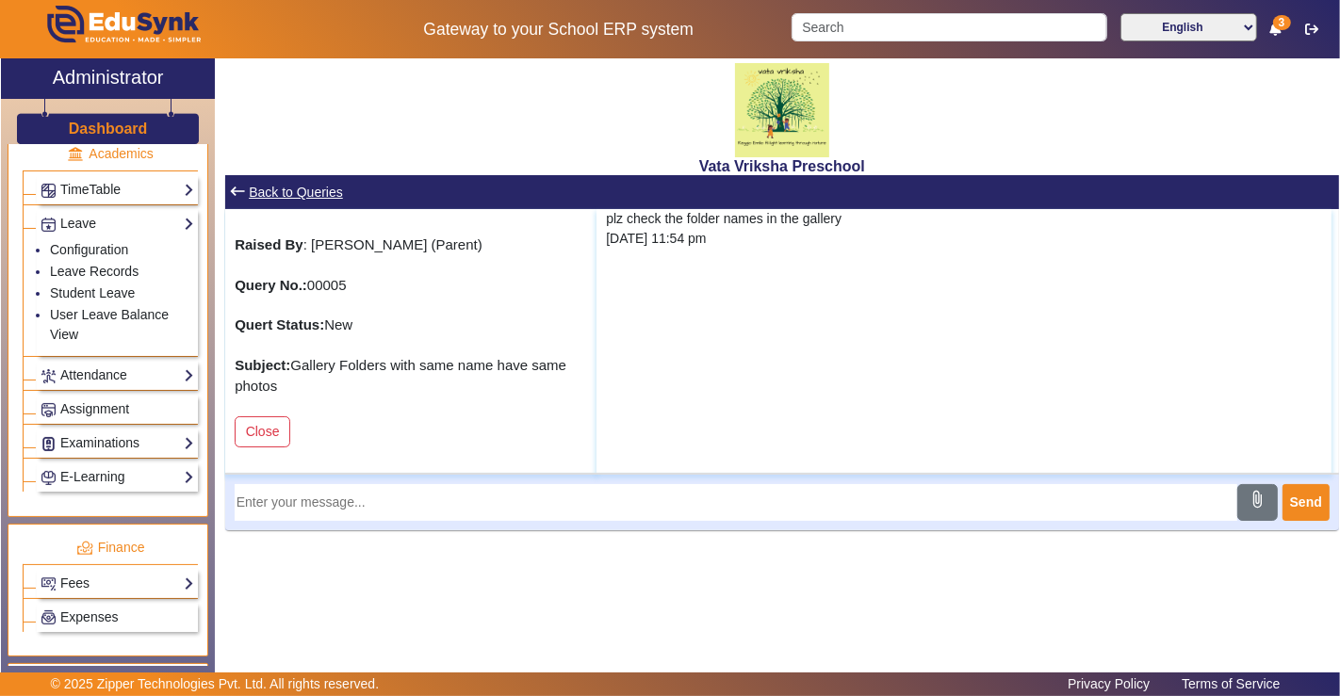
click at [1281, 20] on span "3" at bounding box center [1282, 22] width 18 height 15
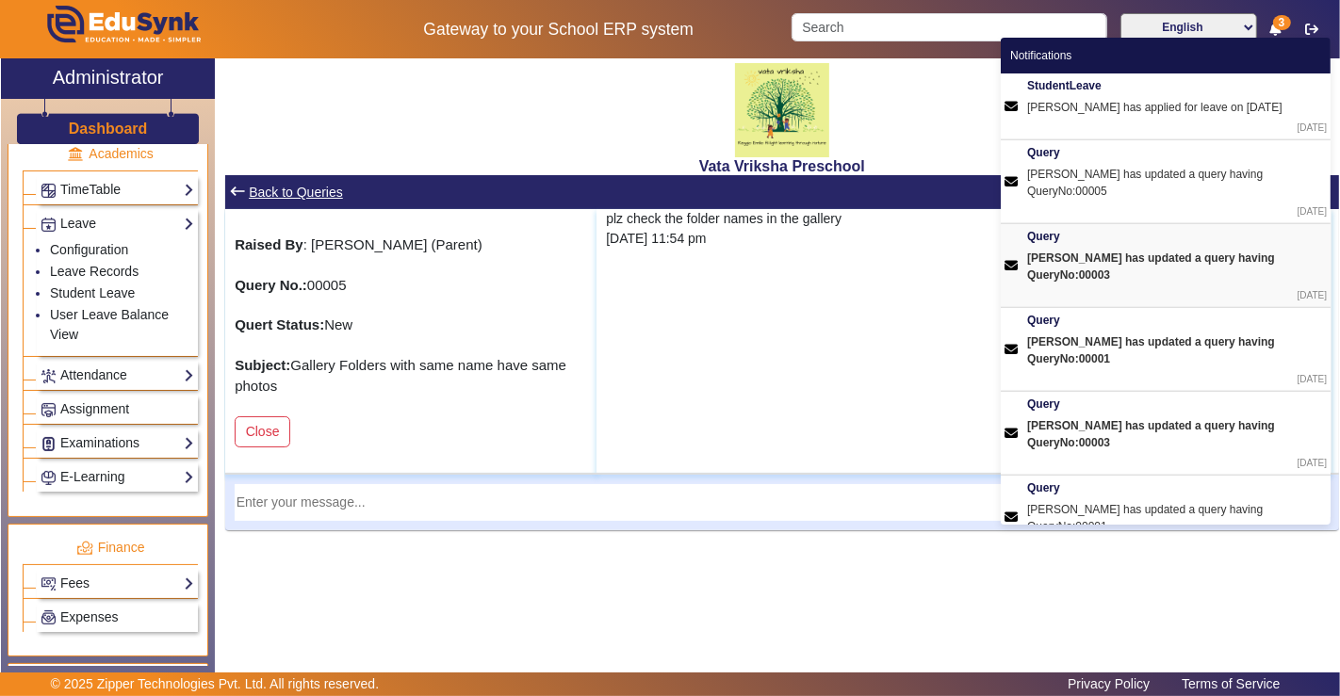
click at [1198, 288] on div "[DATE]" at bounding box center [1177, 295] width 300 height 14
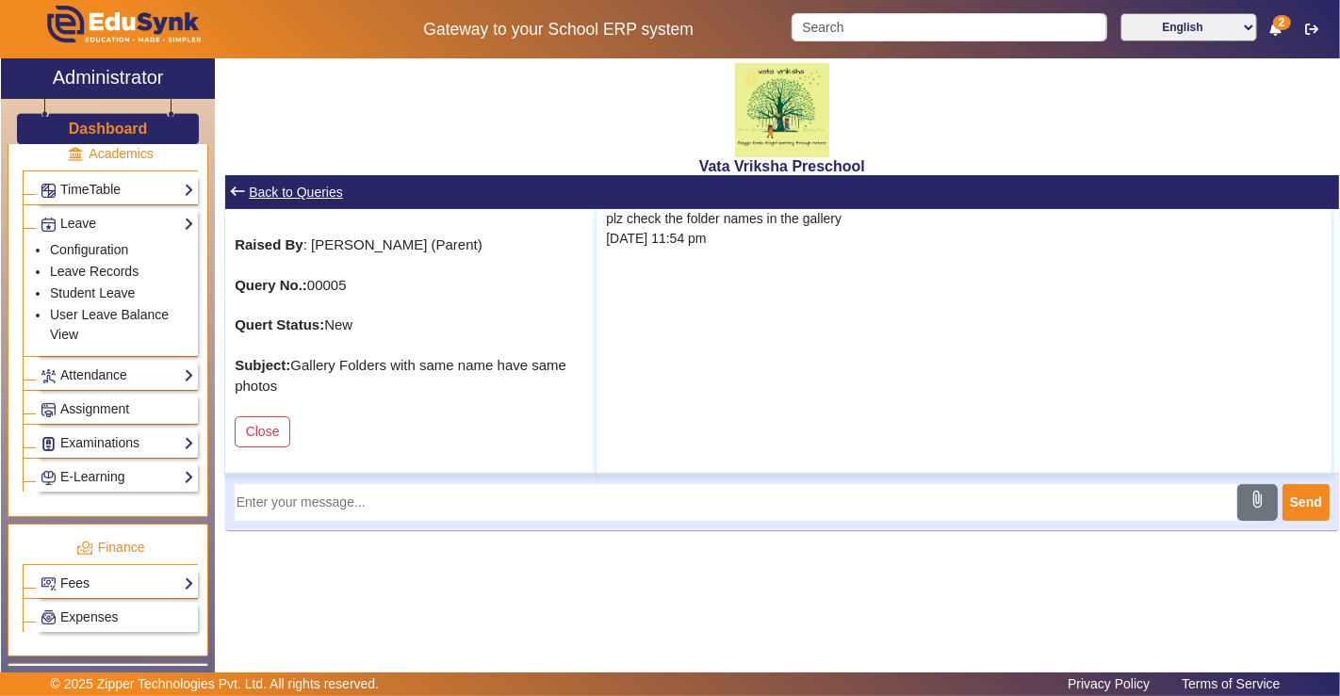
click at [644, 592] on div "Vata Vriksha Preschool keyboard_backspace Back to Queries Raised By : [PERSON_N…" at bounding box center [777, 358] width 1124 height 601
